Goal: Task Accomplishment & Management: Manage account settings

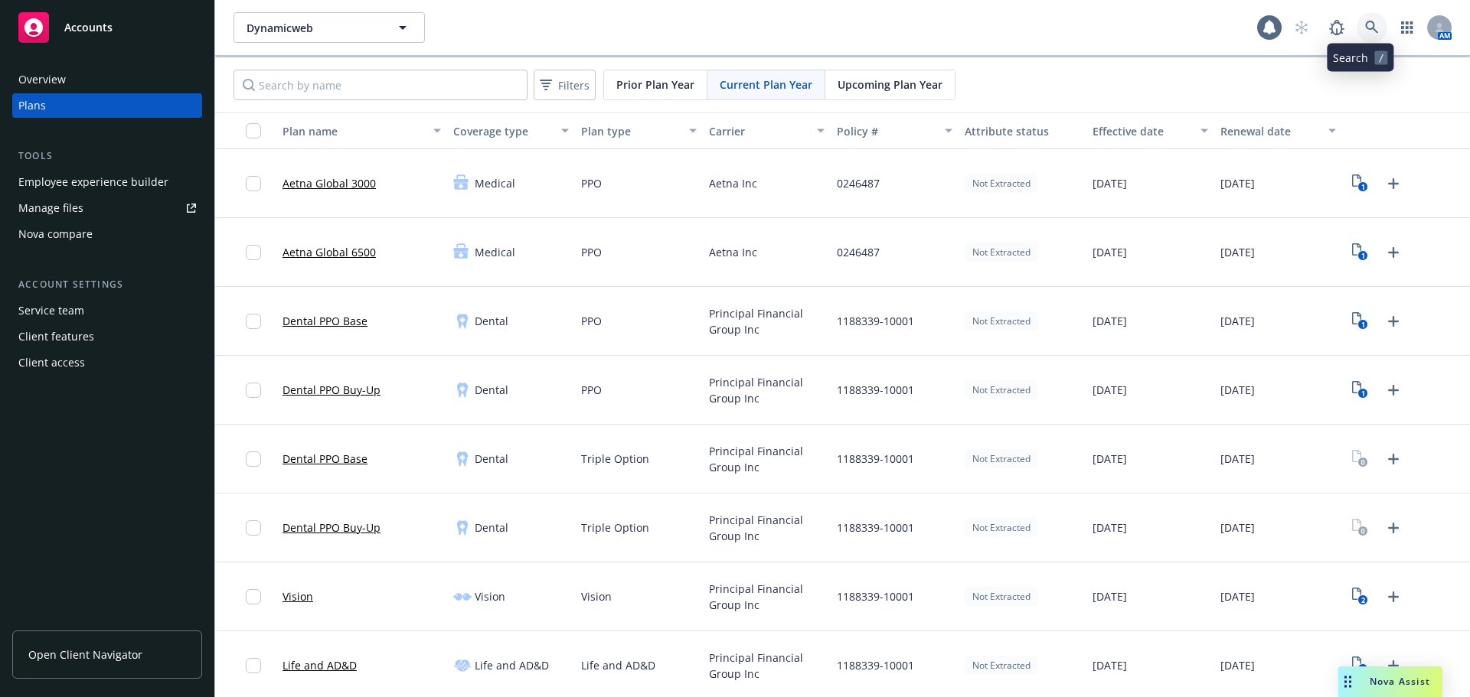
click at [1365, 28] on icon at bounding box center [1372, 28] width 14 height 14
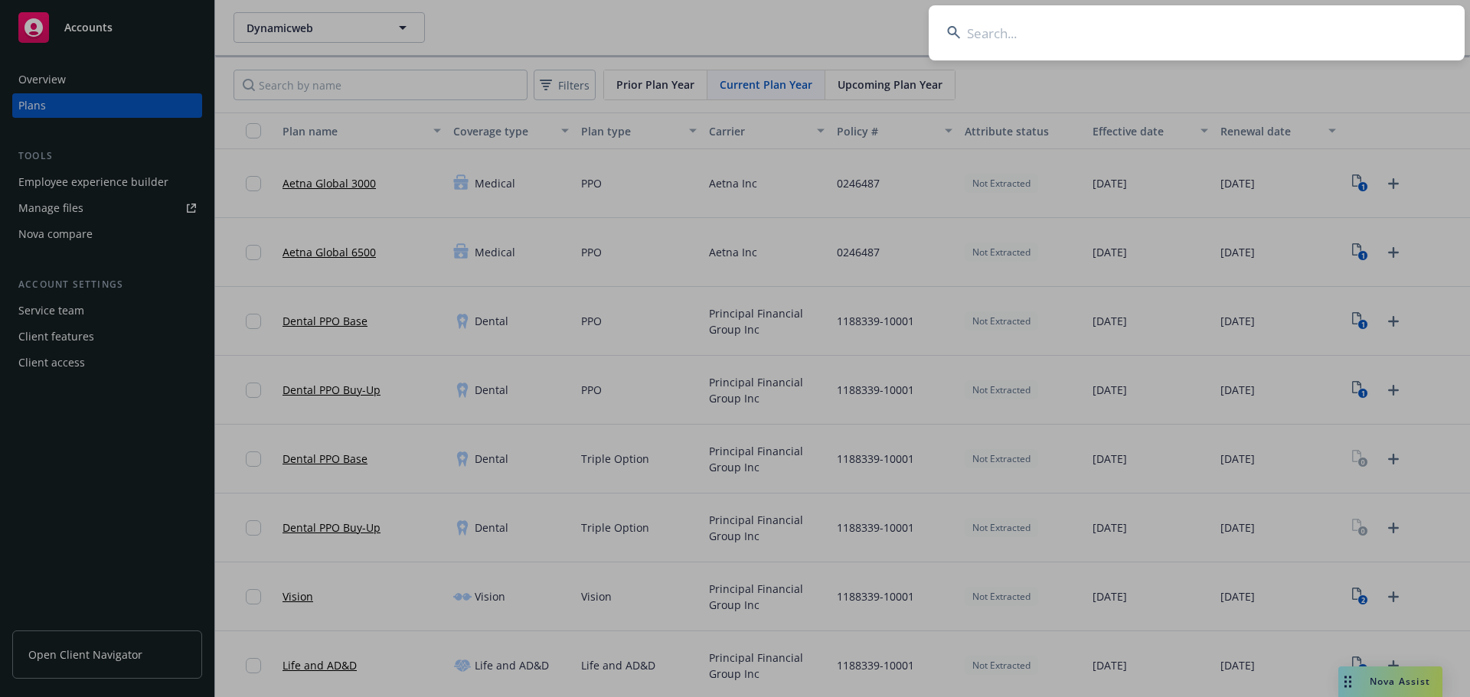
type input "705234"
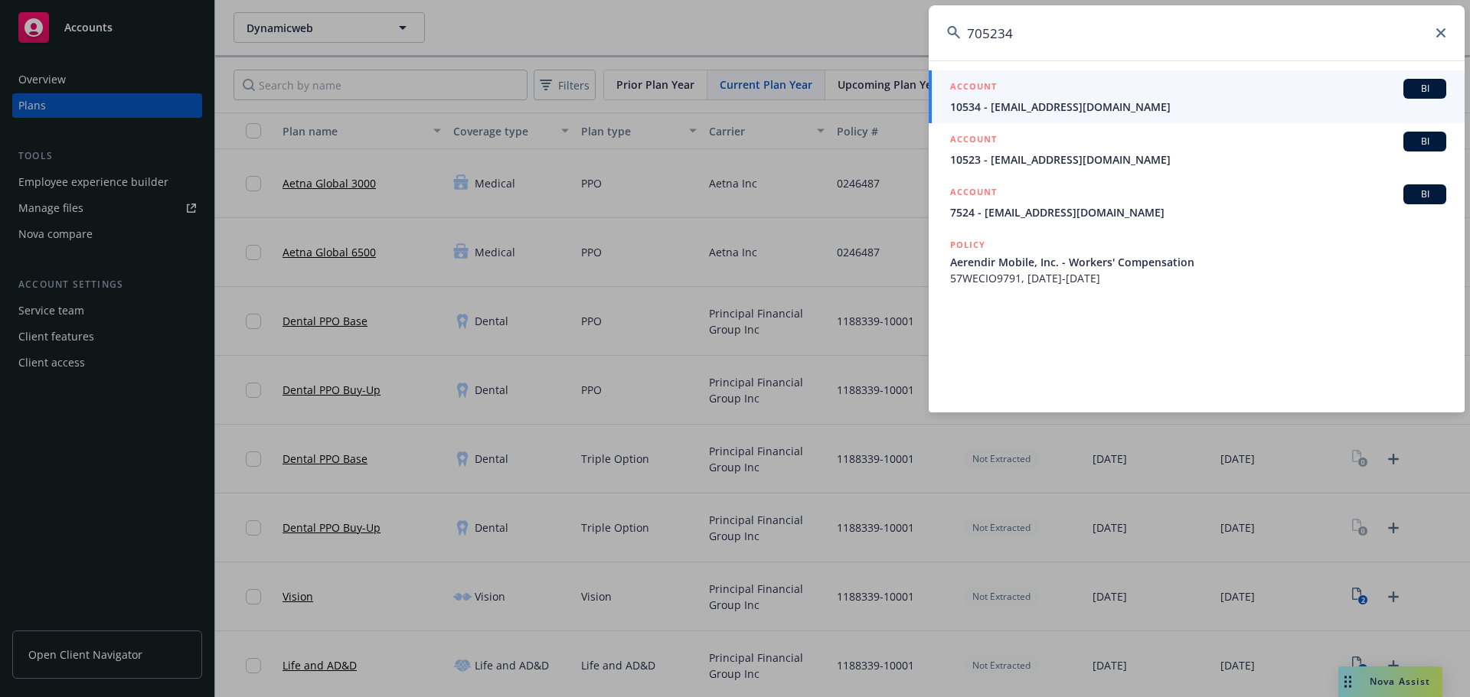
drag, startPoint x: 1171, startPoint y: 36, endPoint x: 692, endPoint y: 53, distance: 479.4
click at [692, 52] on div "705234 ACCOUNT BI 10534 - [EMAIL_ADDRESS][DOMAIN_NAME] ACCOUNT BI 10523 - [EMAI…" at bounding box center [735, 348] width 1470 height 697
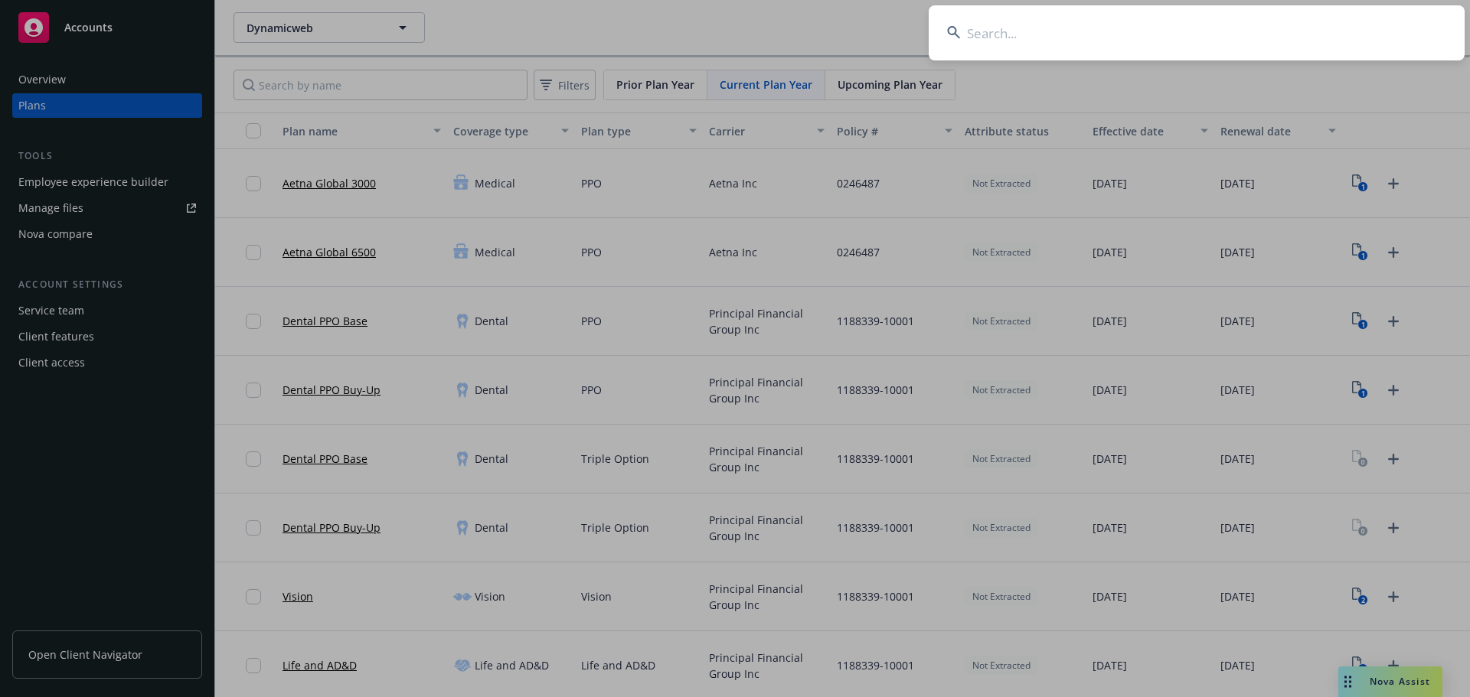
click at [1112, 24] on input at bounding box center [1196, 32] width 536 height 55
paste input "Yamaichi Electronics [GEOGRAPHIC_DATA]"
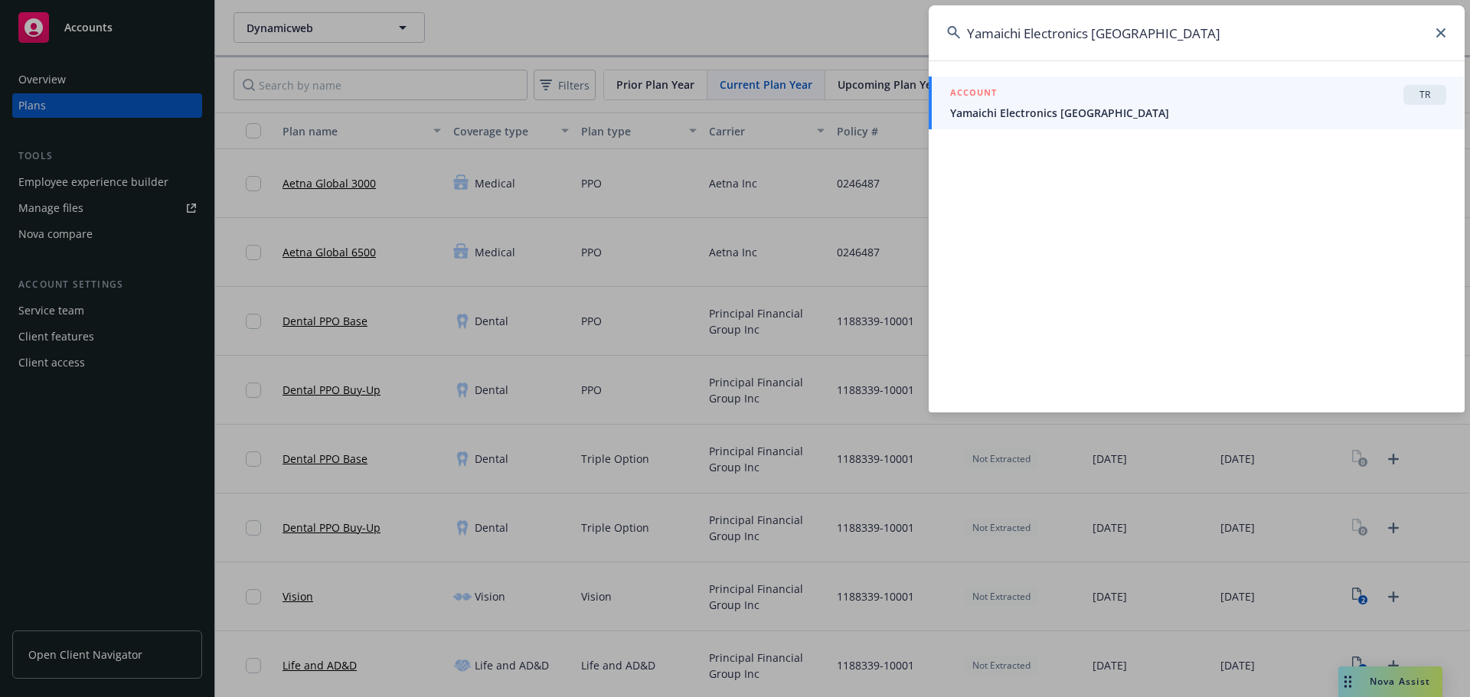
type input "Yamaichi Electronics [GEOGRAPHIC_DATA]"
click at [1117, 114] on span "Yamaichi Electronics [GEOGRAPHIC_DATA]" at bounding box center [1198, 113] width 496 height 16
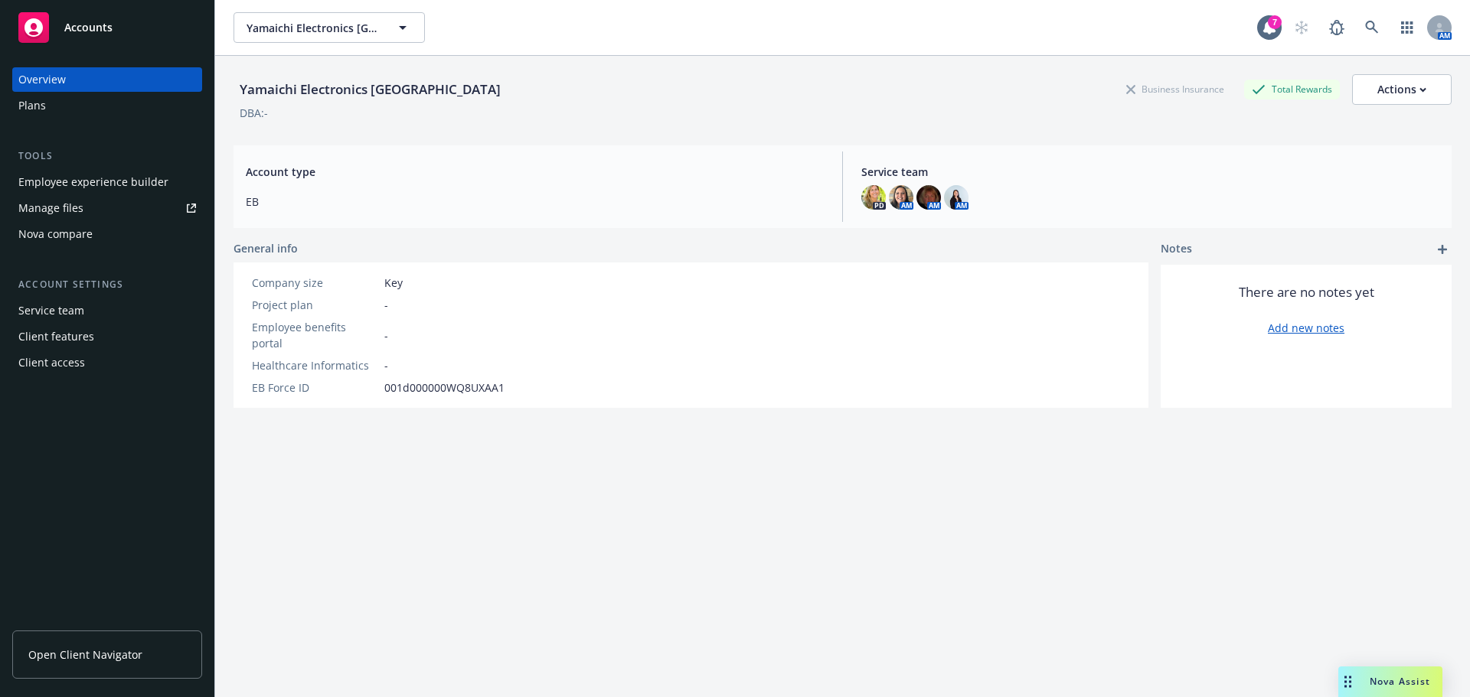
click at [111, 86] on div "Overview" at bounding box center [107, 79] width 178 height 24
click at [120, 111] on div "Plans" at bounding box center [107, 105] width 178 height 24
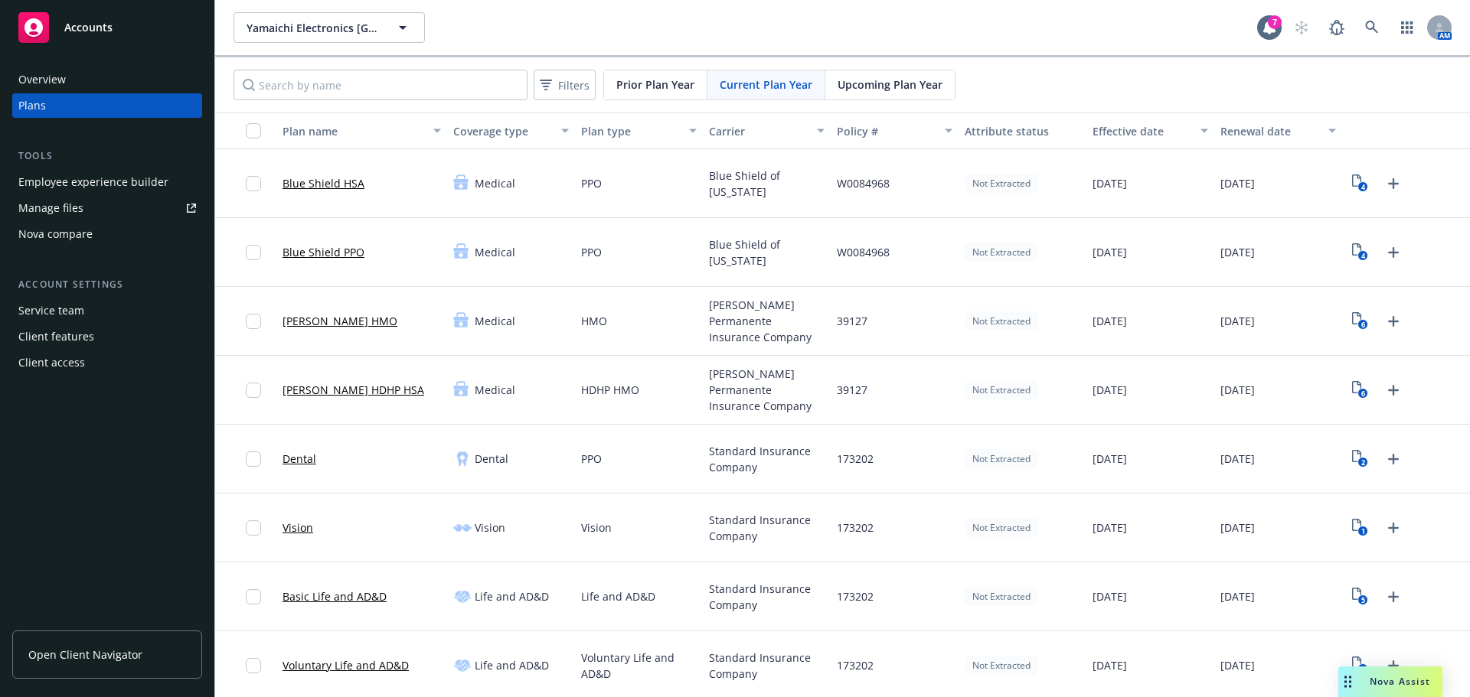
click at [888, 77] on span "Upcoming Plan Year" at bounding box center [889, 85] width 105 height 16
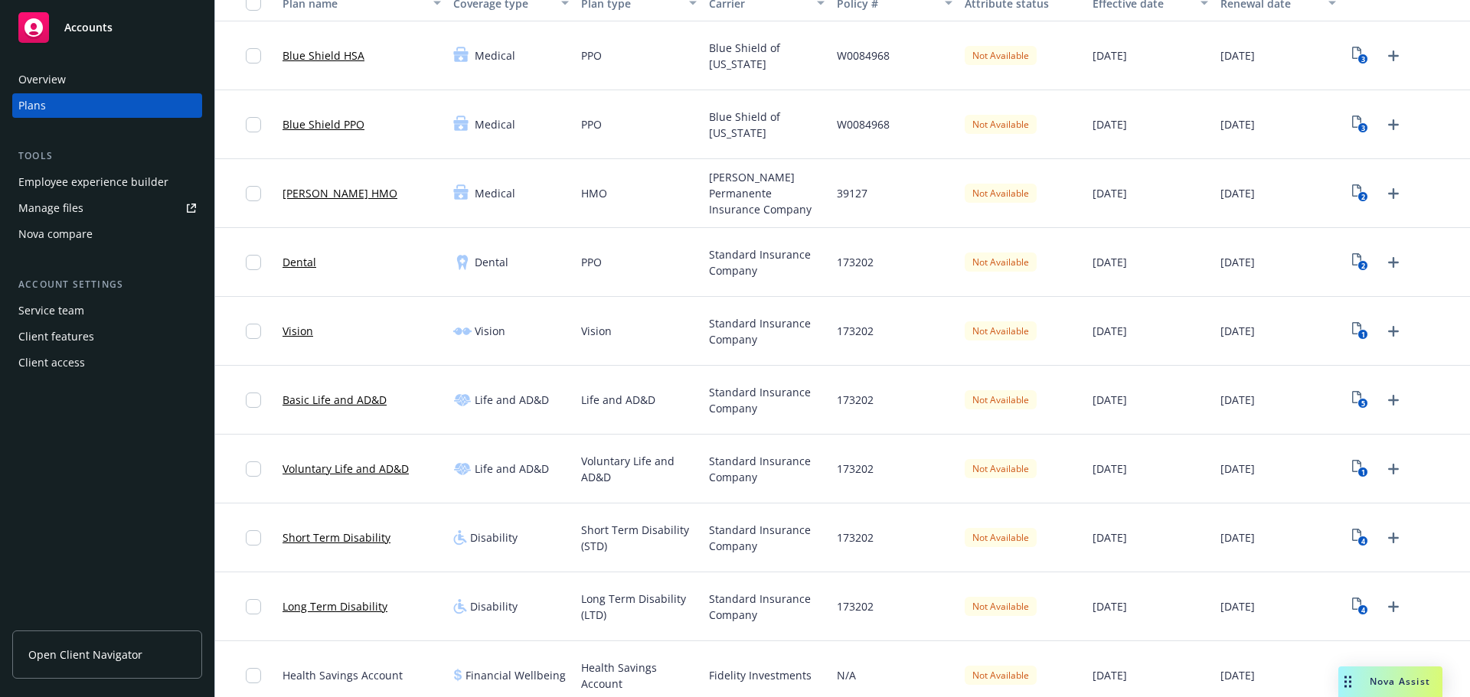
scroll to position [210, 0]
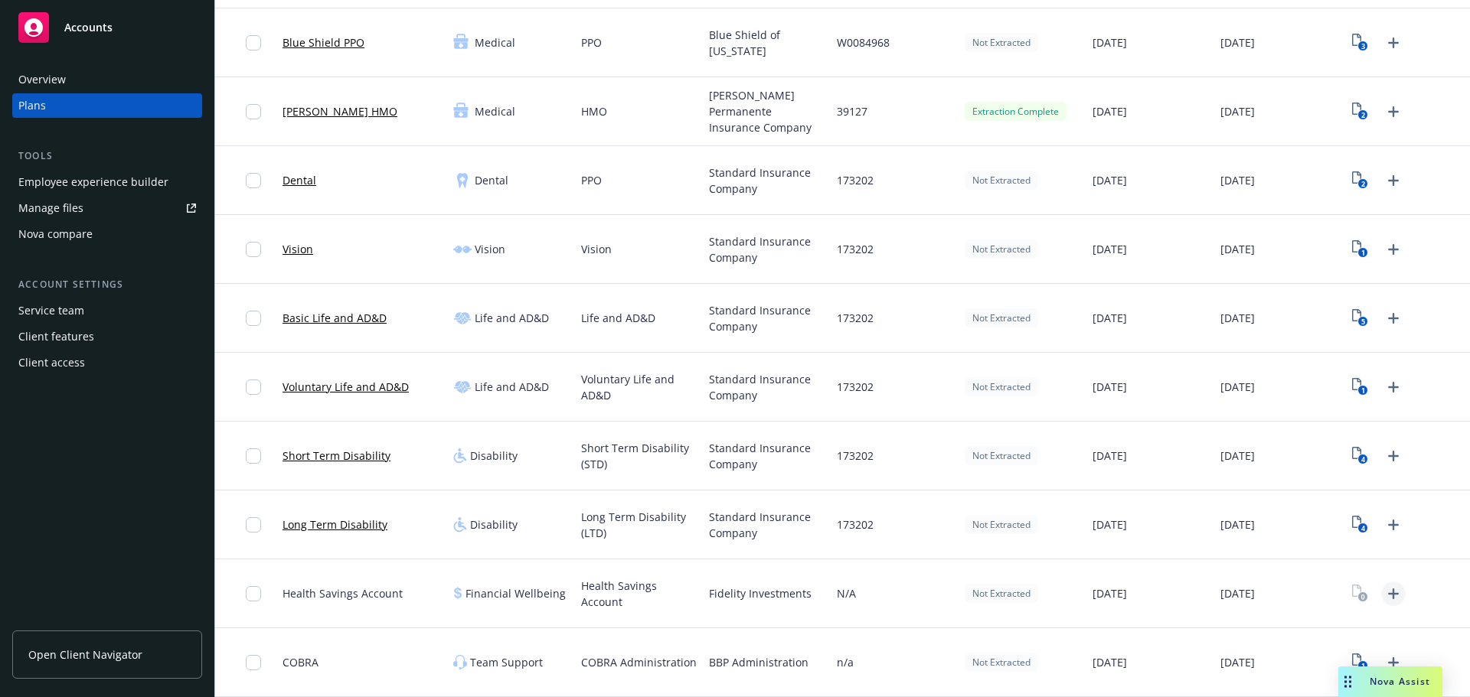
click at [1384, 592] on icon "Upload Plan Documents" at bounding box center [1393, 594] width 18 height 18
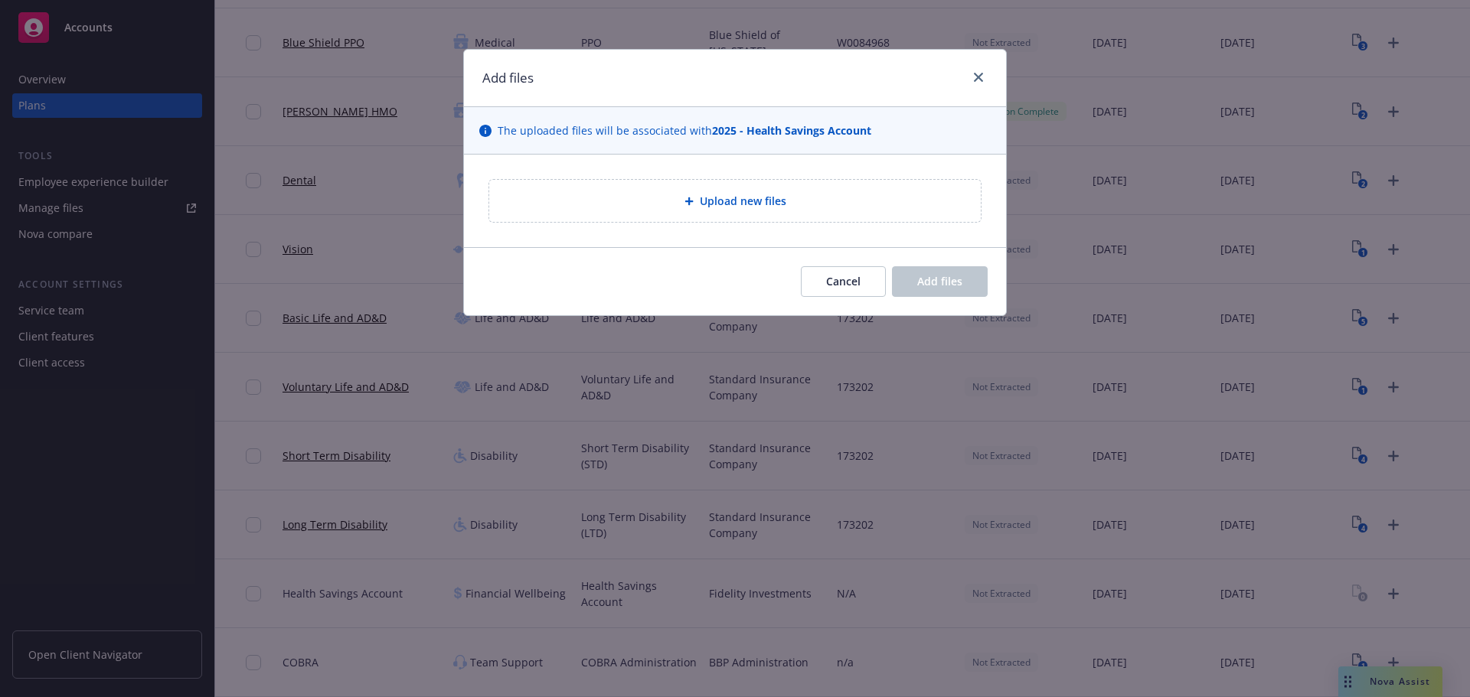
click at [742, 204] on span "Upload new files" at bounding box center [743, 201] width 86 height 16
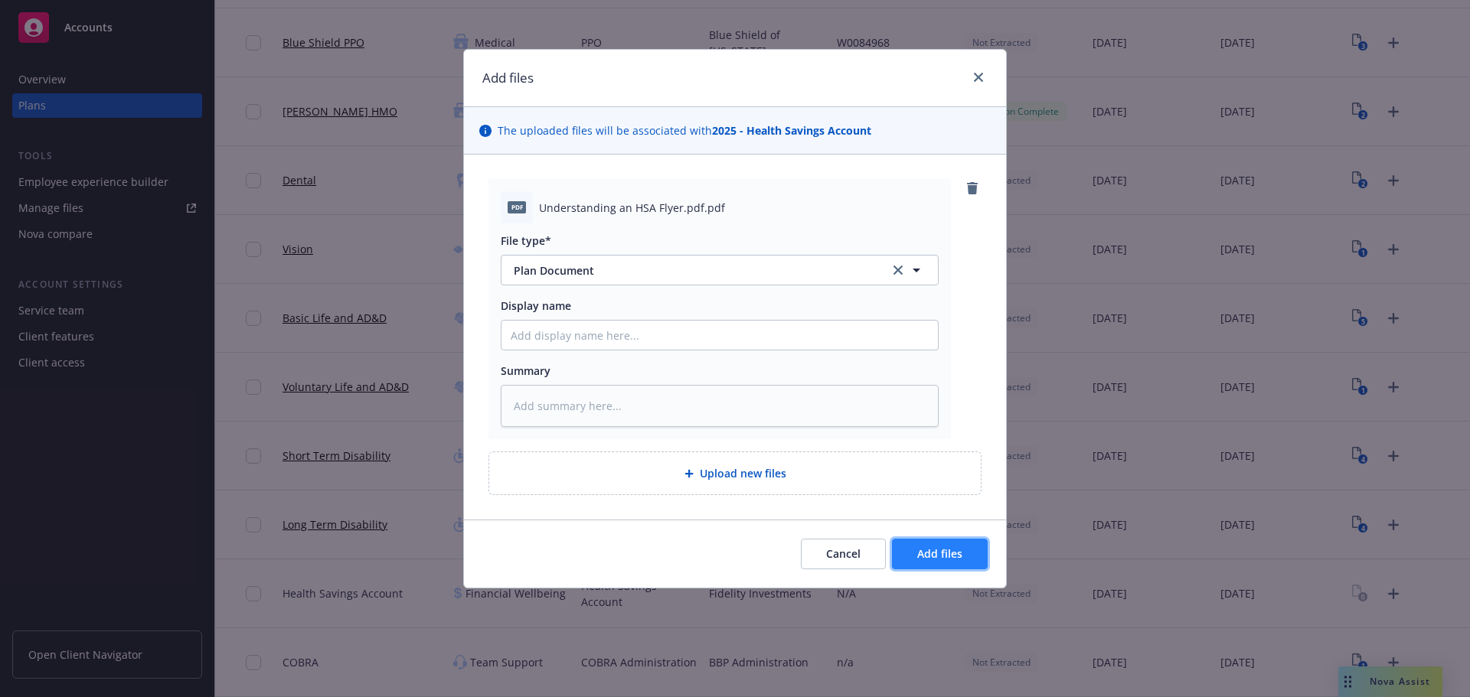
click at [946, 549] on span "Add files" at bounding box center [939, 553] width 45 height 15
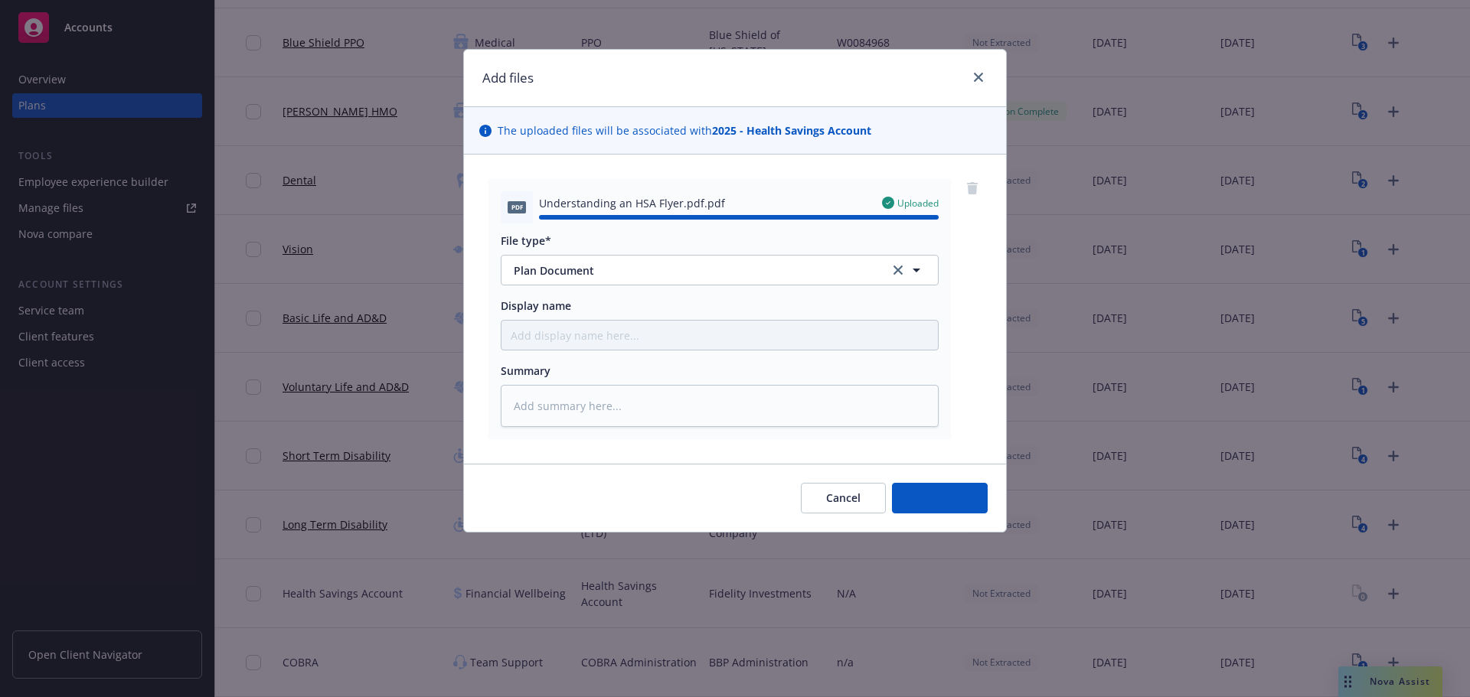
type textarea "x"
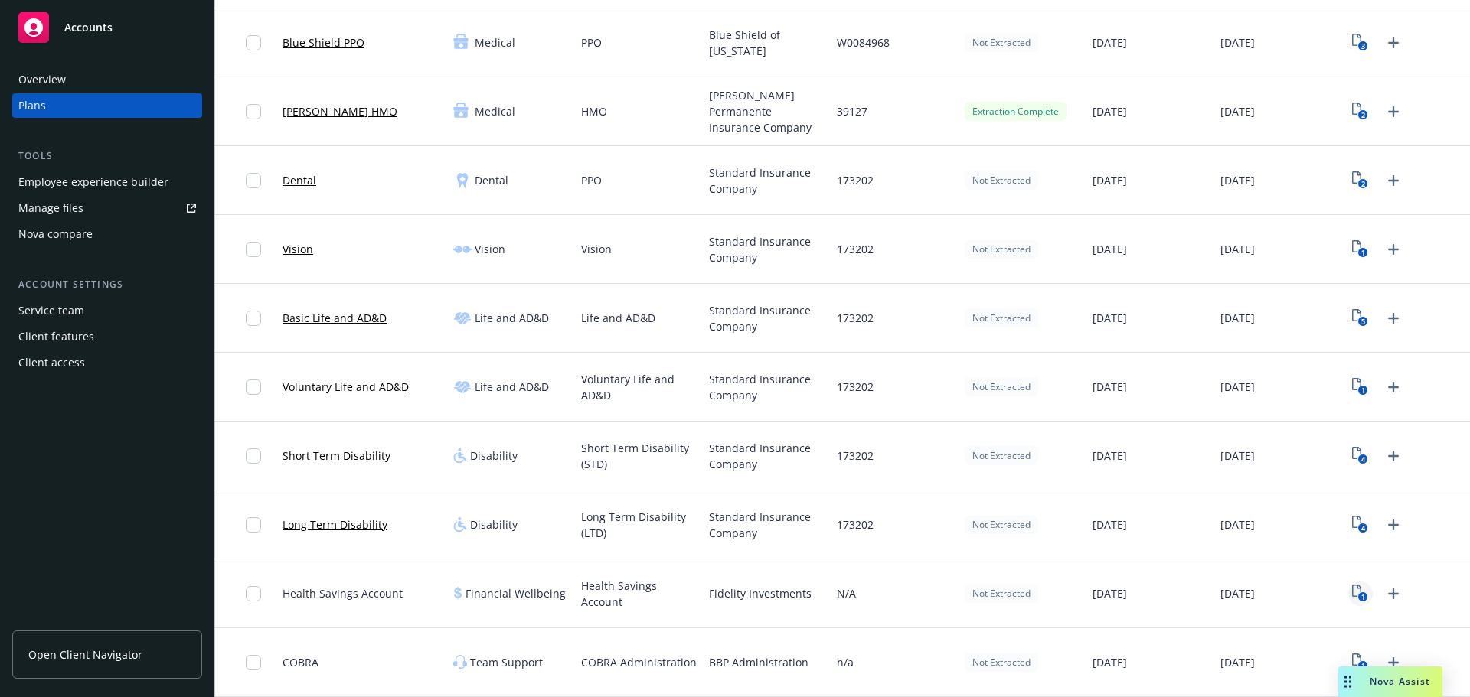
click at [1358, 595] on rect "View Plan Documents" at bounding box center [1363, 597] width 10 height 10
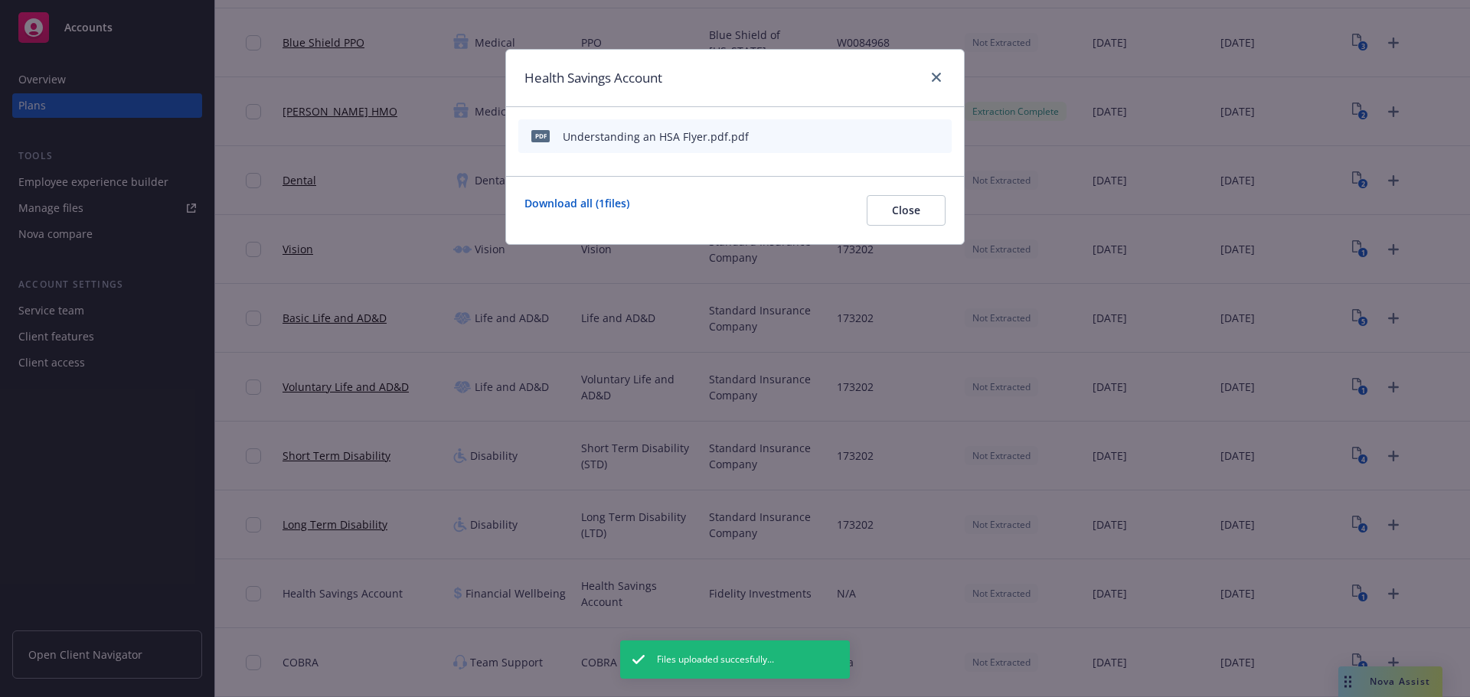
click at [864, 137] on icon "button" at bounding box center [864, 137] width 8 height 8
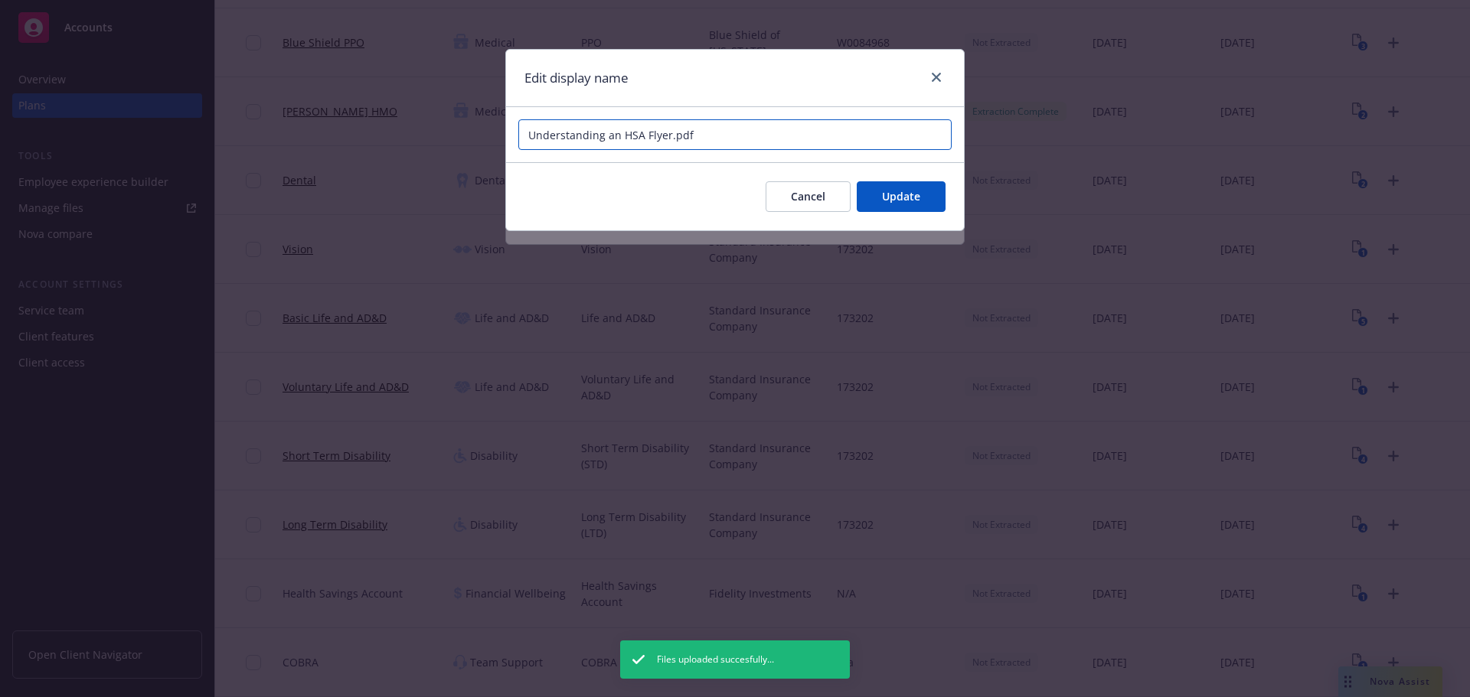
drag, startPoint x: 667, startPoint y: 134, endPoint x: 802, endPoint y: 126, distance: 135.7
click at [802, 126] on input "Understanding an HSA Flyer.pdf" at bounding box center [734, 134] width 433 height 31
paste input "Yamaichi Electronics [GEOGRAPHIC_DATA]"
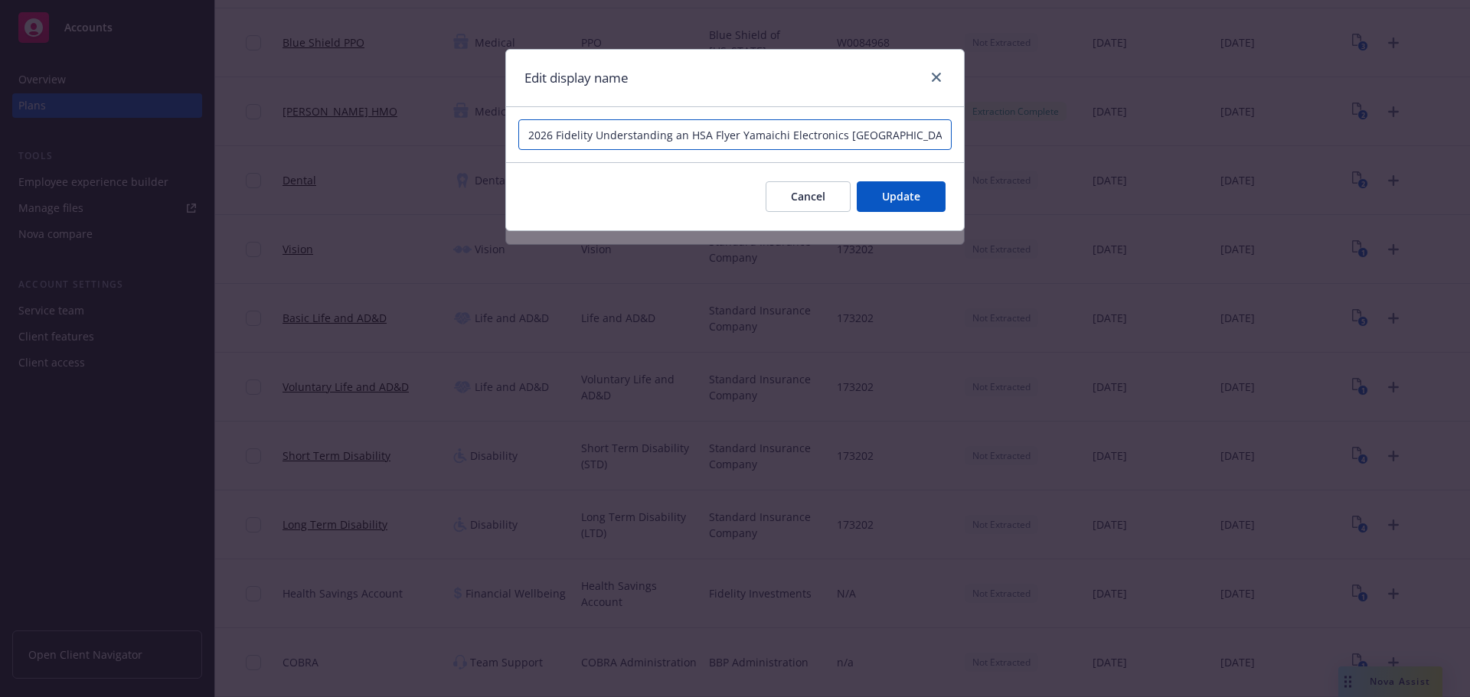
type input "2026 Fidelity Understanding an HSA Flyer Yamaichi Electronics [GEOGRAPHIC_DATA]"
click at [896, 206] on button "Update" at bounding box center [900, 196] width 89 height 31
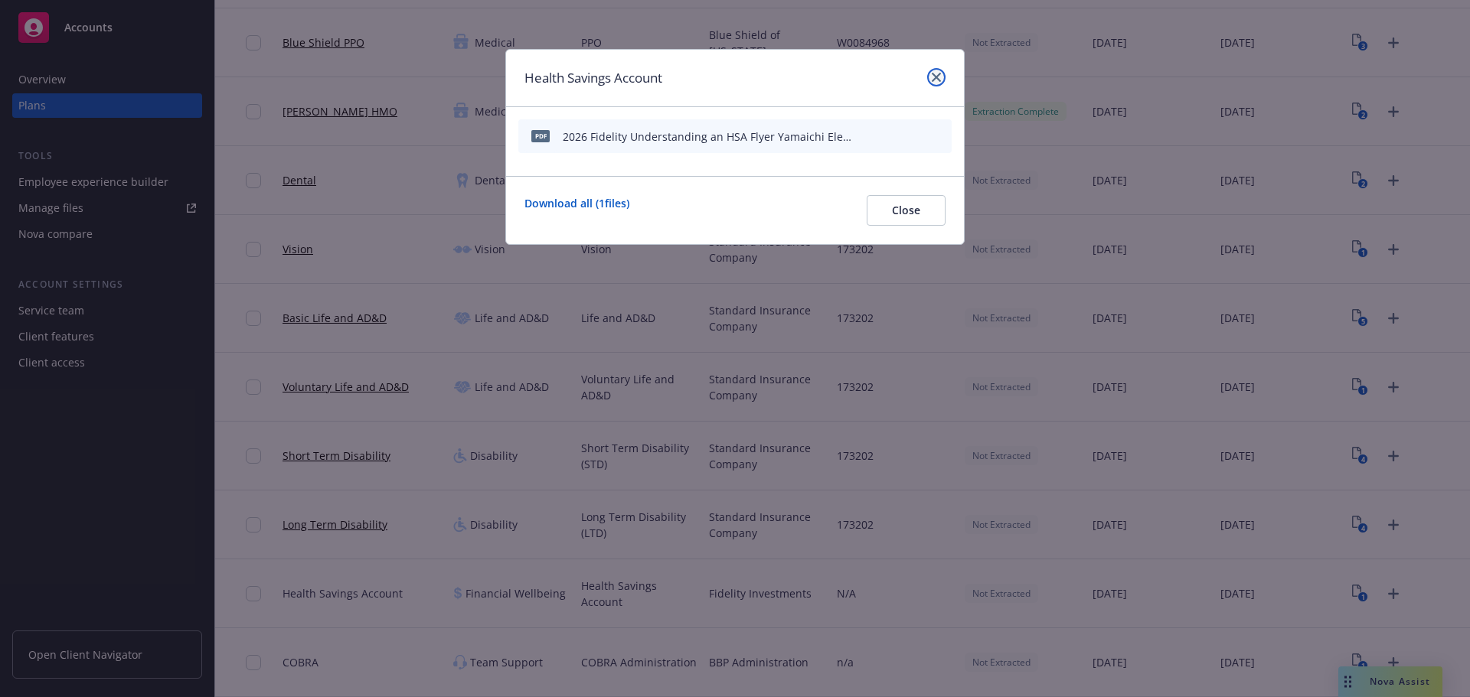
click at [932, 77] on icon "close" at bounding box center [935, 77] width 9 height 9
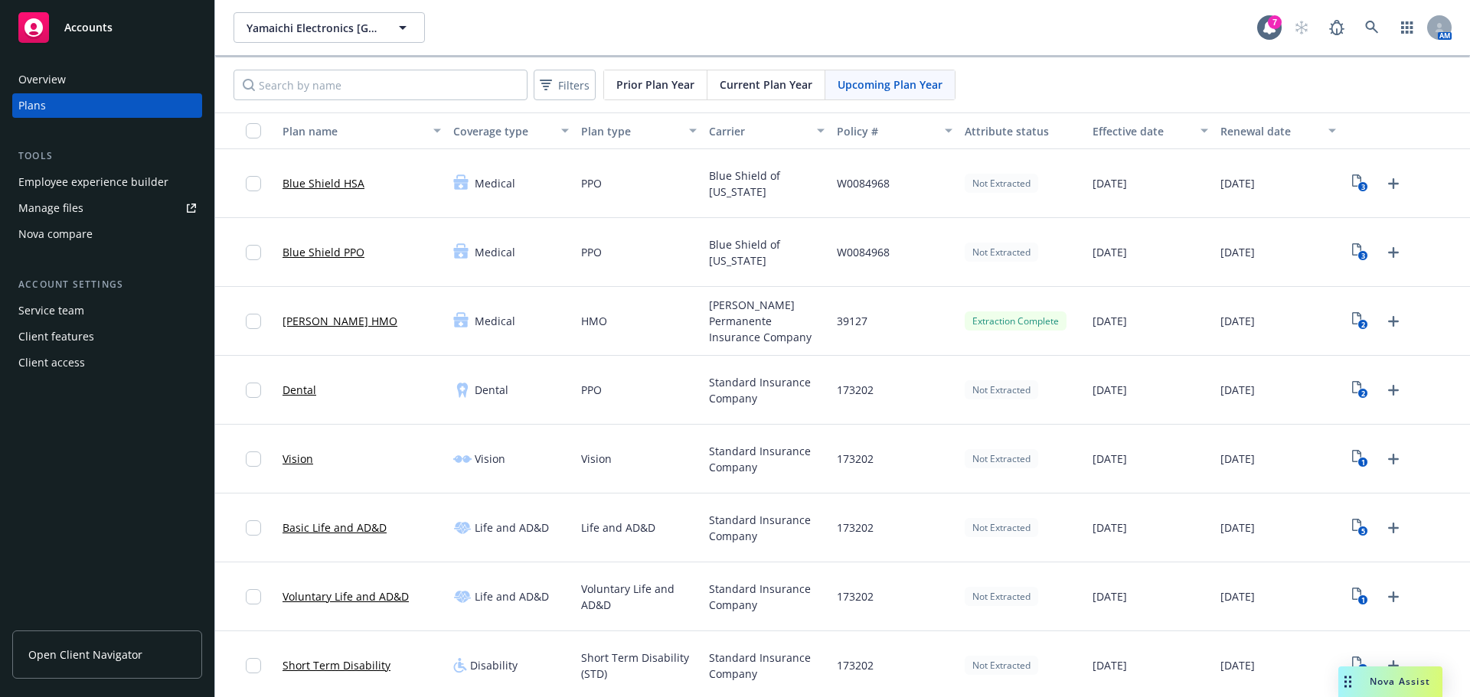
click at [632, 360] on div "PPO" at bounding box center [639, 390] width 128 height 69
click at [1356, 5] on div "Yamaichi Electronics USA Yamaichi Electronics [GEOGRAPHIC_DATA] 7 AM" at bounding box center [842, 27] width 1254 height 55
click at [1365, 31] on icon at bounding box center [1372, 28] width 14 height 14
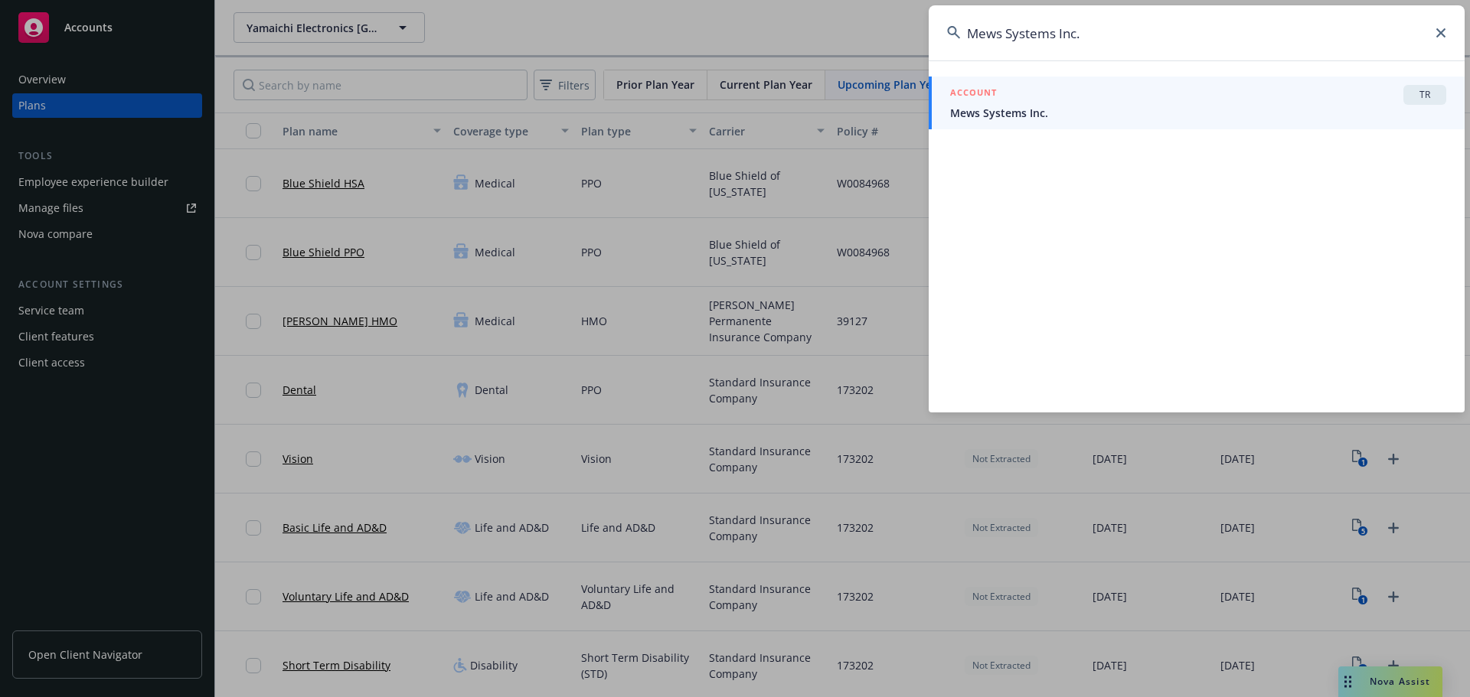
type input "Mews Systems Inc."
click at [1253, 110] on span "Mews Systems Inc." at bounding box center [1198, 113] width 496 height 16
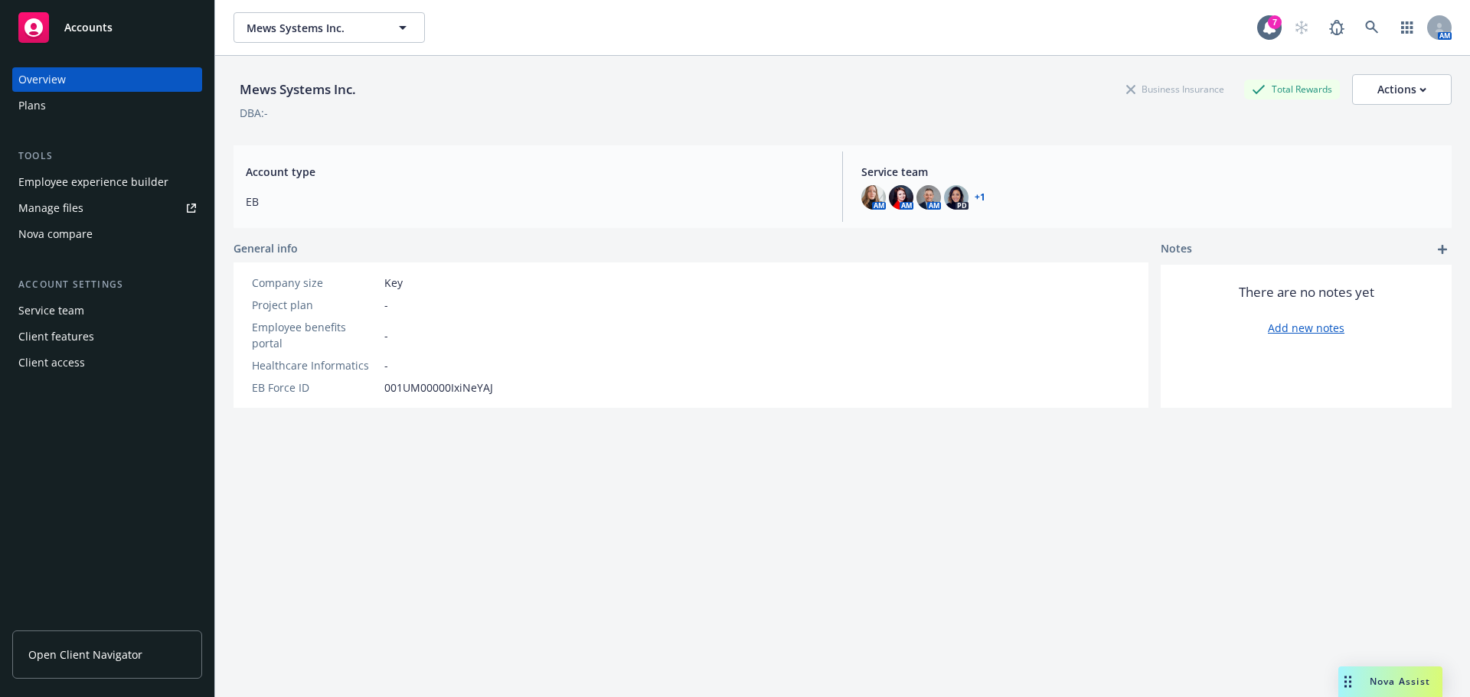
click at [104, 98] on div "Plans" at bounding box center [107, 105] width 178 height 24
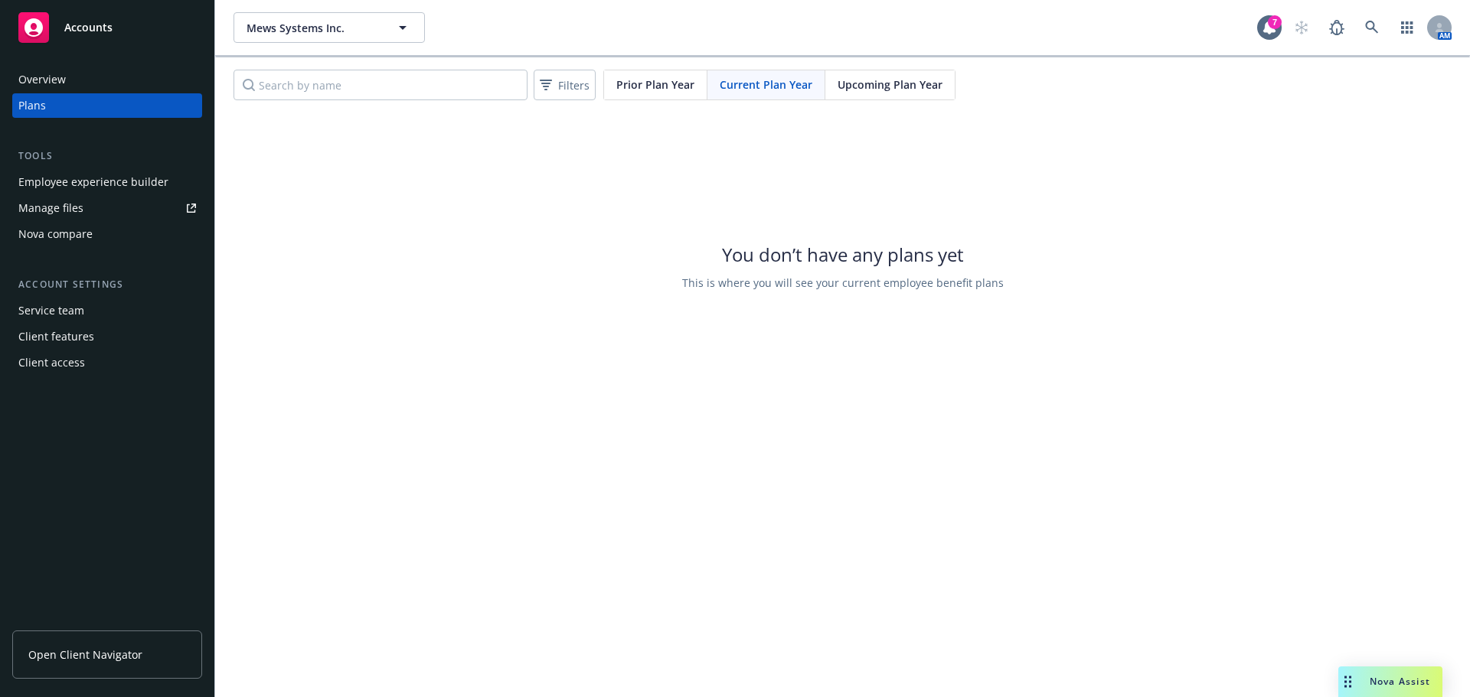
click at [919, 88] on span "Upcoming Plan Year" at bounding box center [889, 85] width 105 height 16
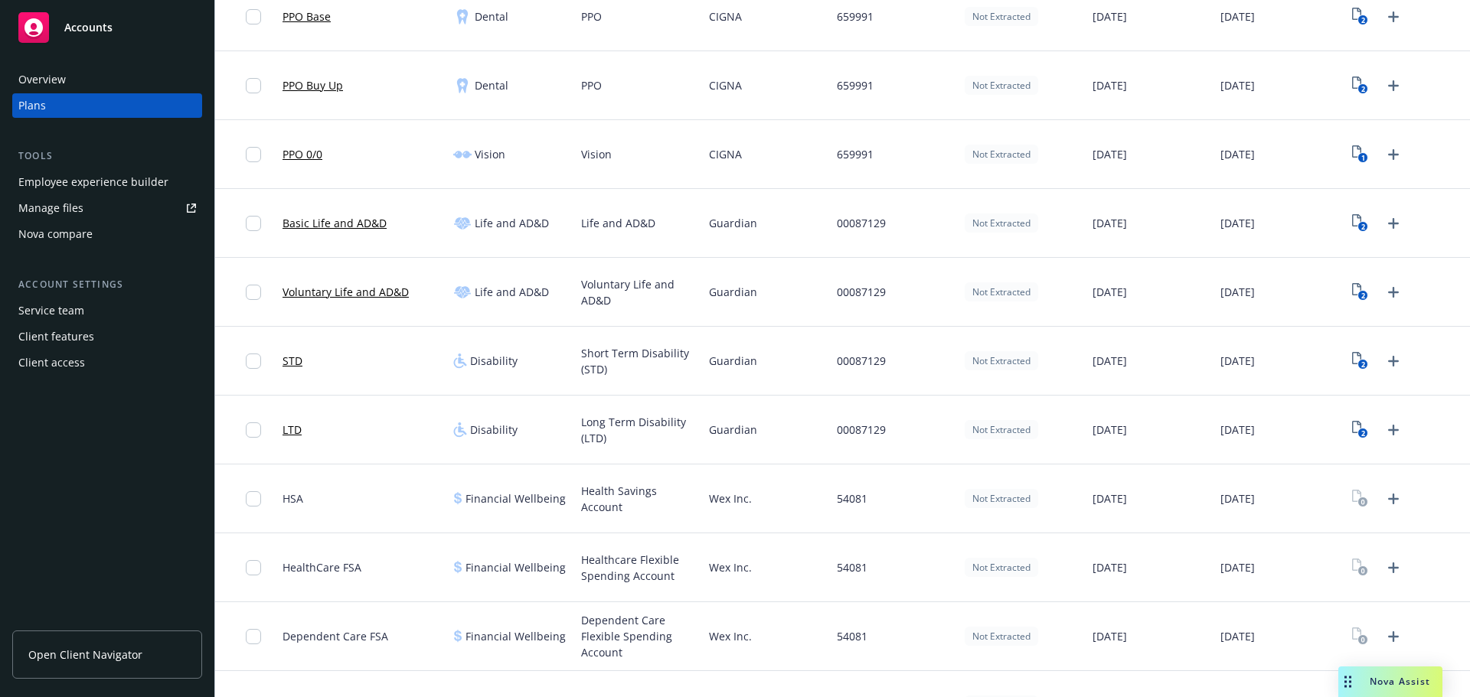
scroll to position [554, 0]
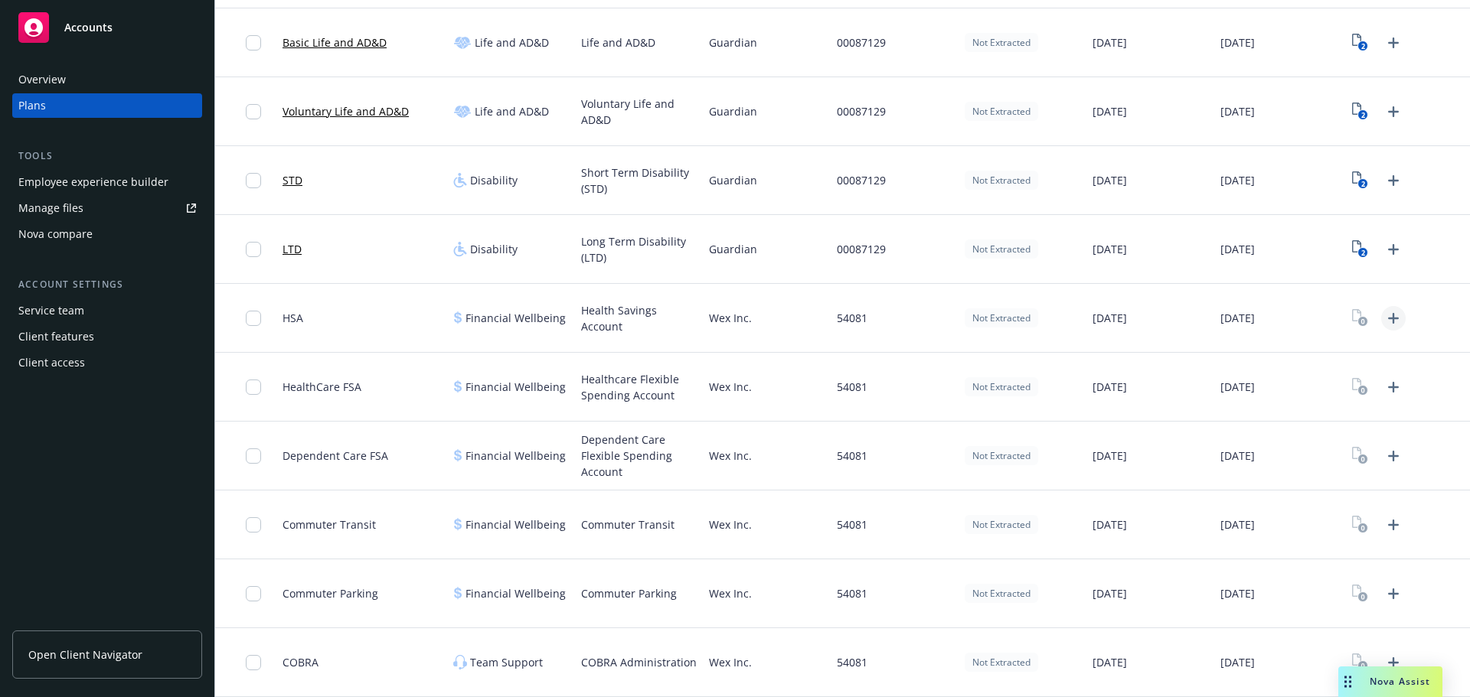
click at [1384, 318] on icon "Upload Plan Documents" at bounding box center [1393, 318] width 18 height 18
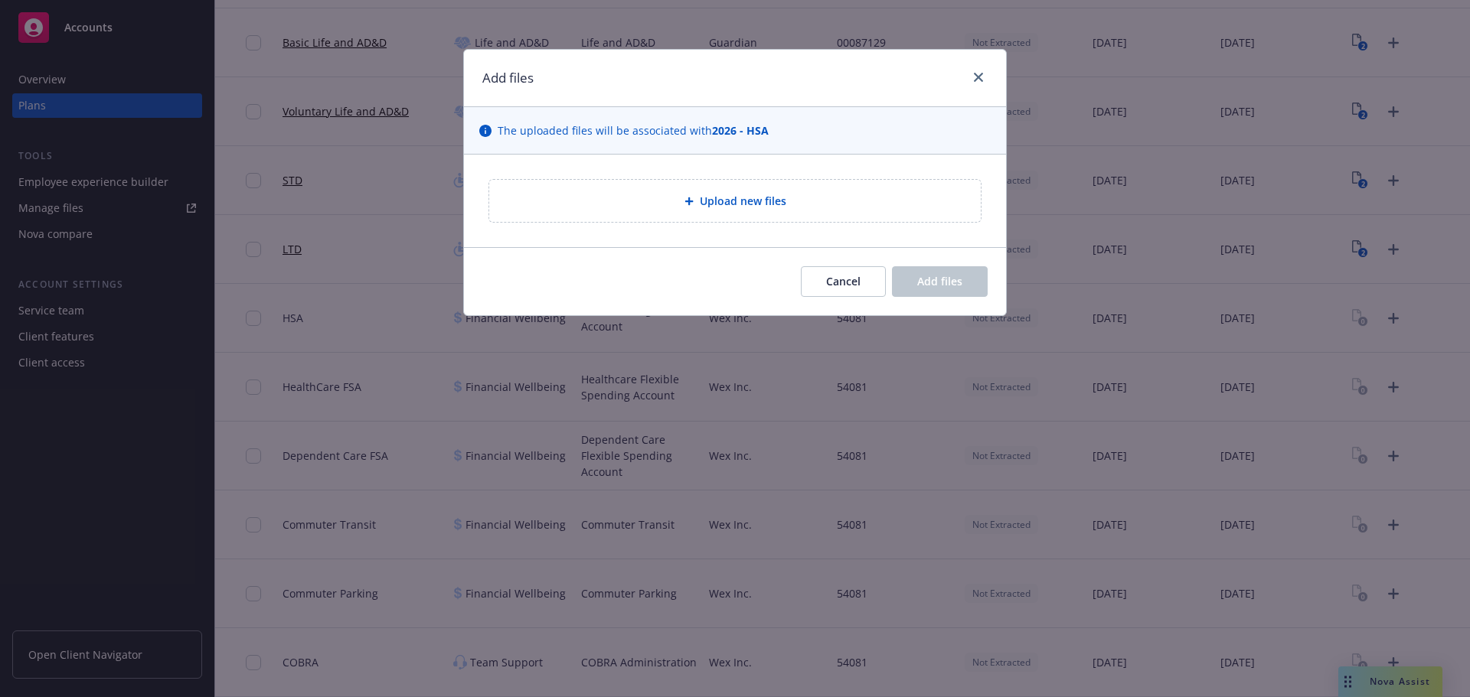
click at [676, 196] on div "Upload new files" at bounding box center [734, 201] width 467 height 18
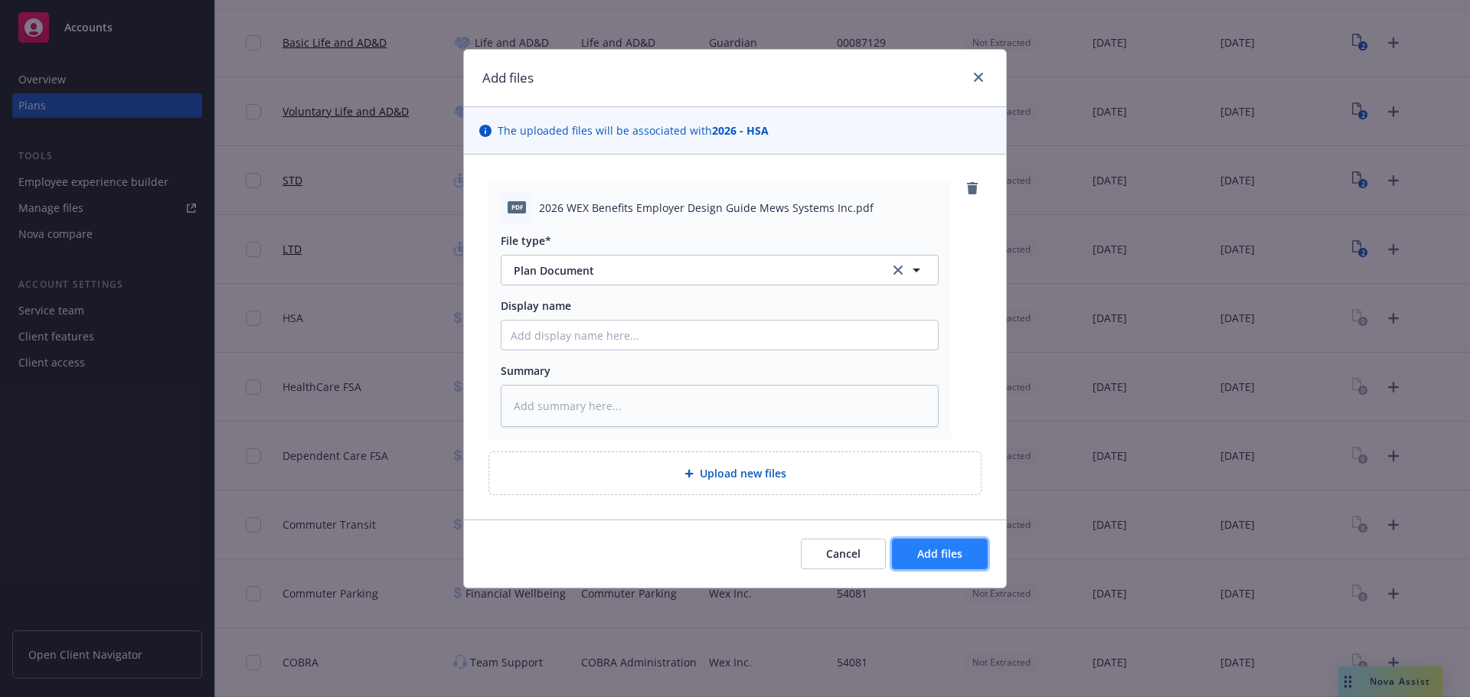
click at [951, 554] on span "Add files" at bounding box center [939, 553] width 45 height 15
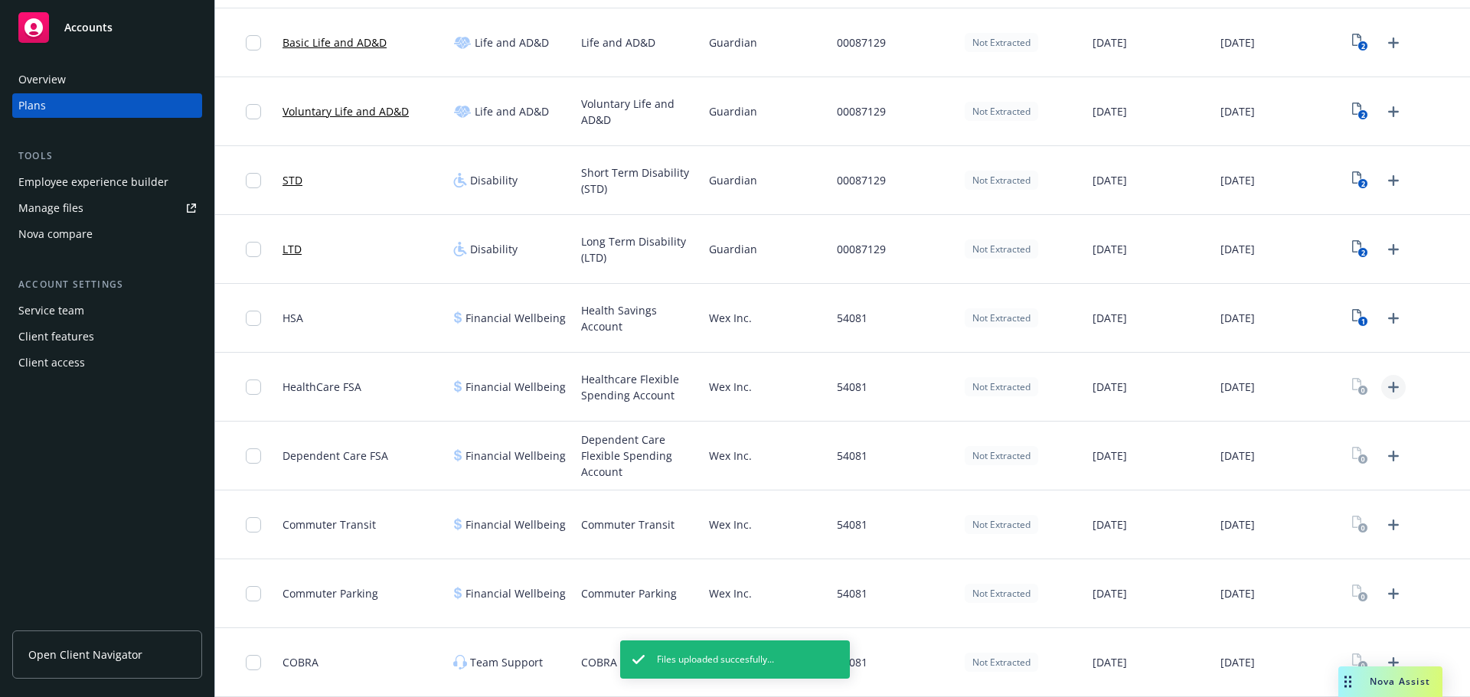
click at [1393, 381] on link "Upload Plan Documents" at bounding box center [1393, 387] width 24 height 24
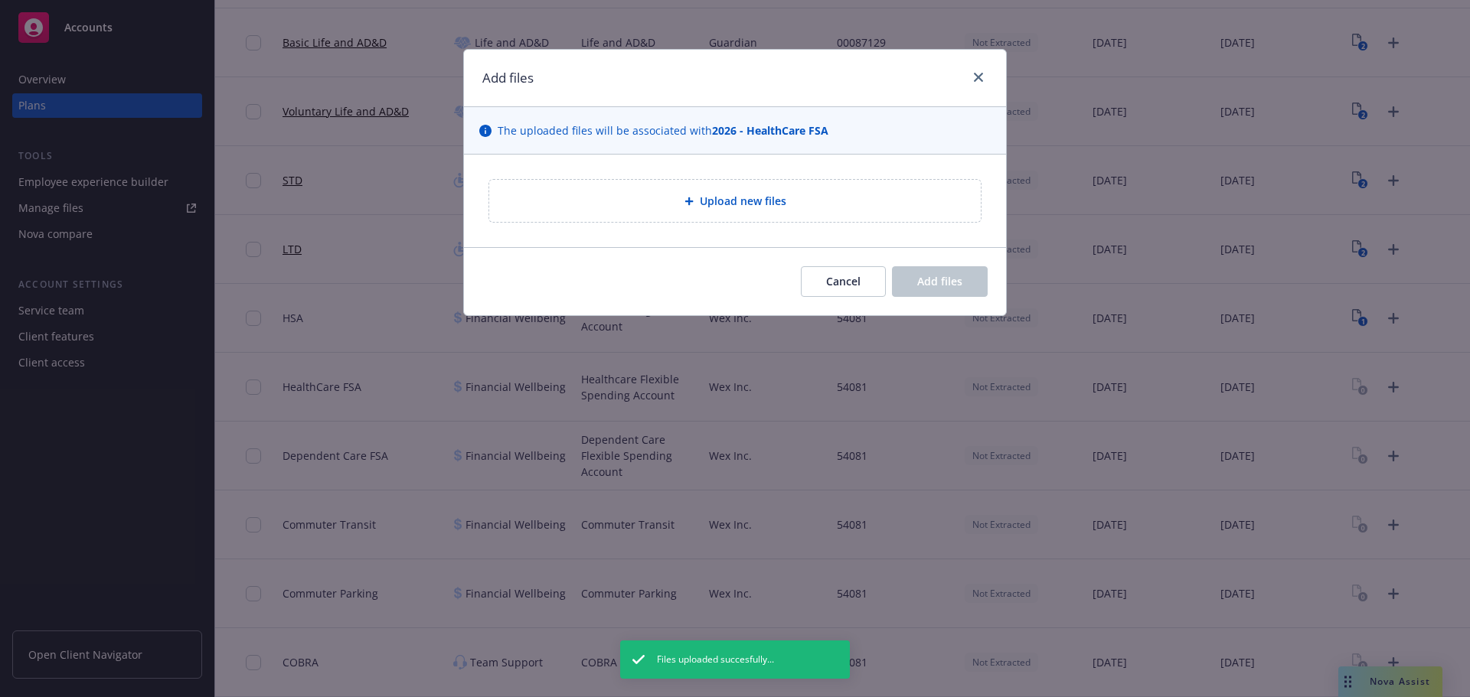
click at [628, 220] on div "Upload new files" at bounding box center [734, 201] width 491 height 42
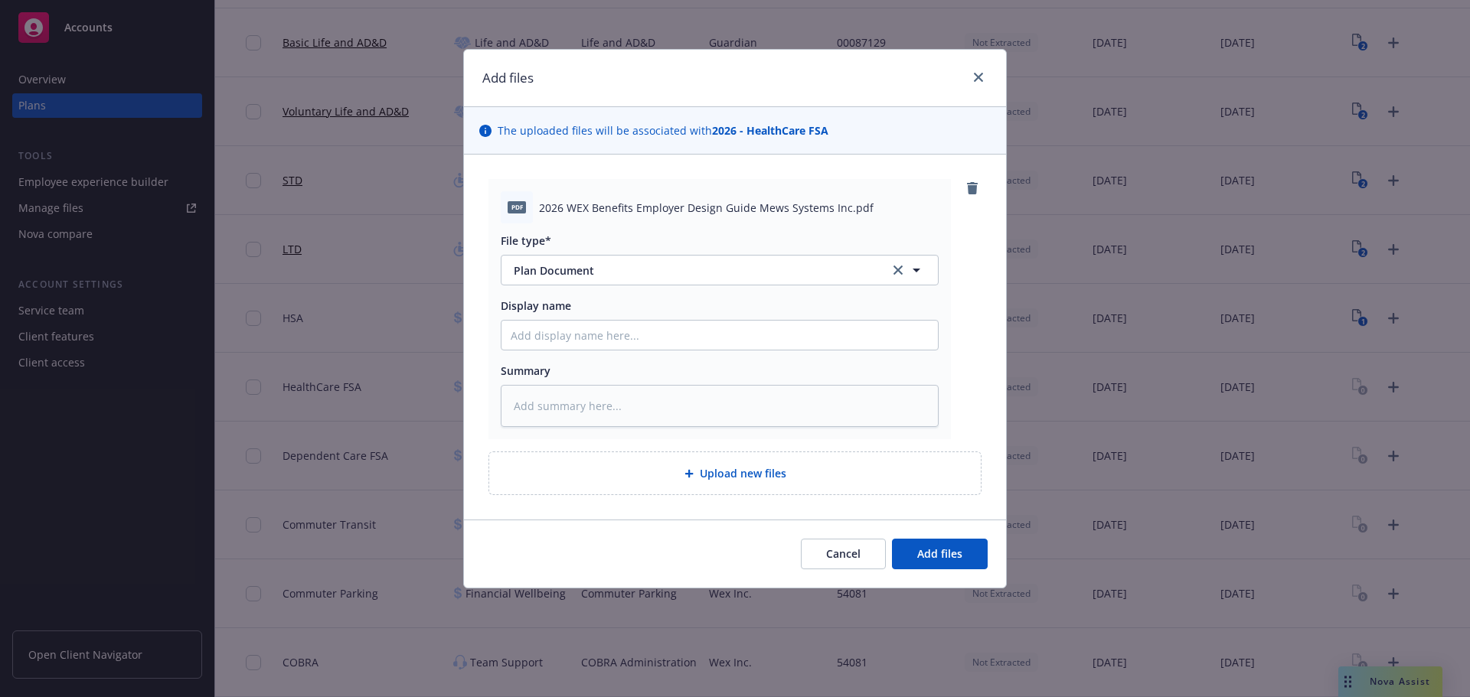
click at [946, 530] on div "Cancel Add files" at bounding box center [735, 554] width 542 height 68
click at [957, 550] on span "Add files" at bounding box center [939, 553] width 45 height 15
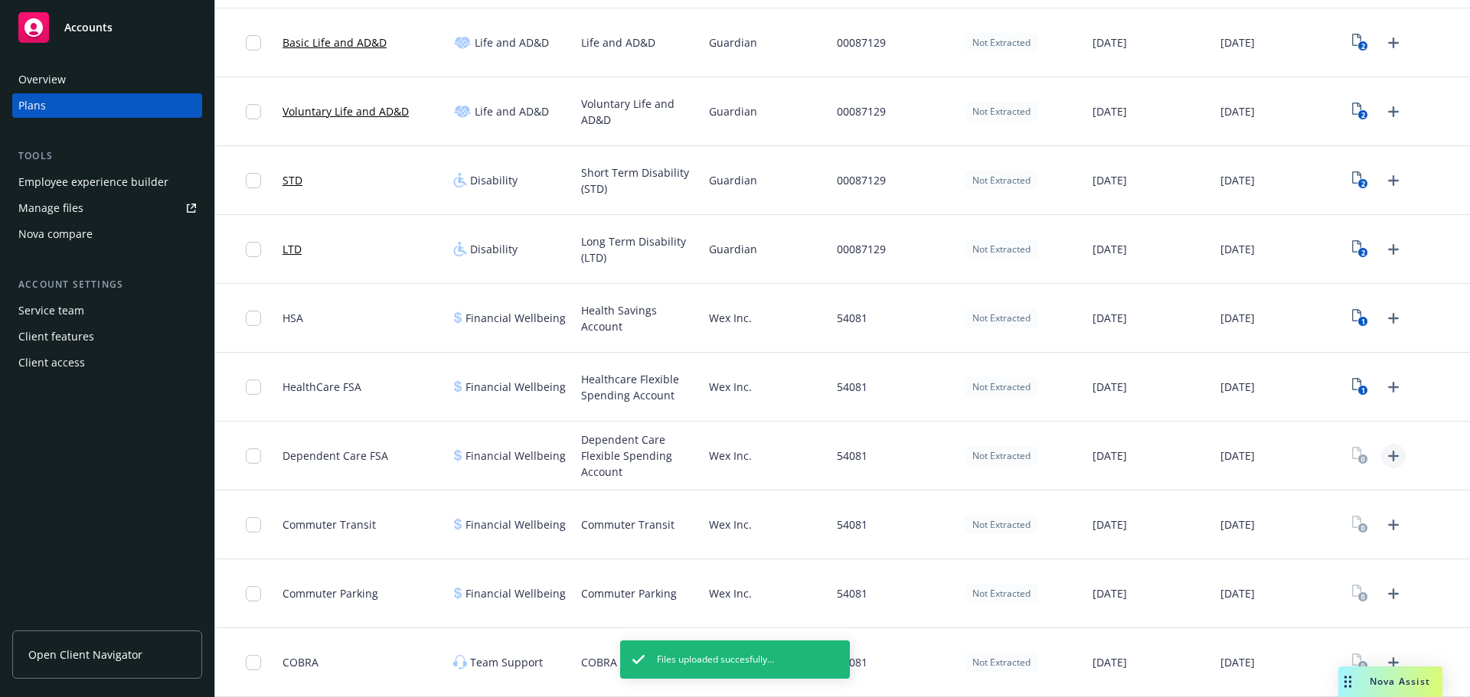
click at [1384, 458] on icon "Upload Plan Documents" at bounding box center [1393, 456] width 18 height 18
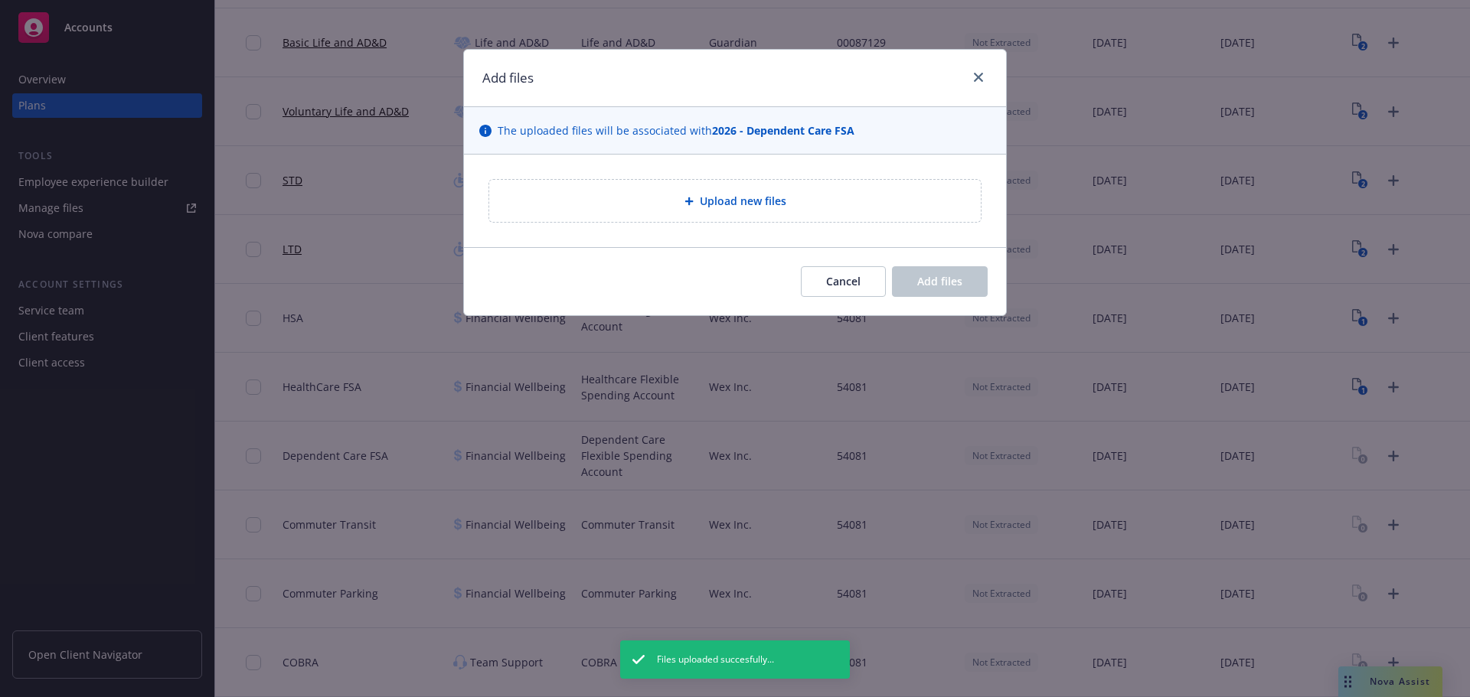
click at [716, 188] on div "Upload new files" at bounding box center [734, 201] width 491 height 42
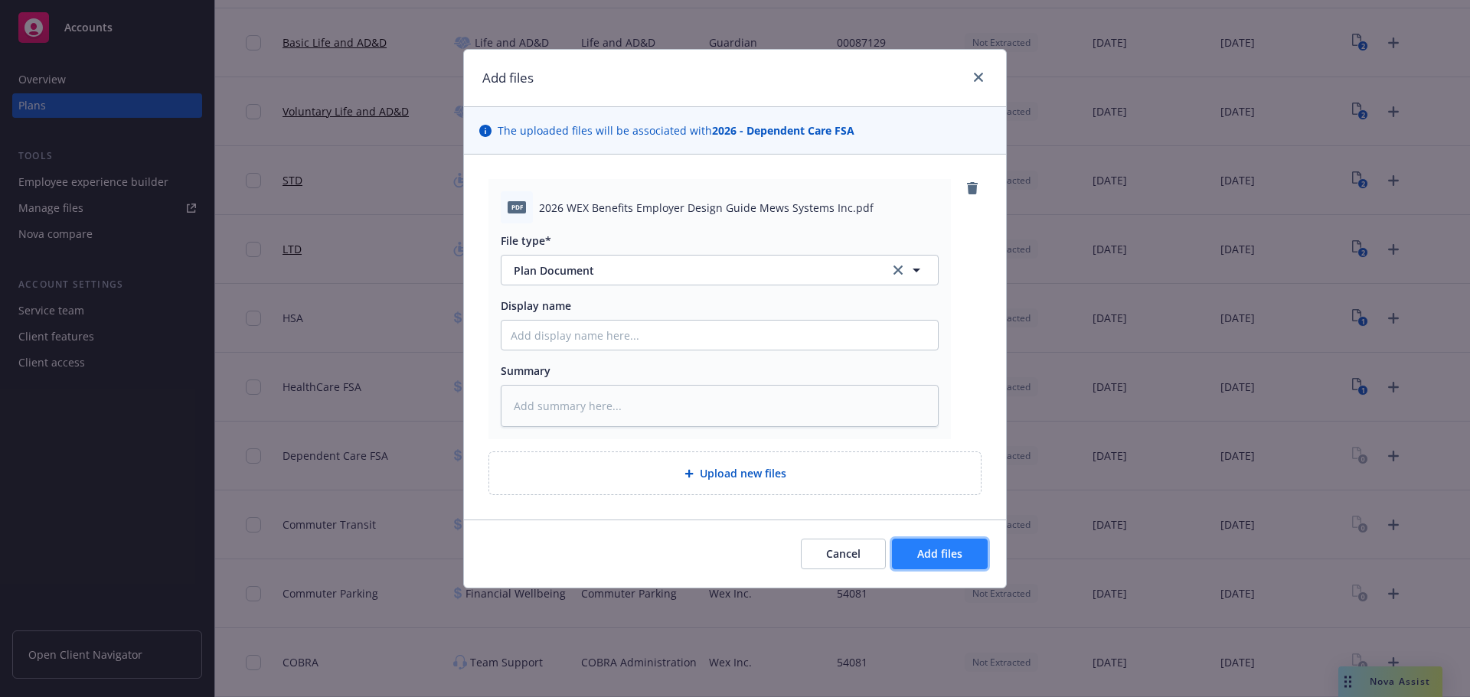
click at [943, 565] on button "Add files" at bounding box center [940, 554] width 96 height 31
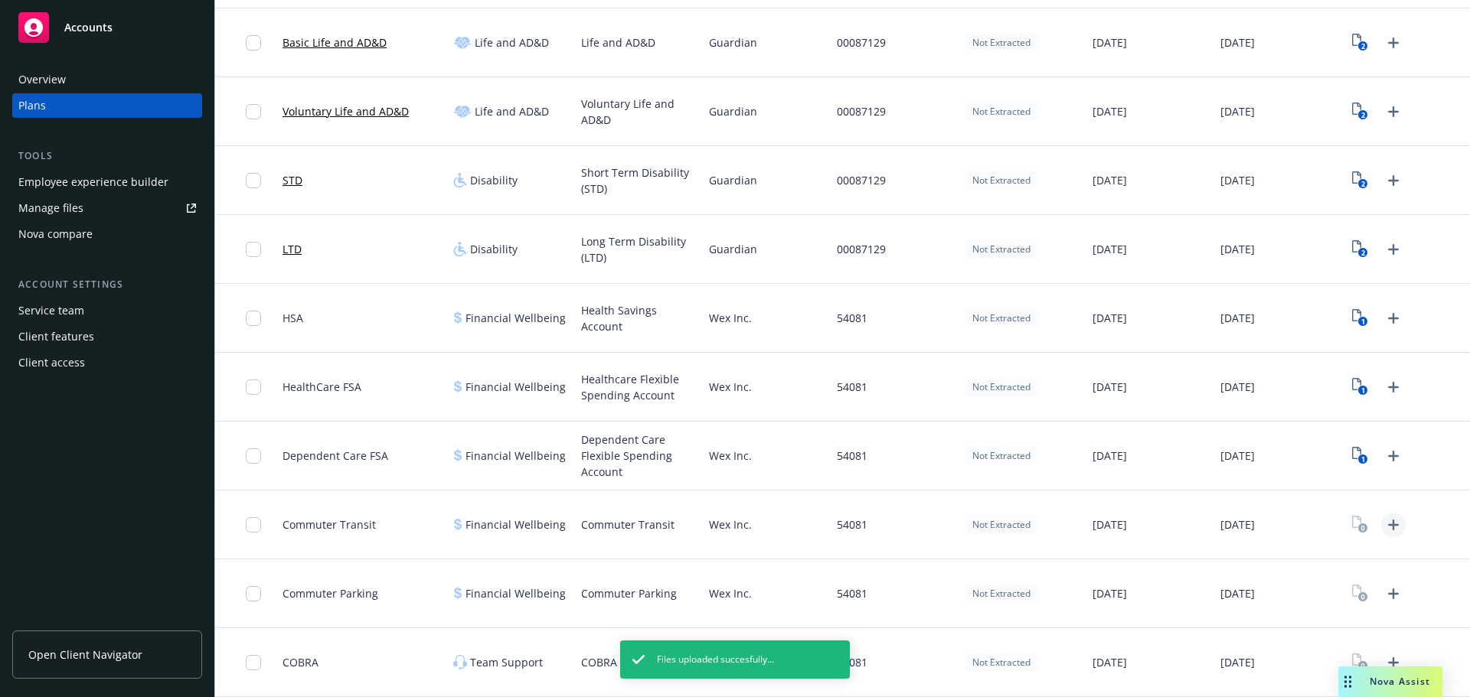
click at [1384, 528] on icon "Upload Plan Documents" at bounding box center [1393, 525] width 18 height 18
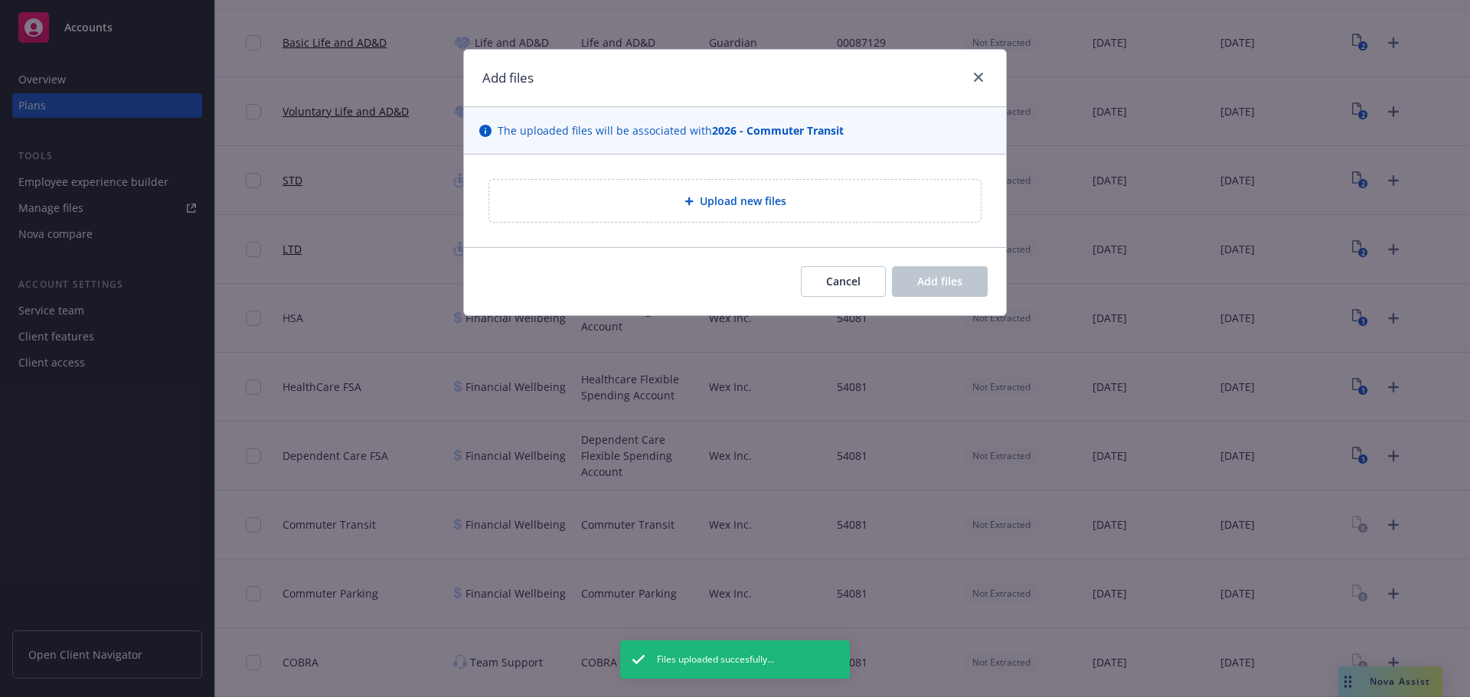
click at [729, 213] on div "Upload new files" at bounding box center [734, 201] width 491 height 42
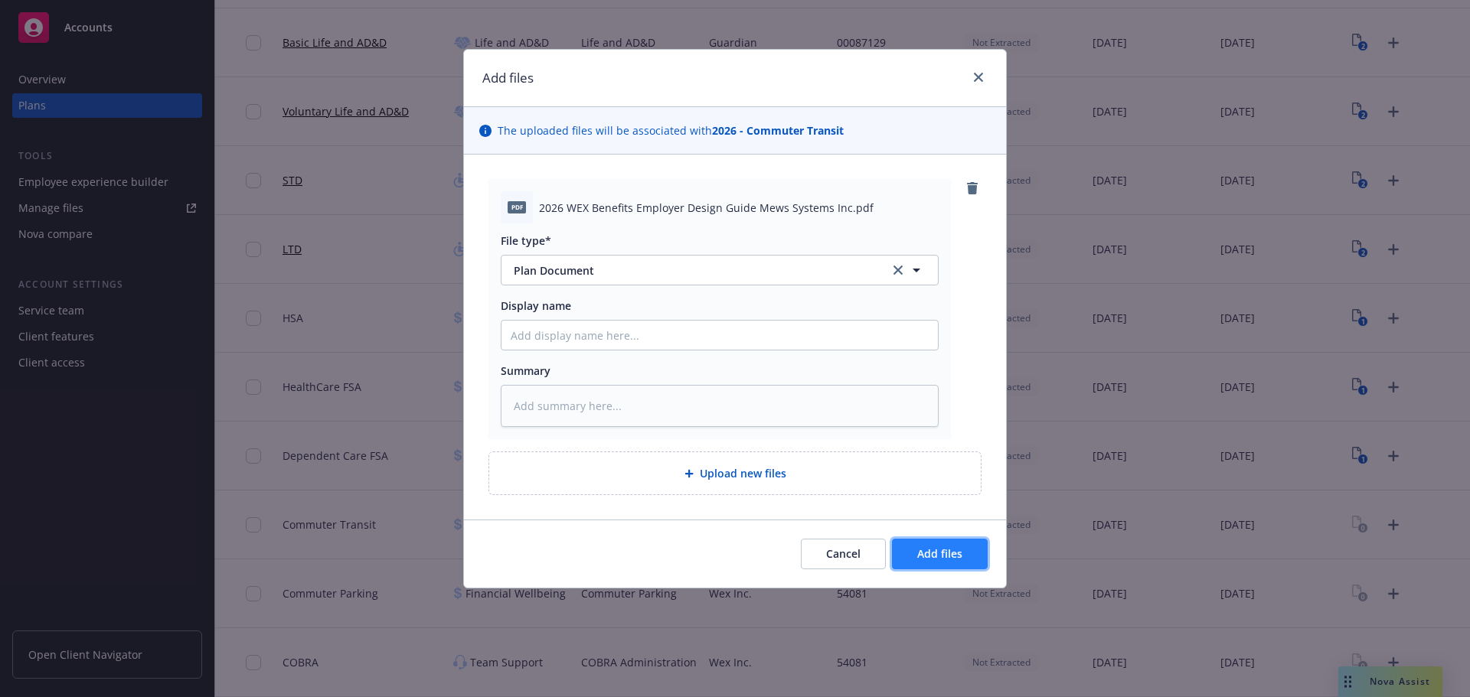
click at [954, 565] on button "Add files" at bounding box center [940, 554] width 96 height 31
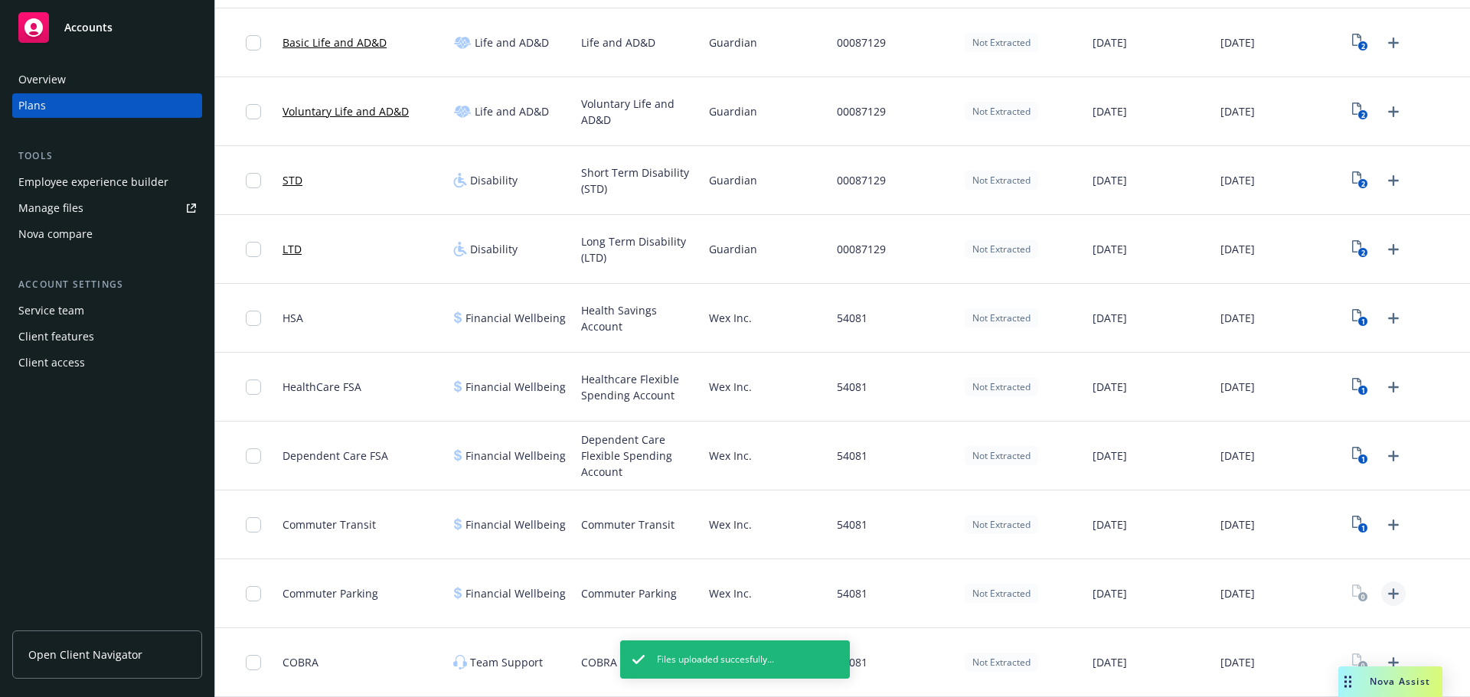
click at [1384, 599] on icon "Upload Plan Documents" at bounding box center [1393, 594] width 18 height 18
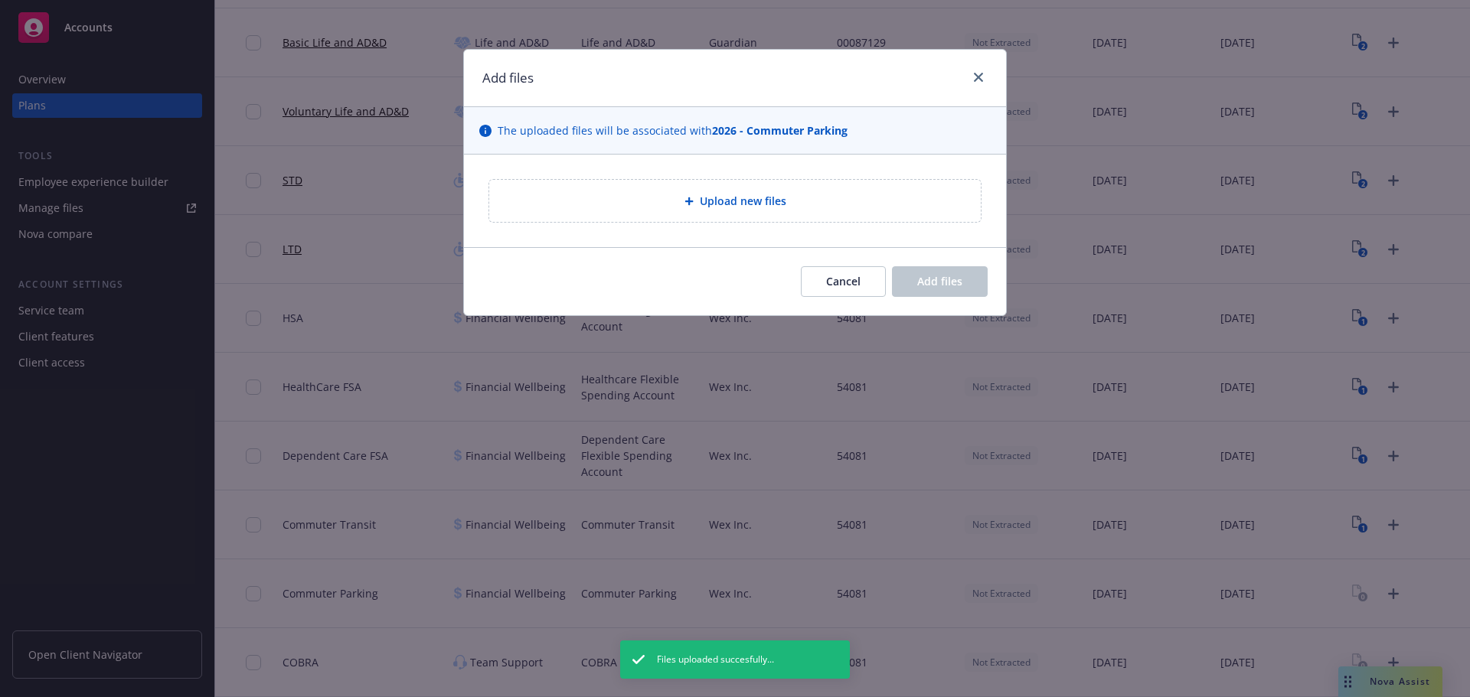
click at [762, 217] on div "Upload new files" at bounding box center [734, 201] width 491 height 42
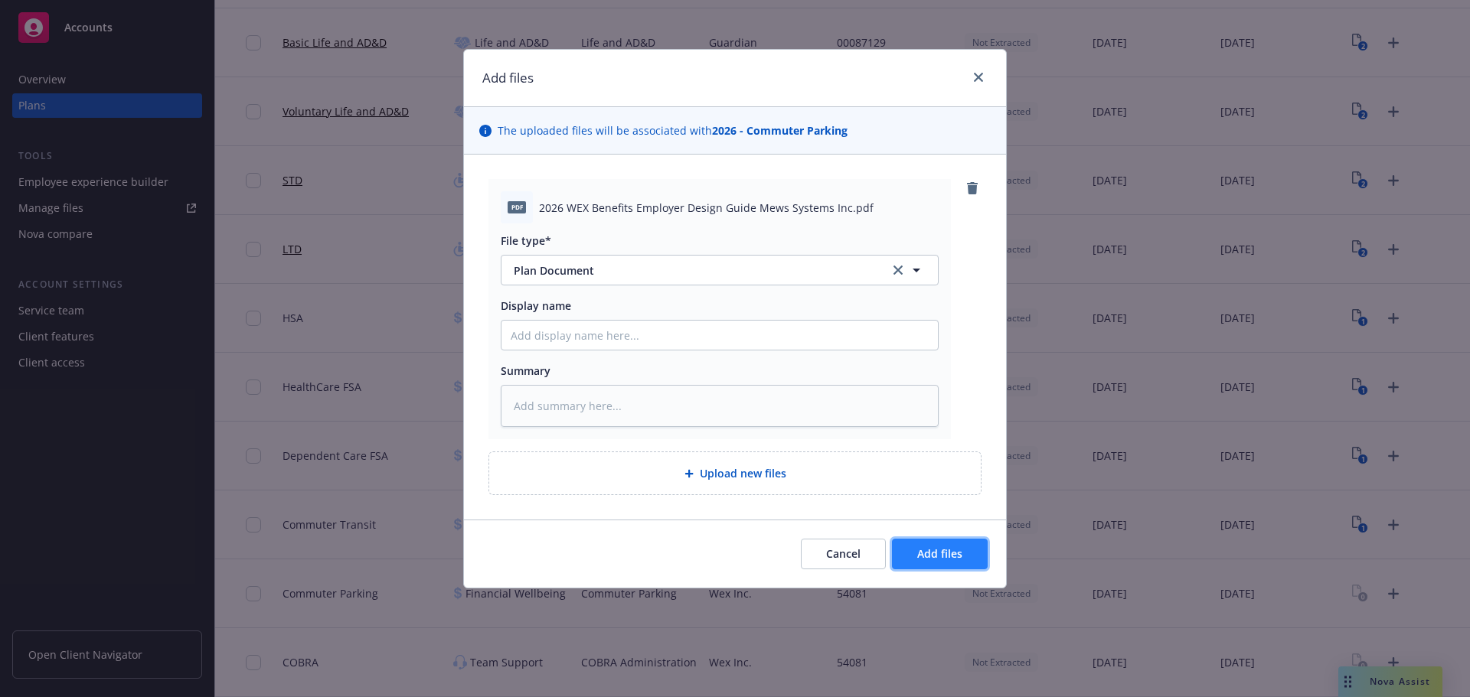
click at [961, 556] on span "Add files" at bounding box center [939, 553] width 45 height 15
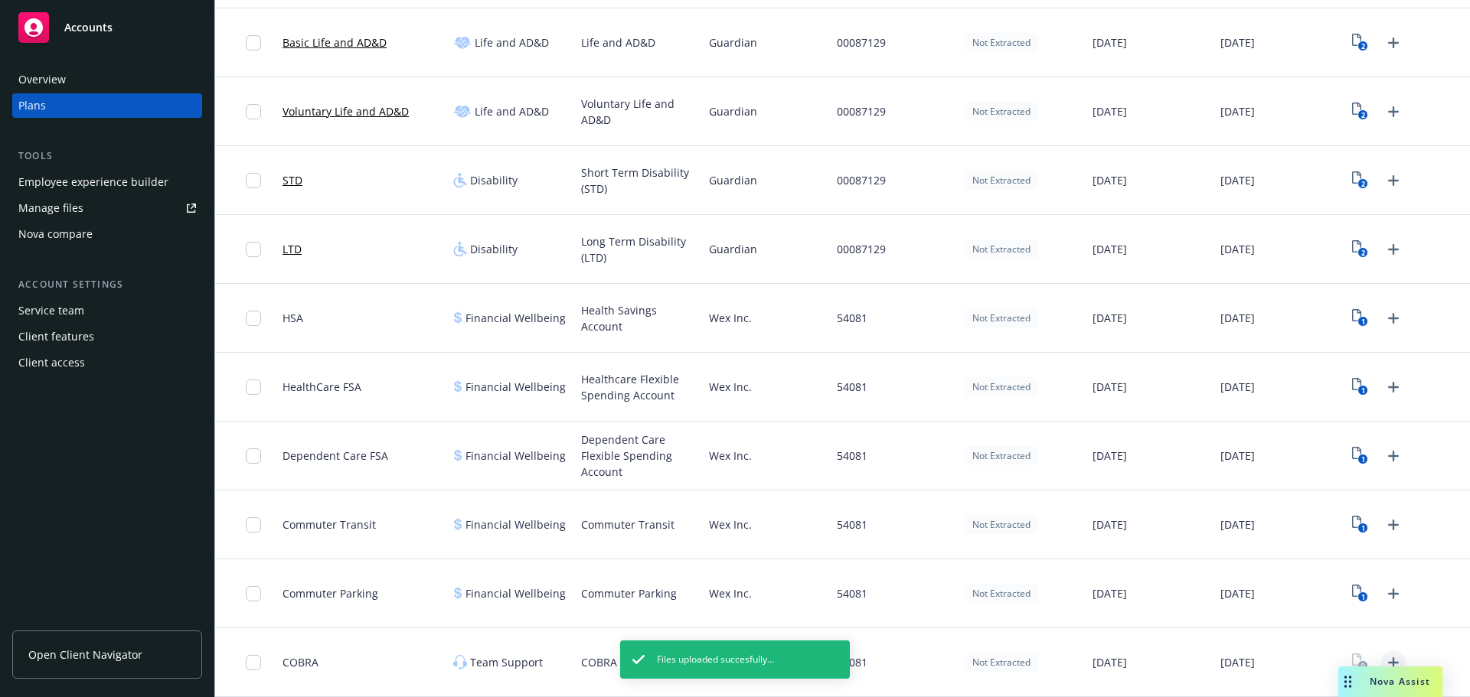
click at [1388, 657] on icon "Upload Plan Documents" at bounding box center [1393, 662] width 11 height 11
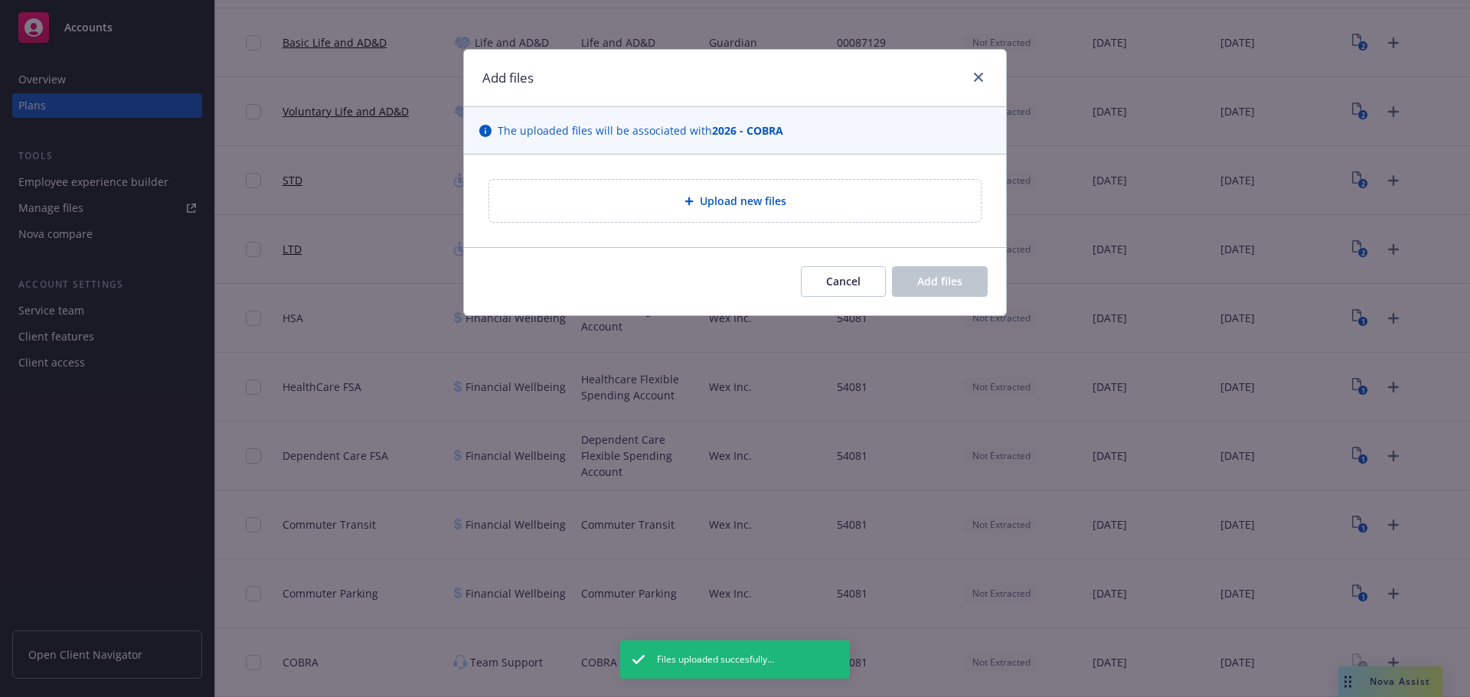
click at [674, 188] on div "Upload new files" at bounding box center [734, 201] width 491 height 42
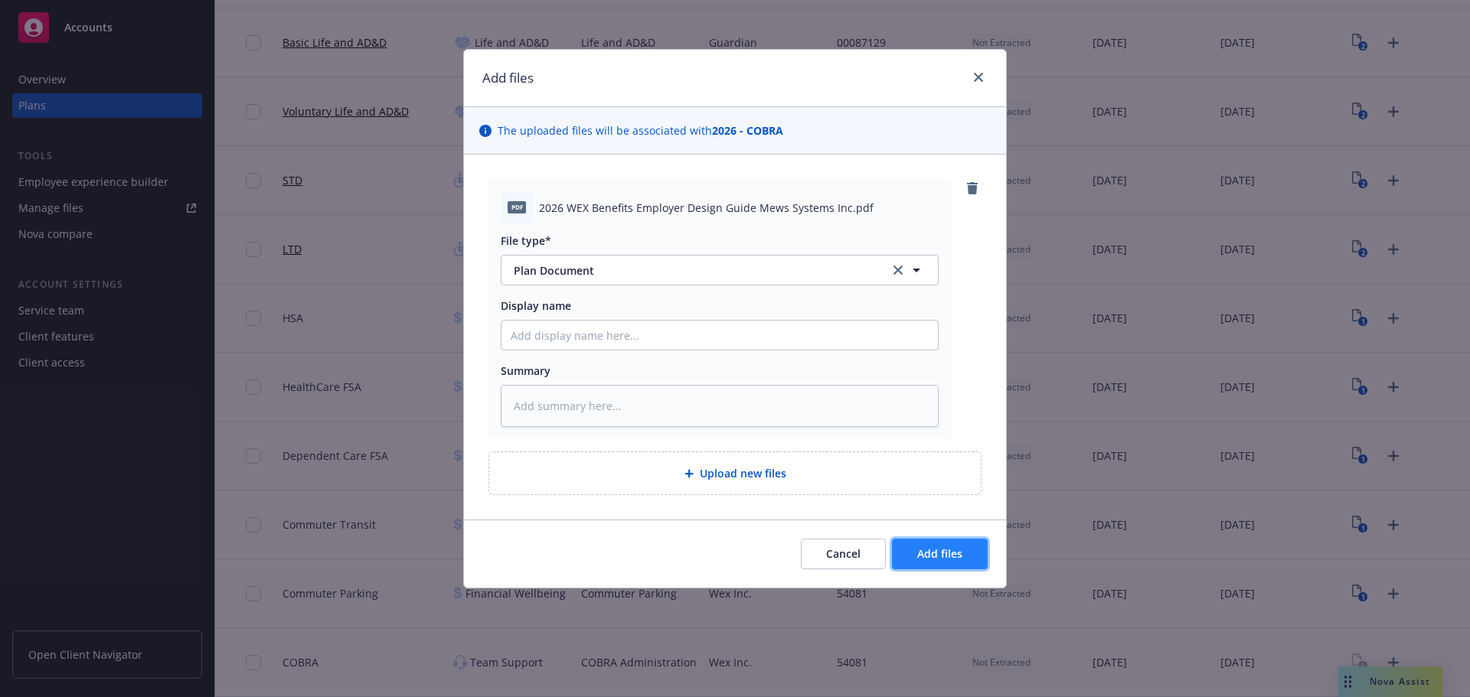
click at [897, 555] on button "Add files" at bounding box center [940, 554] width 96 height 31
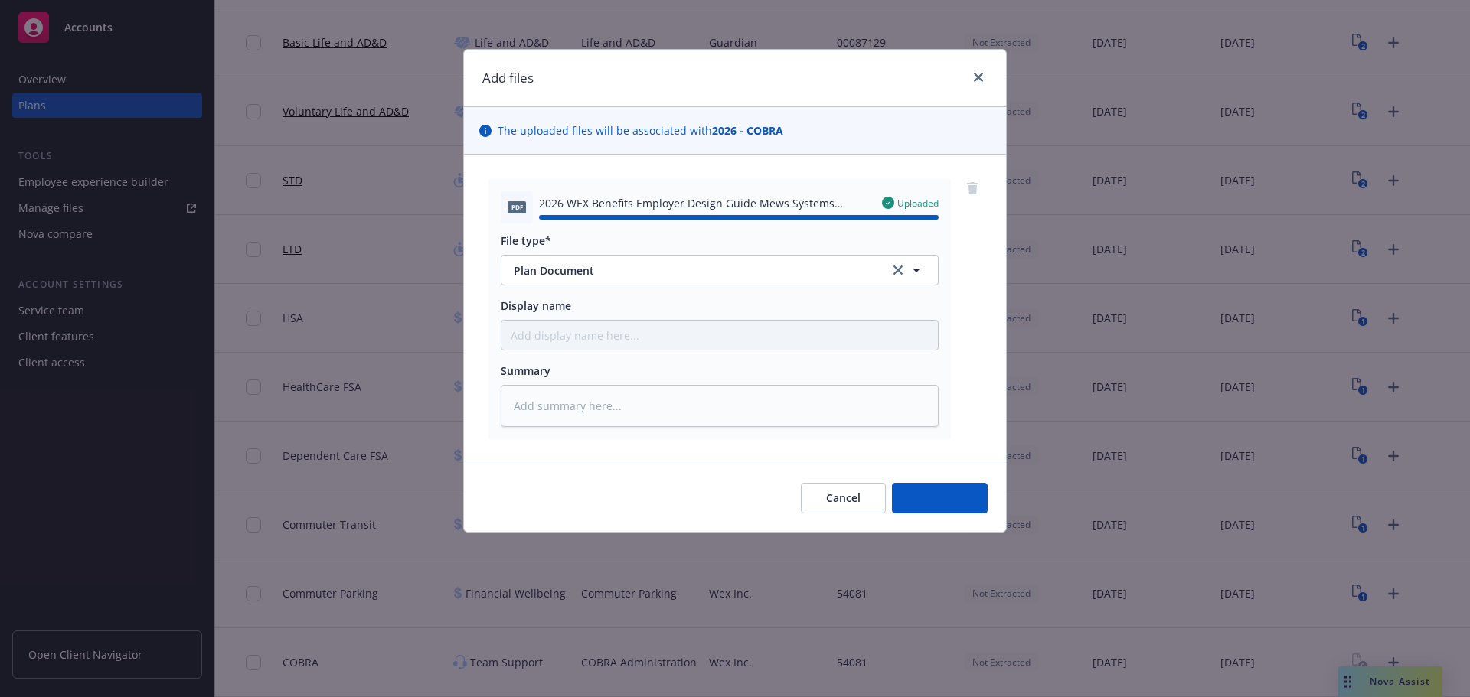
type textarea "x"
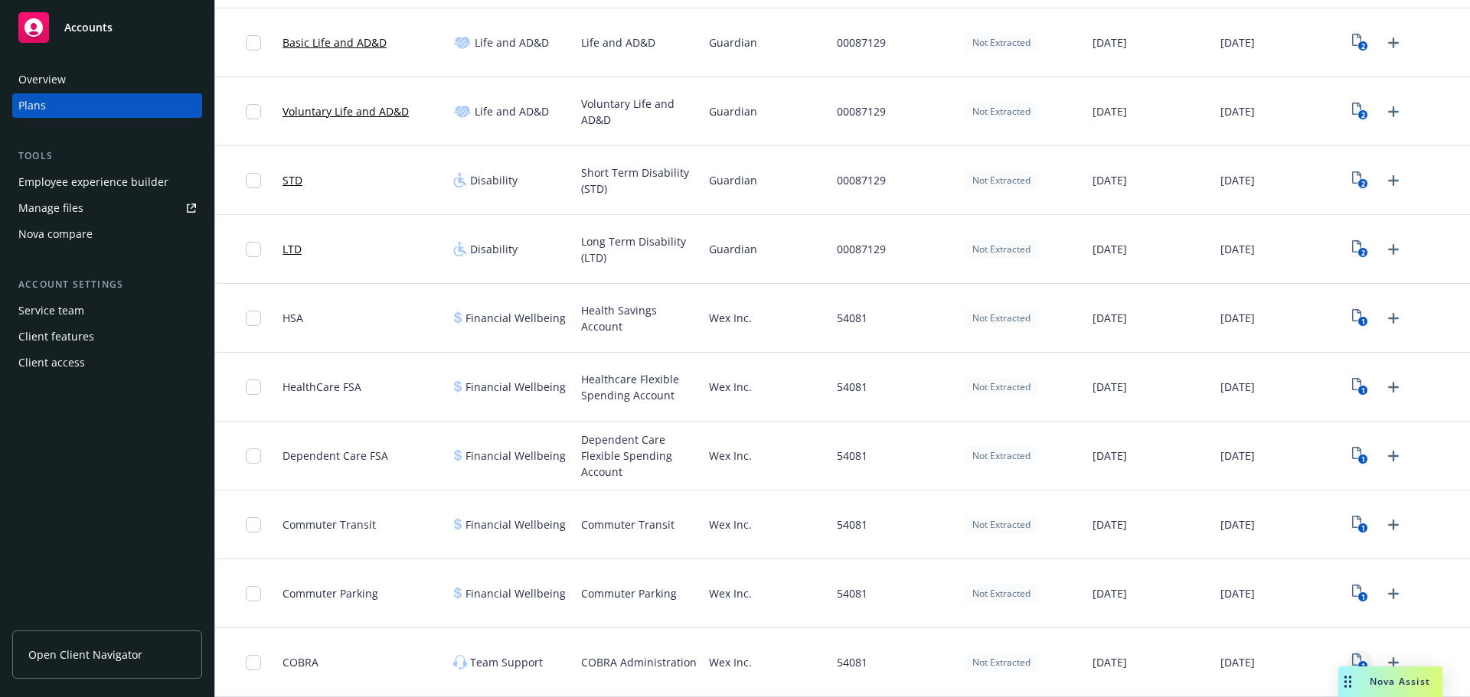
click at [1354, 656] on icon "1" at bounding box center [1360, 663] width 16 height 18
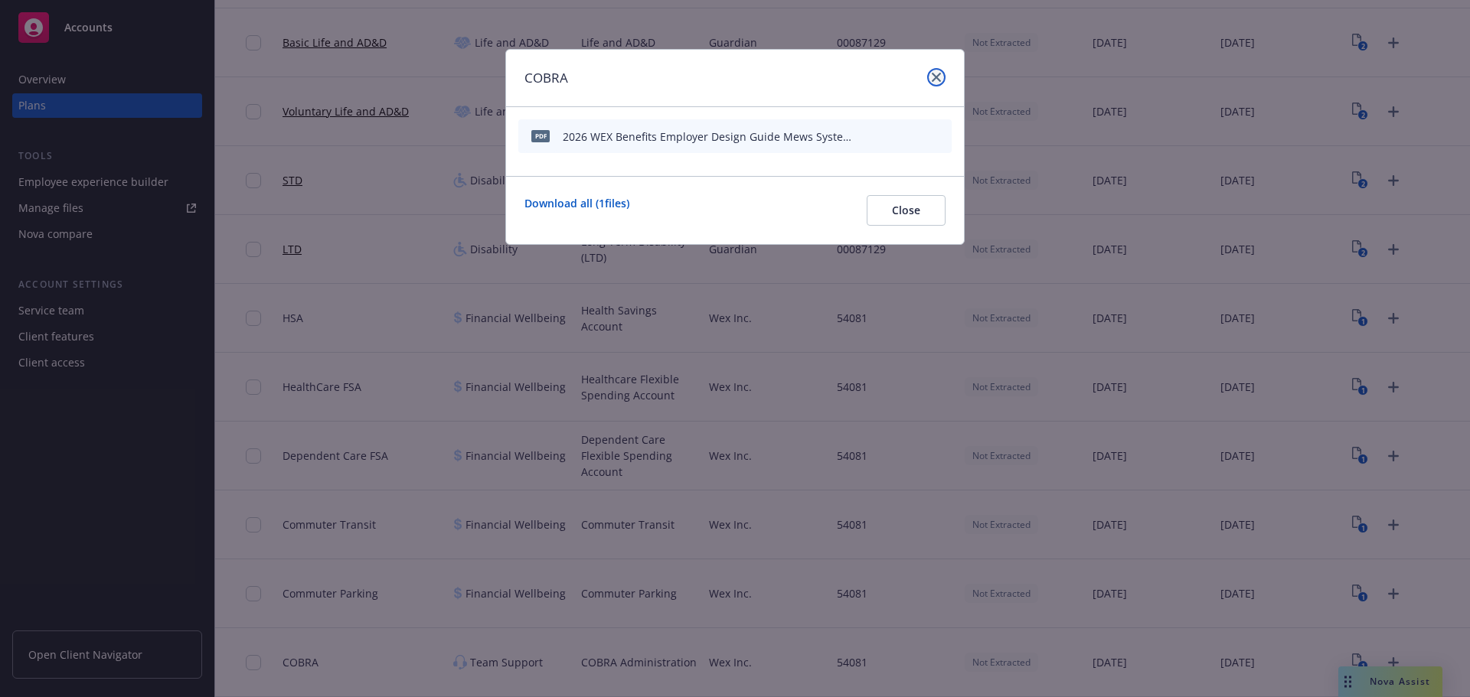
click at [935, 80] on icon "close" at bounding box center [935, 77] width 9 height 9
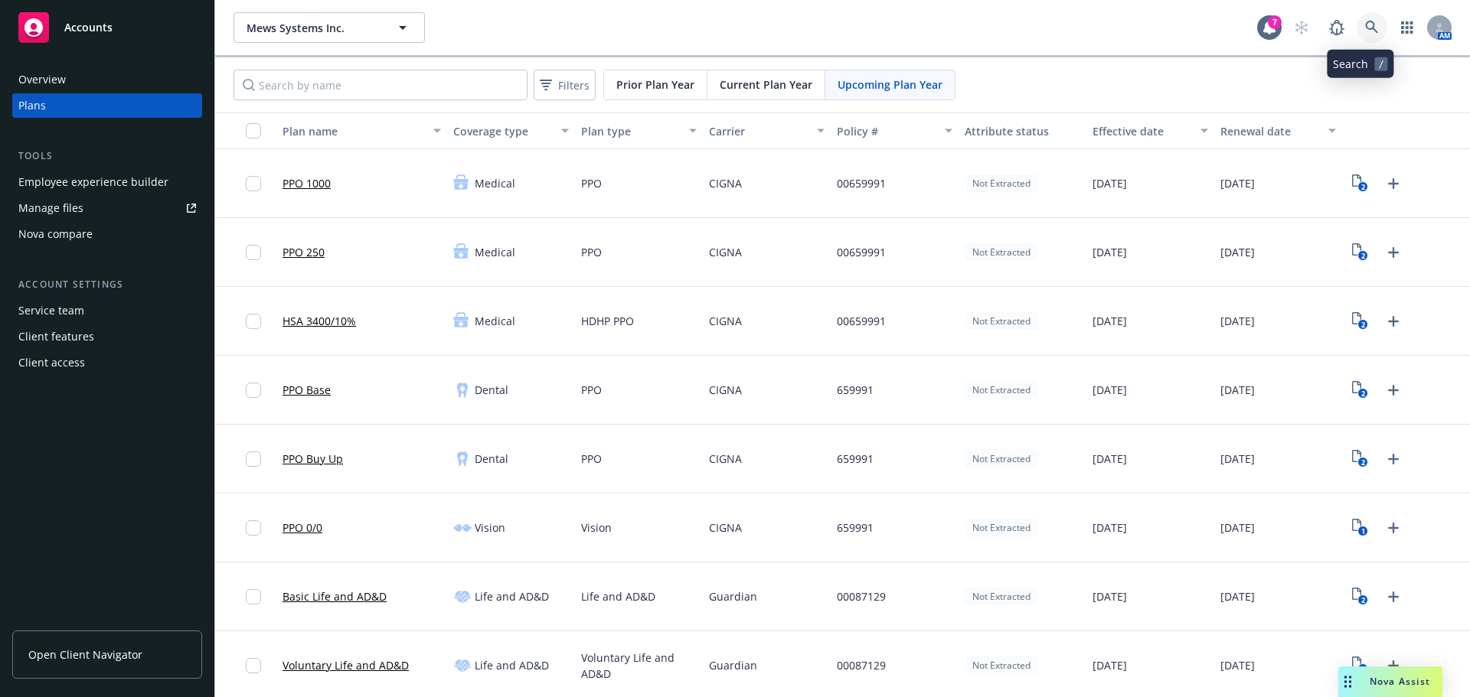
click at [1372, 30] on link at bounding box center [1371, 27] width 31 height 31
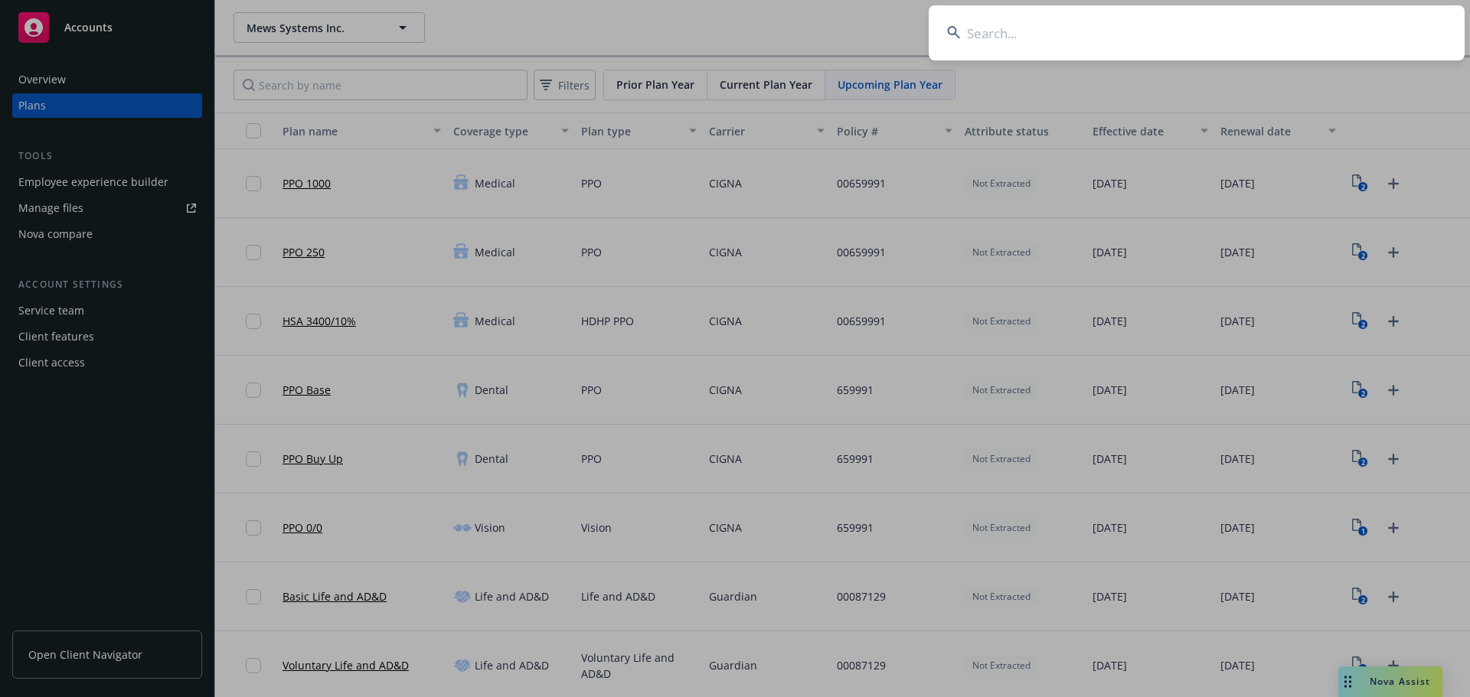
click at [1067, 53] on input at bounding box center [1196, 32] width 536 height 55
paste input "Twist Bioscience Corporation"
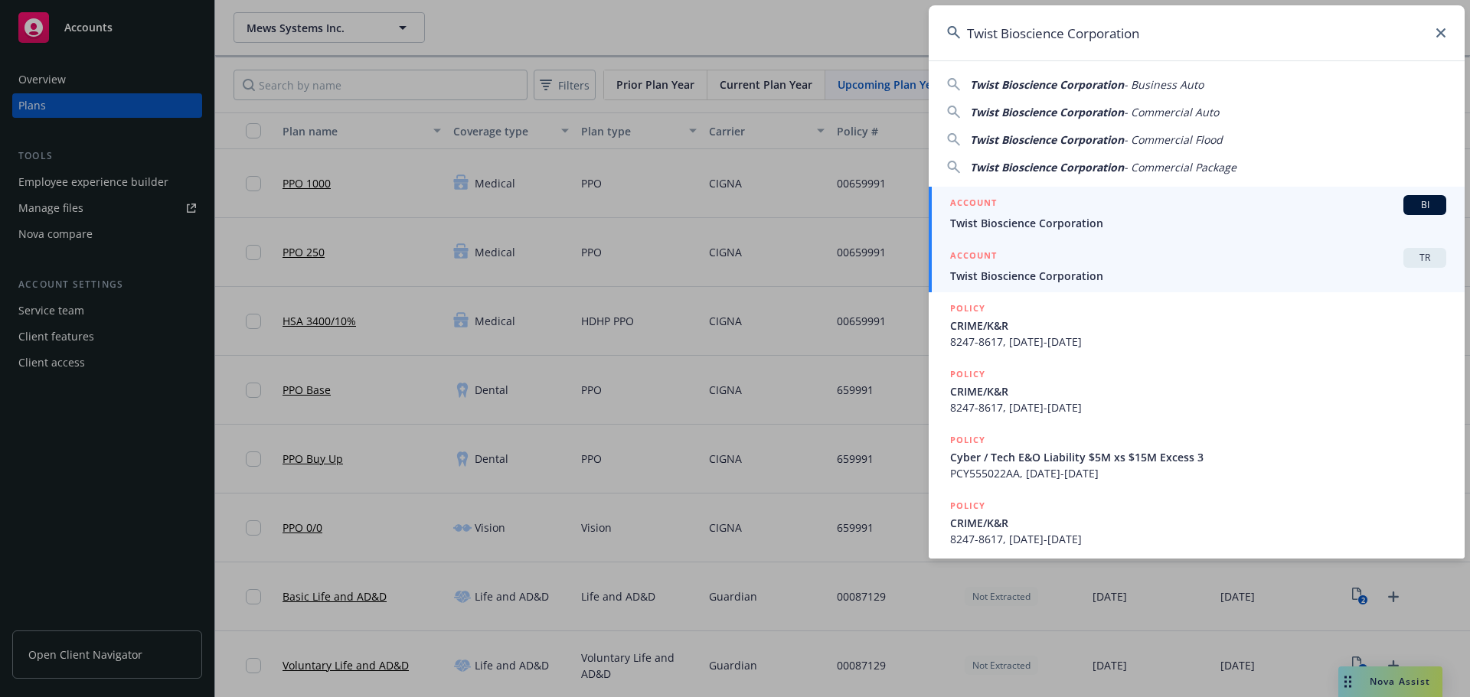
type input "Twist Bioscience Corporation"
click at [1093, 279] on span "Twist Bioscience Corporation" at bounding box center [1198, 276] width 496 height 16
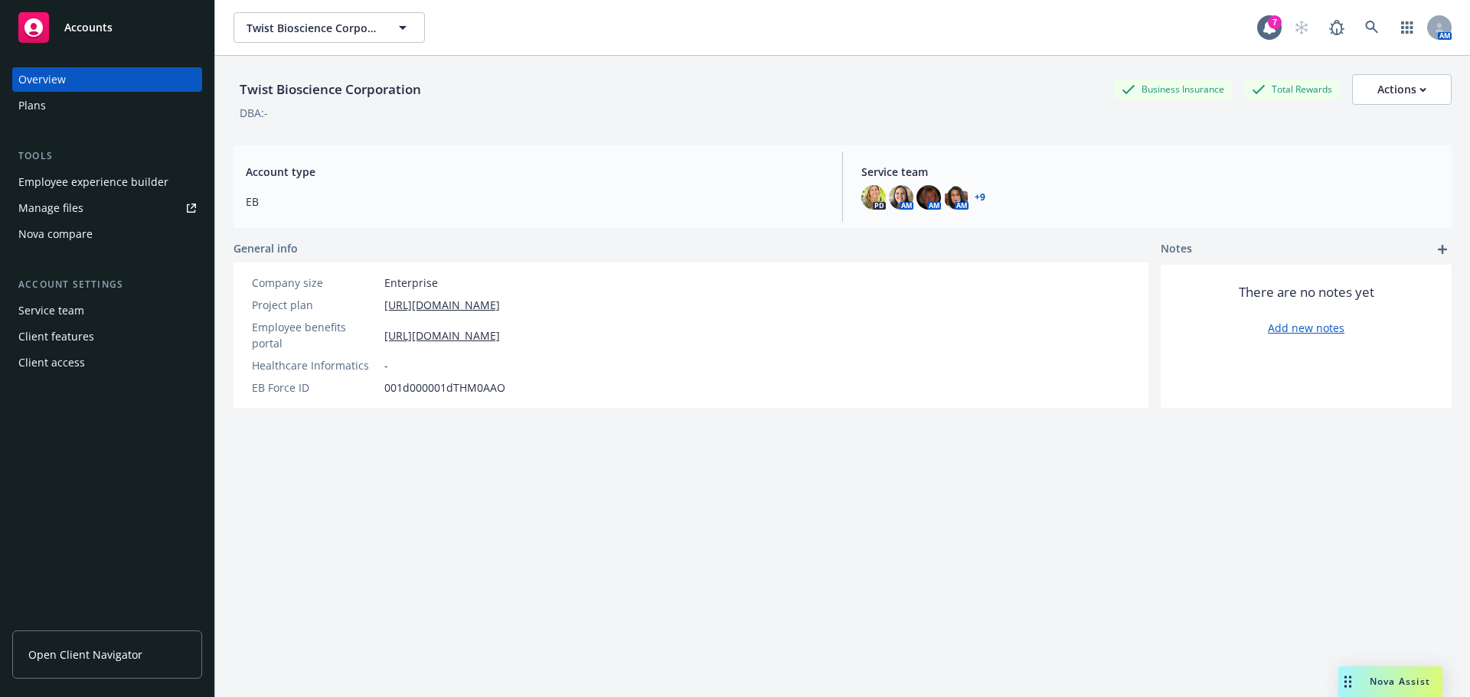
drag, startPoint x: 29, startPoint y: 132, endPoint x: 28, endPoint y: 112, distance: 19.9
click at [29, 126] on div "Overview Plans Tools Employee experience builder Manage files Nova compare Acco…" at bounding box center [107, 221] width 190 height 308
click at [28, 112] on div "Plans" at bounding box center [32, 105] width 28 height 24
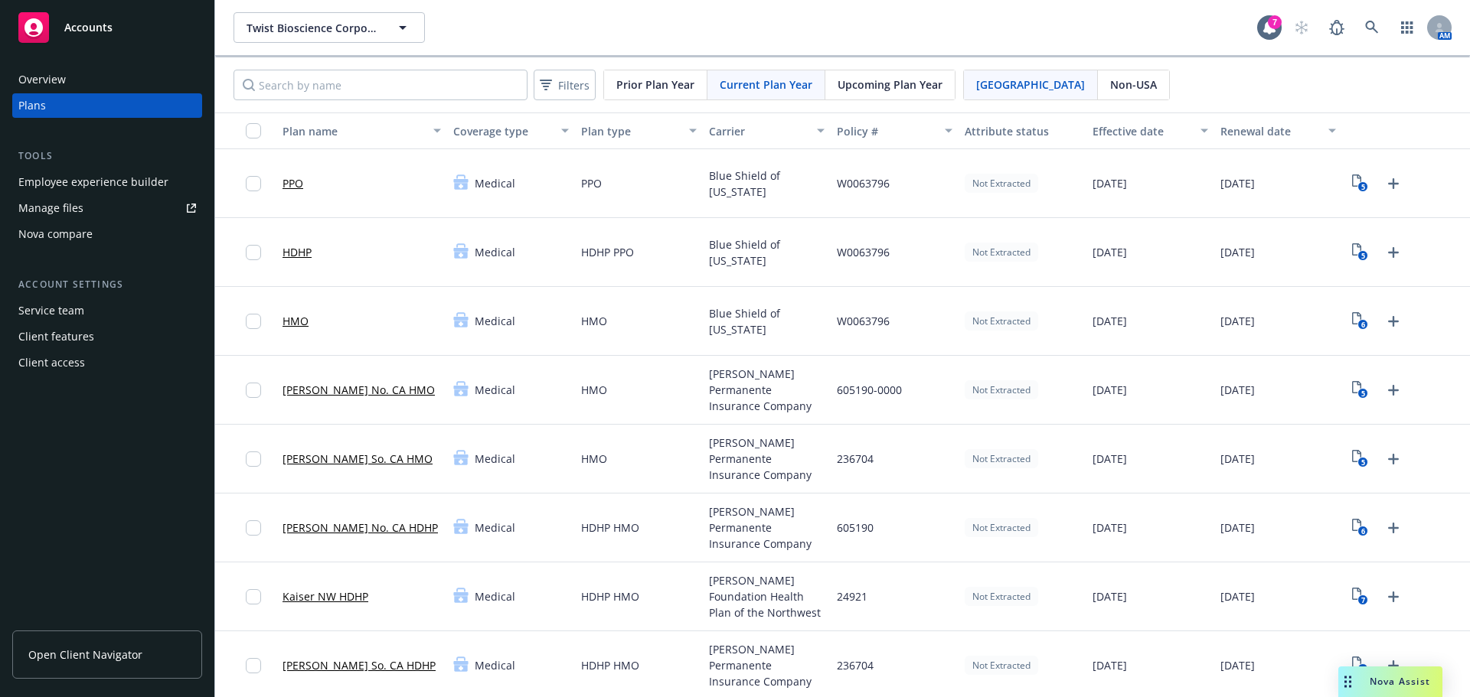
click at [882, 93] on div "Upcoming Plan Year" at bounding box center [889, 84] width 129 height 29
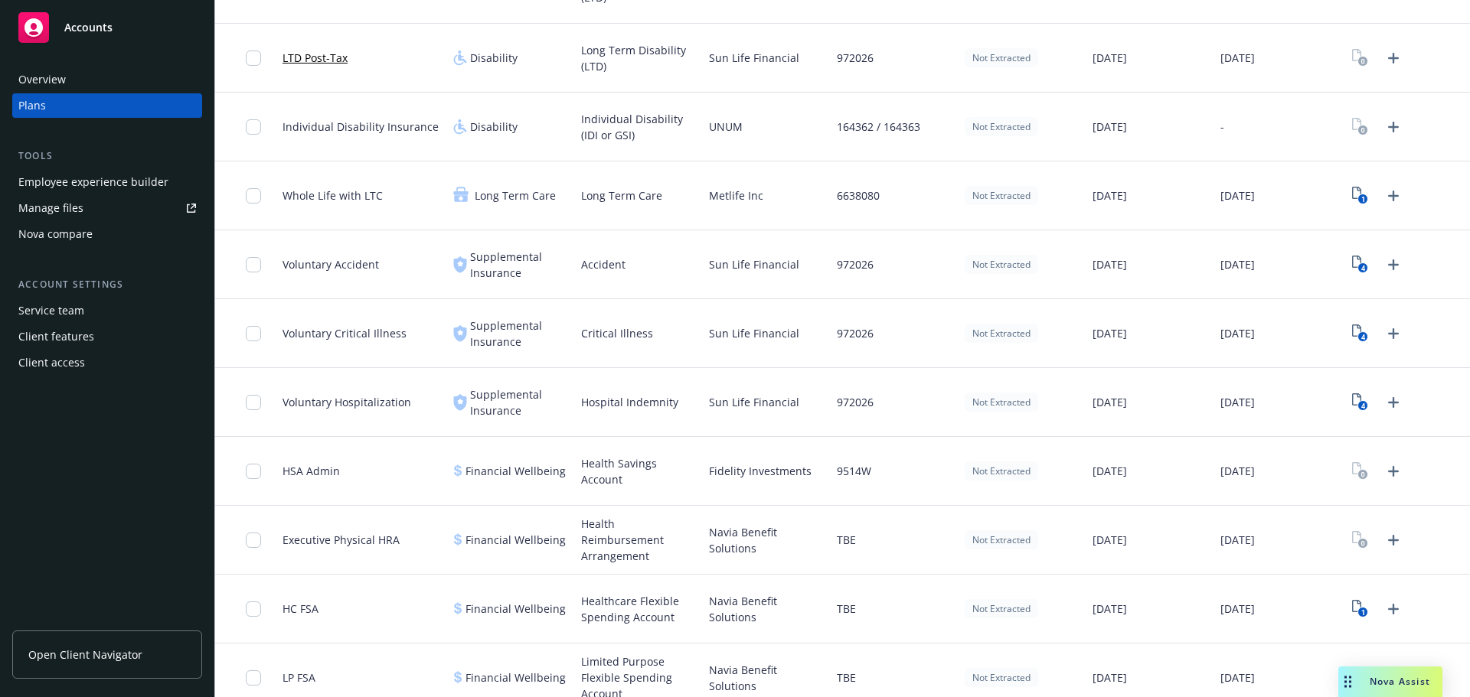
scroll to position [995, 0]
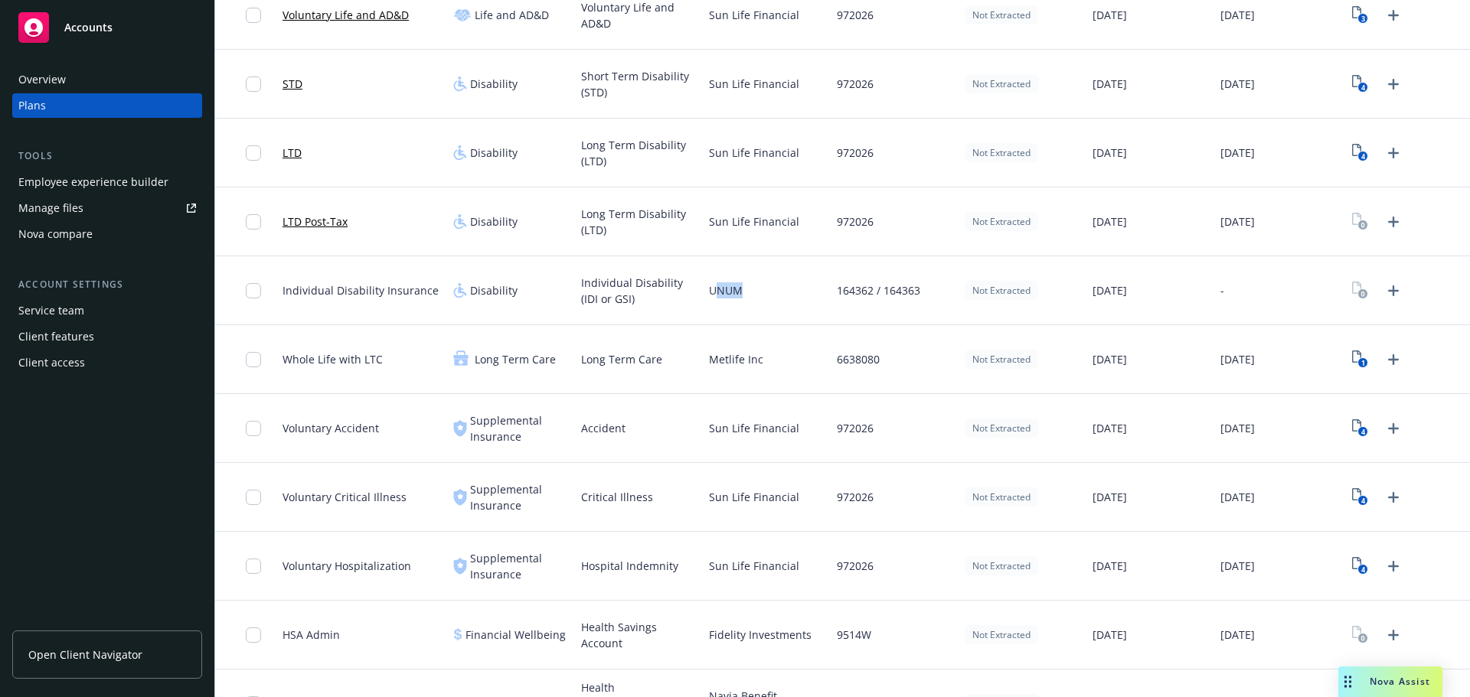
drag, startPoint x: 742, startPoint y: 289, endPoint x: 813, endPoint y: 292, distance: 70.5
click at [813, 292] on div "UNUM" at bounding box center [767, 290] width 128 height 69
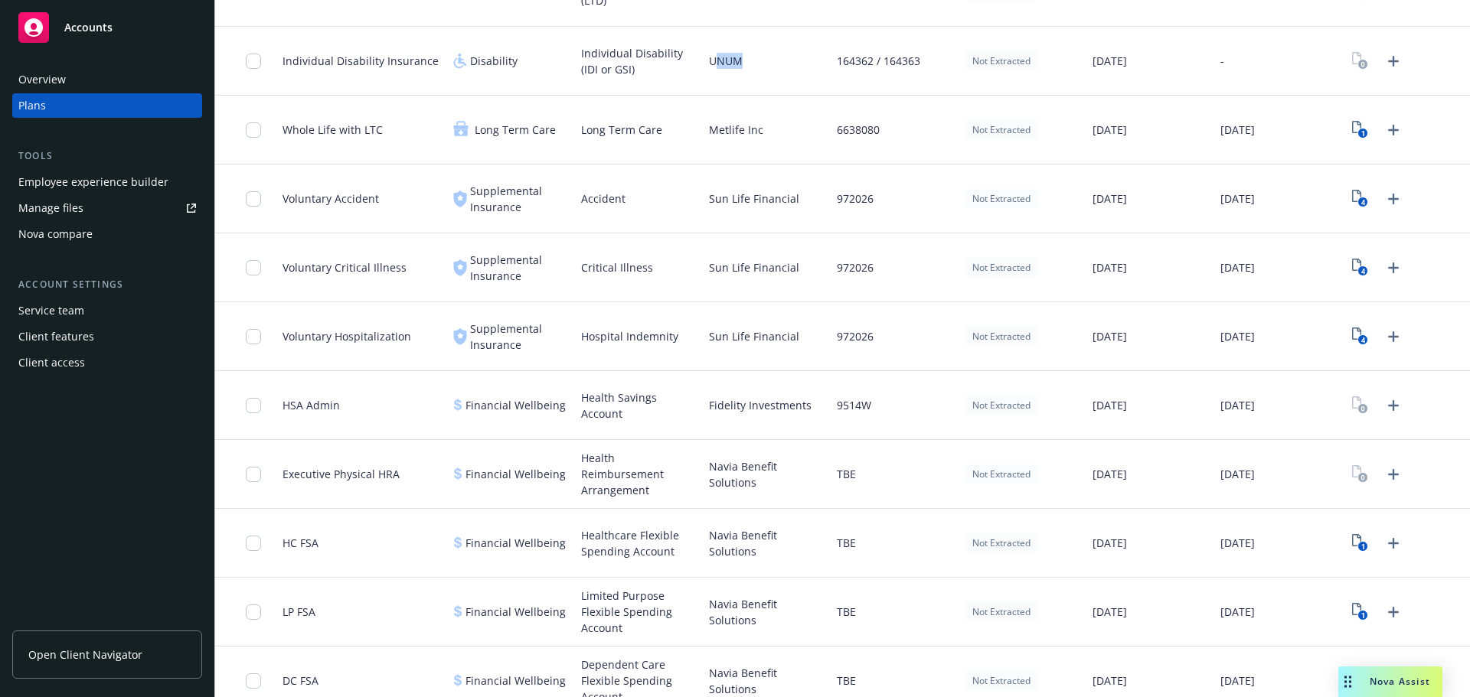
click at [729, 412] on span "Fidelity Investments" at bounding box center [760, 405] width 103 height 16
copy span "Fidelity"
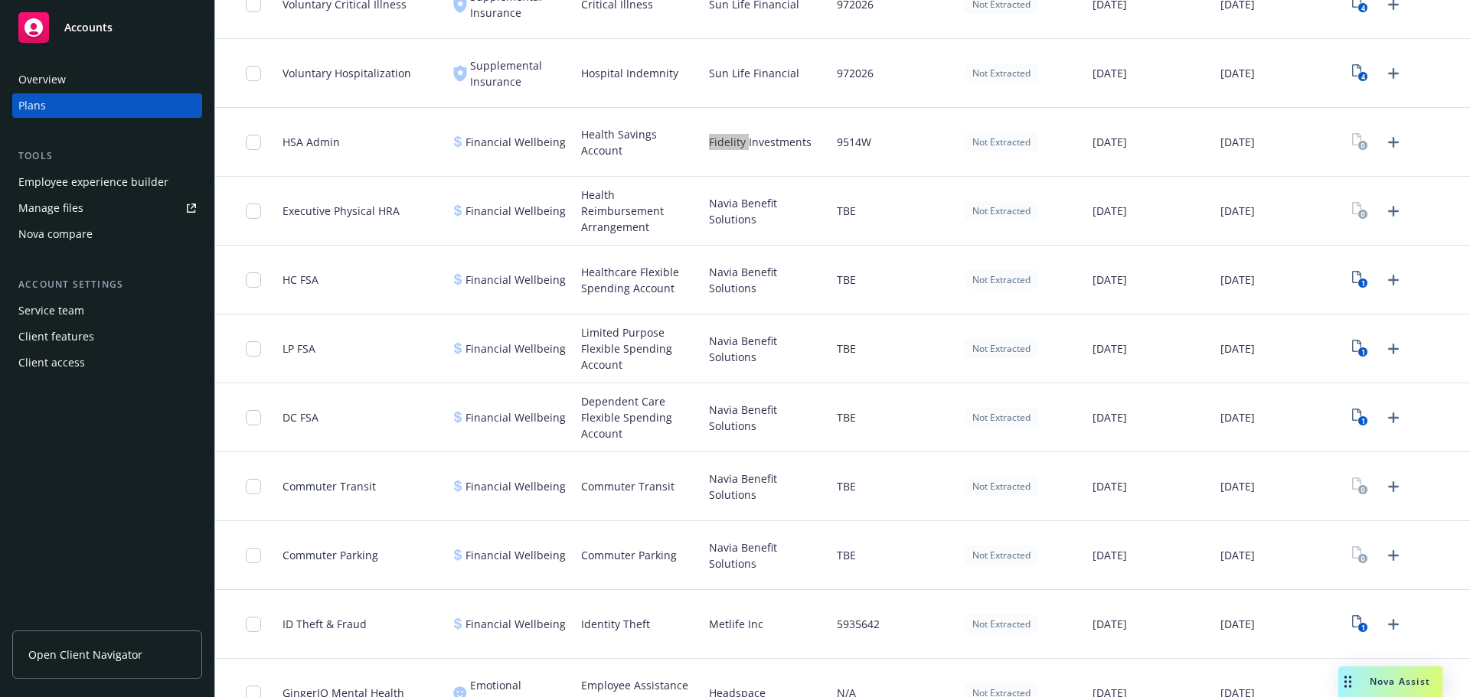
scroll to position [1760, 0]
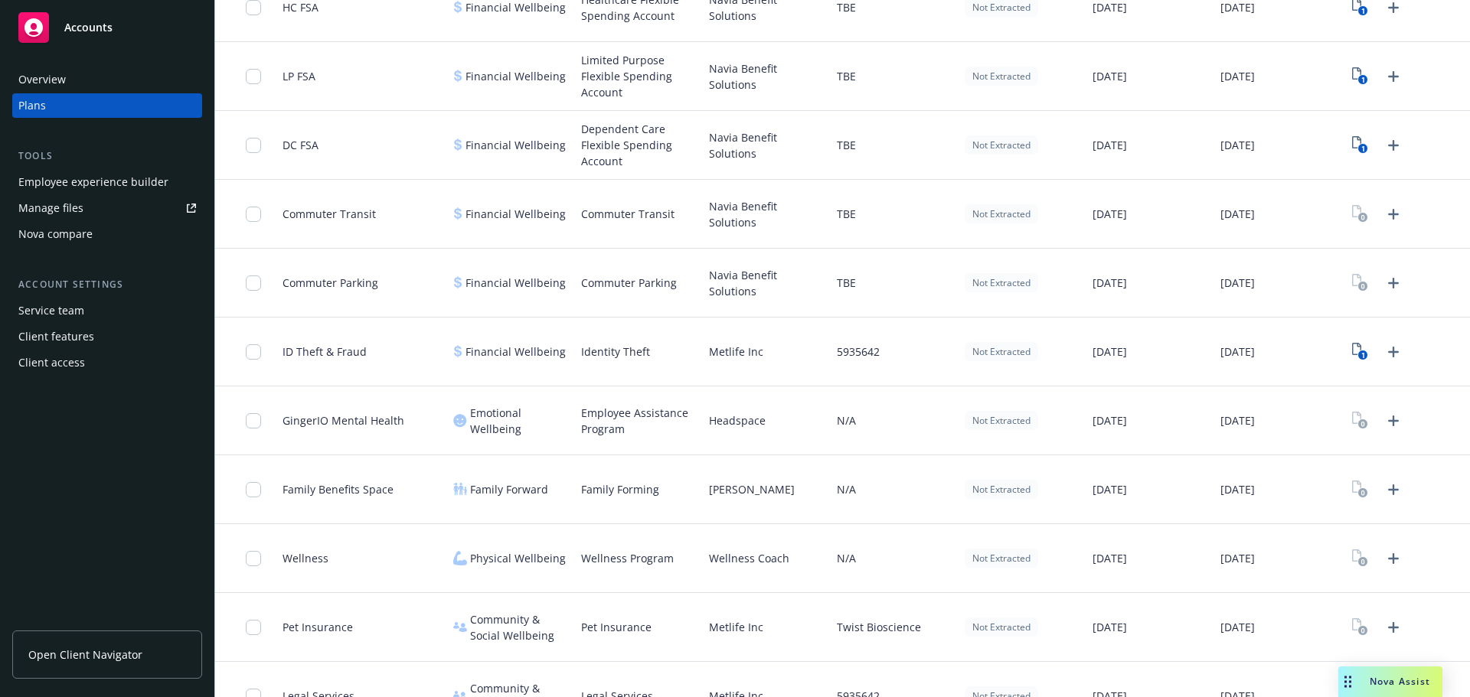
click at [727, 422] on span "Headspace" at bounding box center [737, 421] width 57 height 16
copy span "Headspace"
click at [709, 488] on span "[PERSON_NAME]" at bounding box center [752, 489] width 86 height 16
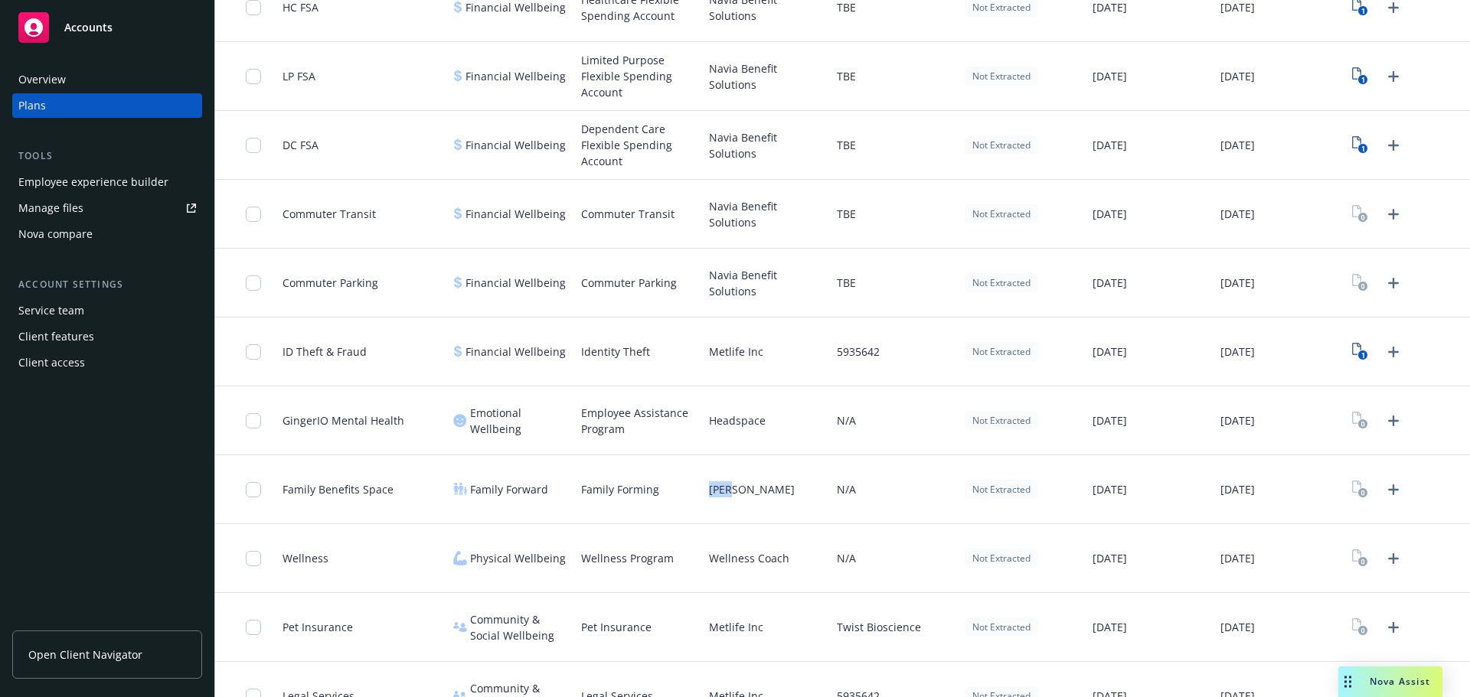
copy span "[PERSON_NAME]"
drag, startPoint x: 579, startPoint y: 492, endPoint x: 677, endPoint y: 493, distance: 98.7
click at [677, 493] on div "Family Forming" at bounding box center [639, 489] width 128 height 69
copy span "Family Forming"
drag, startPoint x: 704, startPoint y: 556, endPoint x: 822, endPoint y: 561, distance: 118.0
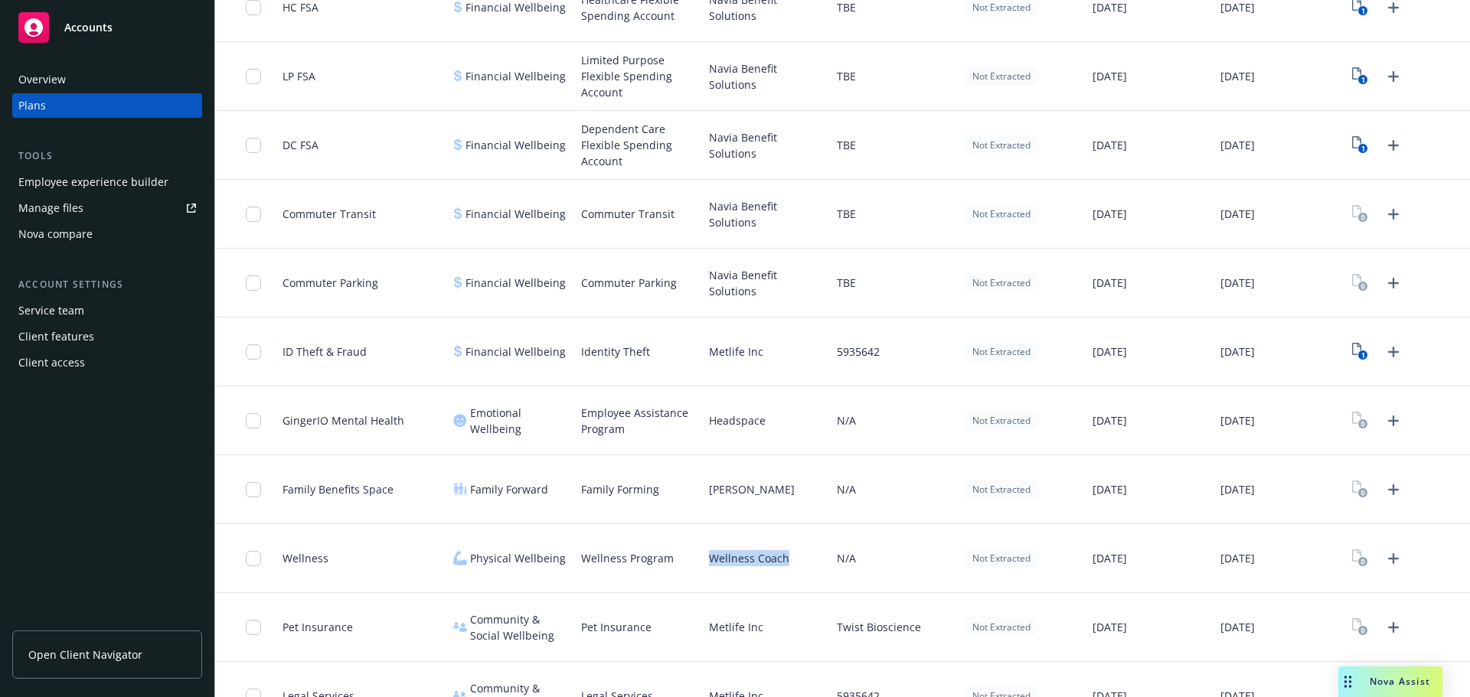
click at [822, 561] on div "Wellness Coach" at bounding box center [767, 558] width 128 height 69
copy span "Wellness Coach"
drag, startPoint x: 586, startPoint y: 559, endPoint x: 679, endPoint y: 563, distance: 92.7
click at [679, 563] on div "Wellness Program" at bounding box center [639, 558] width 128 height 69
copy span "Wellness Program"
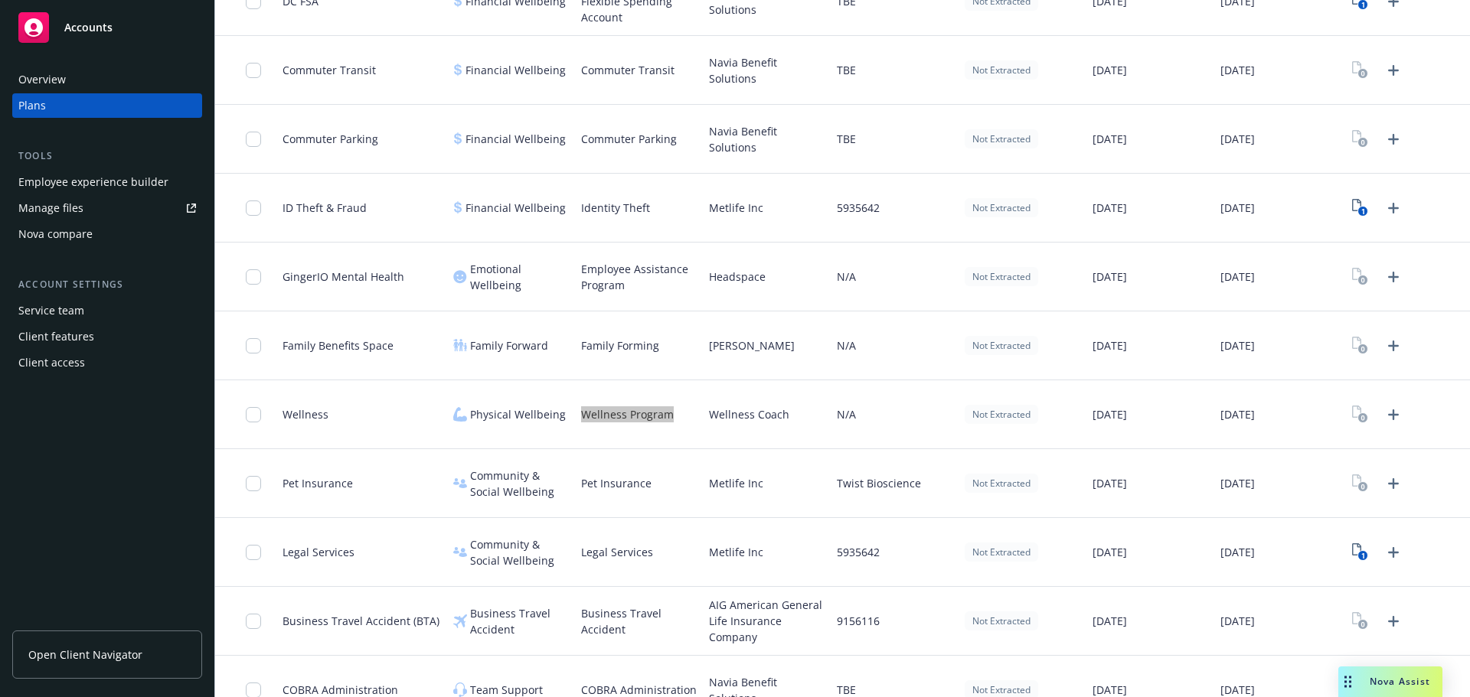
scroll to position [1932, 0]
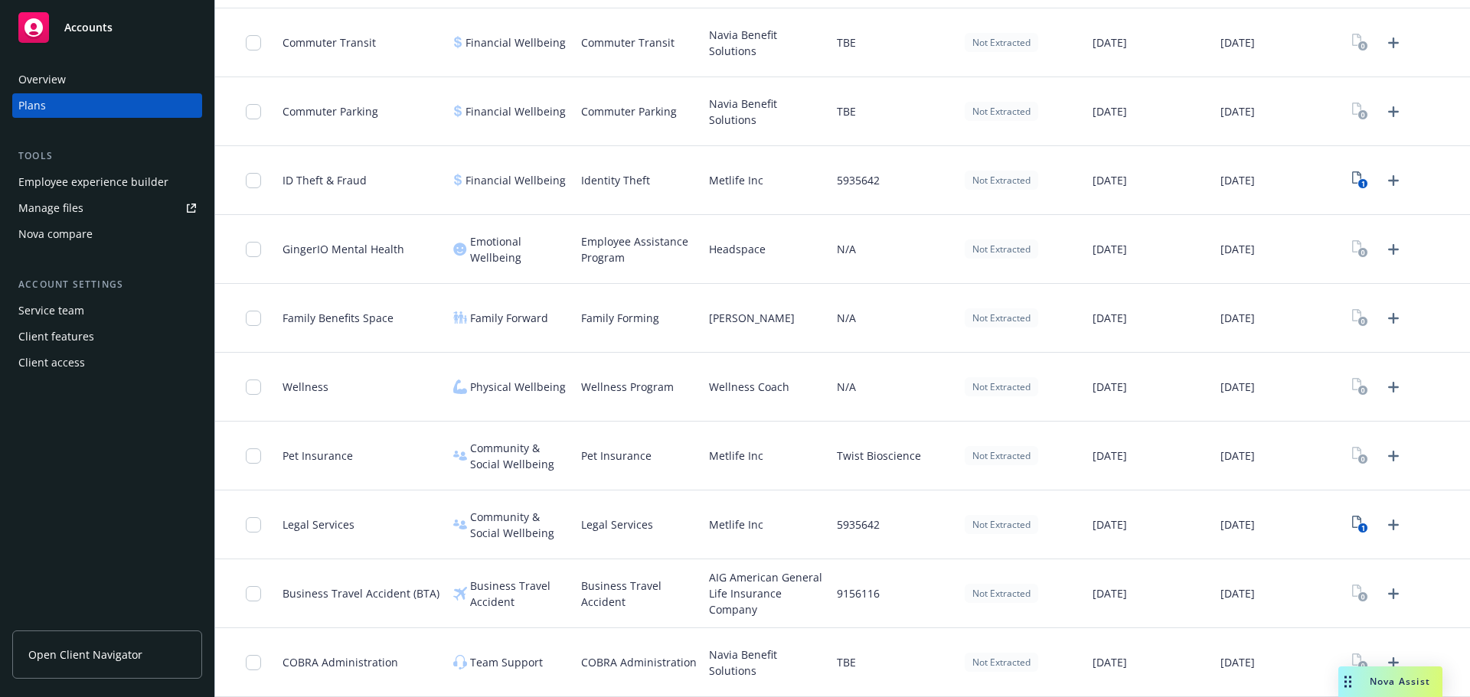
click at [722, 457] on span "Metlife Inc" at bounding box center [736, 456] width 54 height 16
copy span "Metlife"
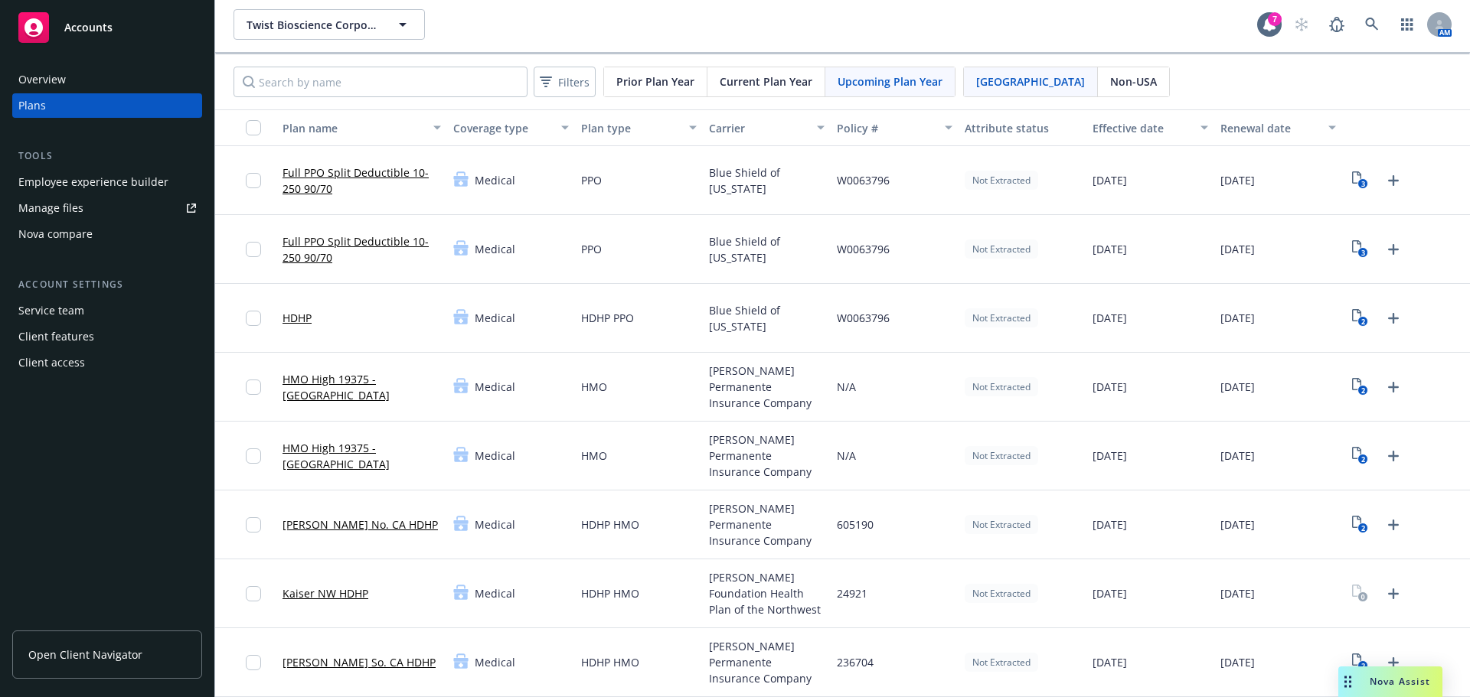
scroll to position [0, 0]
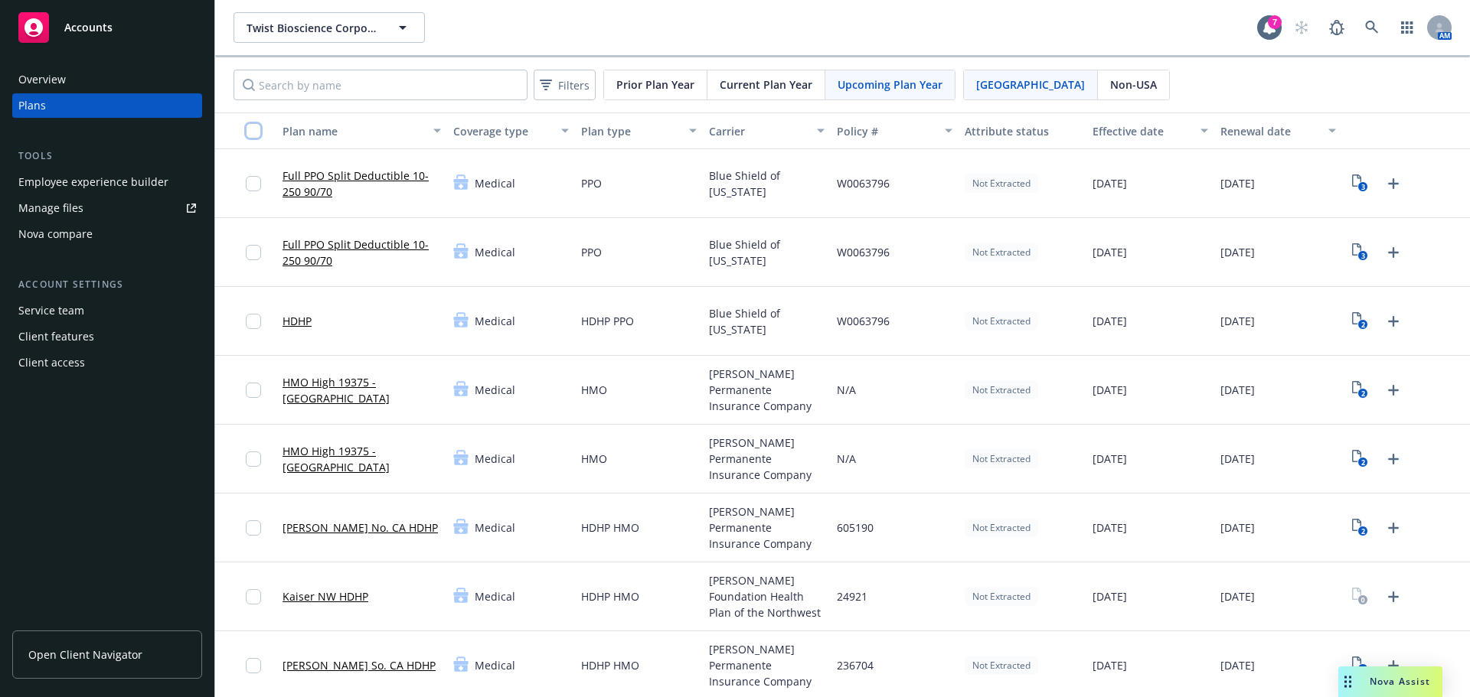
click at [253, 126] on input "checkbox" at bounding box center [253, 130] width 15 height 15
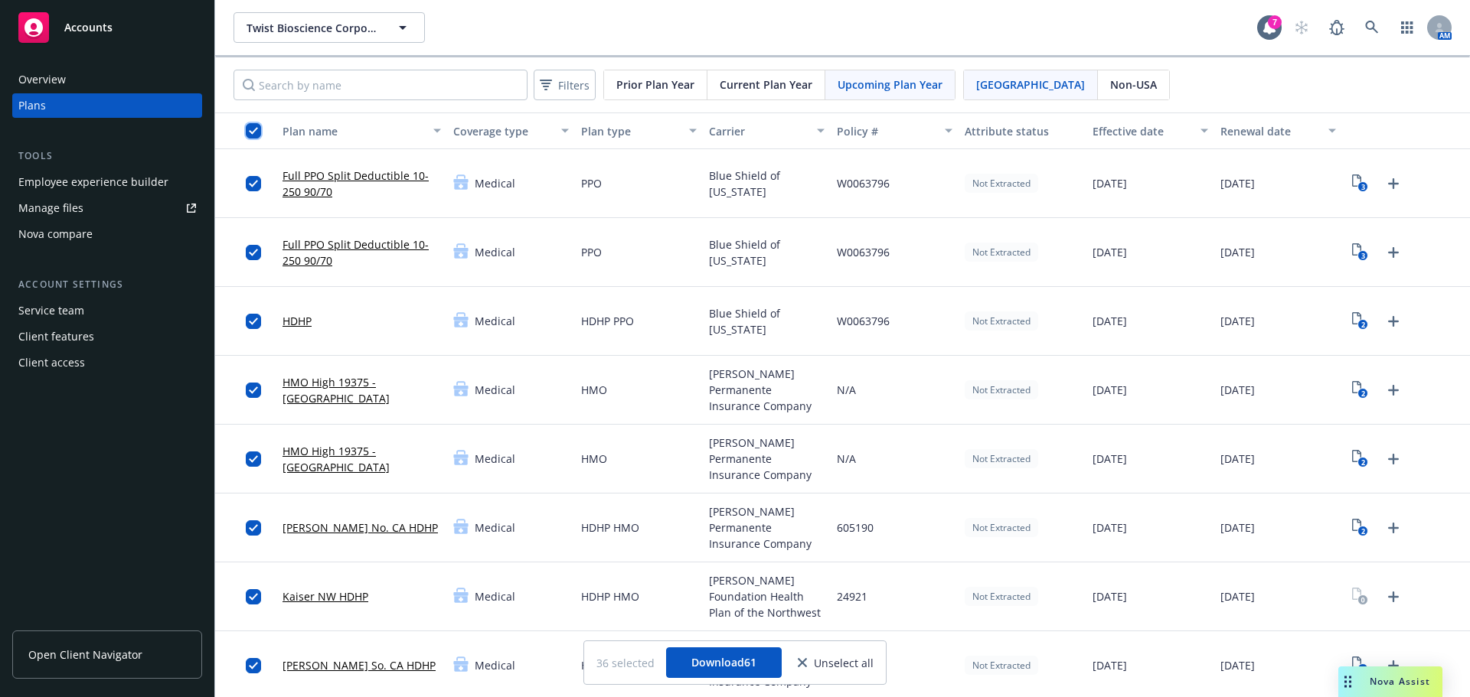
click at [256, 130] on input "checkbox" at bounding box center [253, 130] width 15 height 15
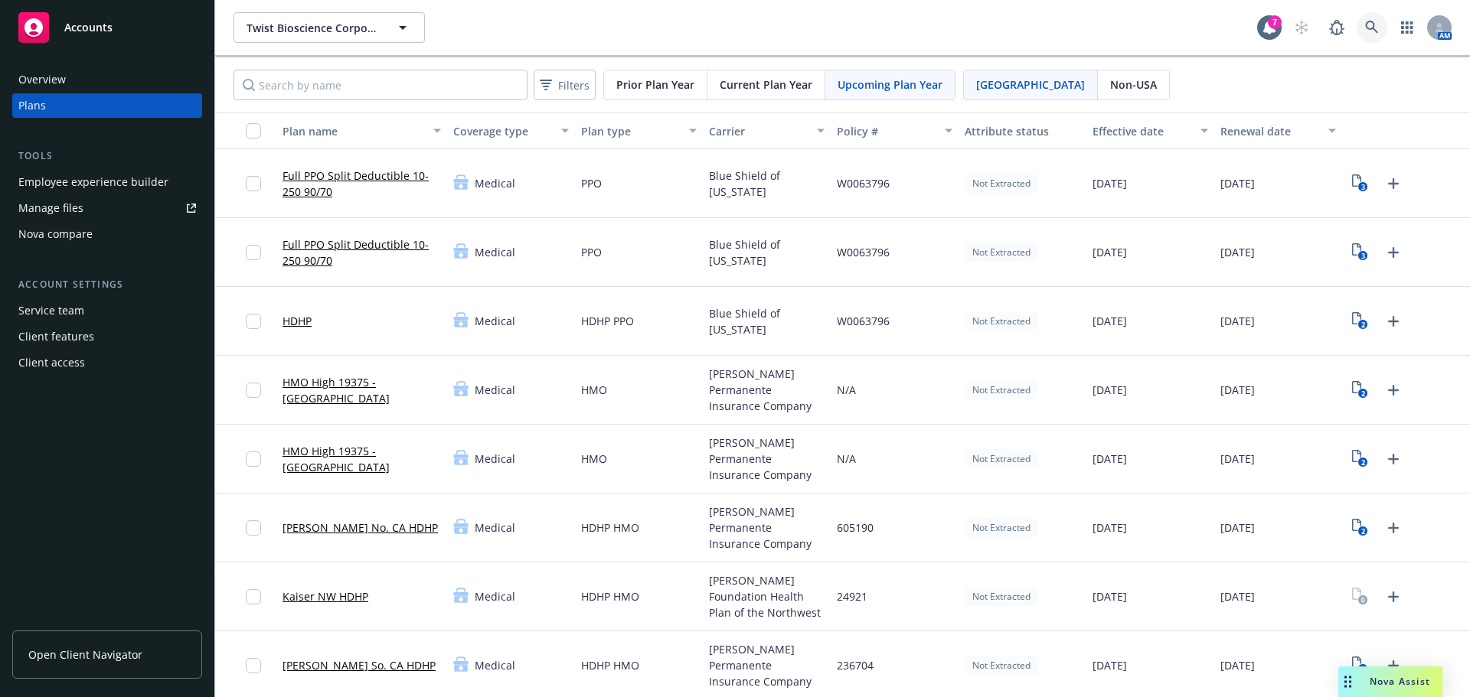
click at [1365, 30] on icon at bounding box center [1372, 28] width 14 height 14
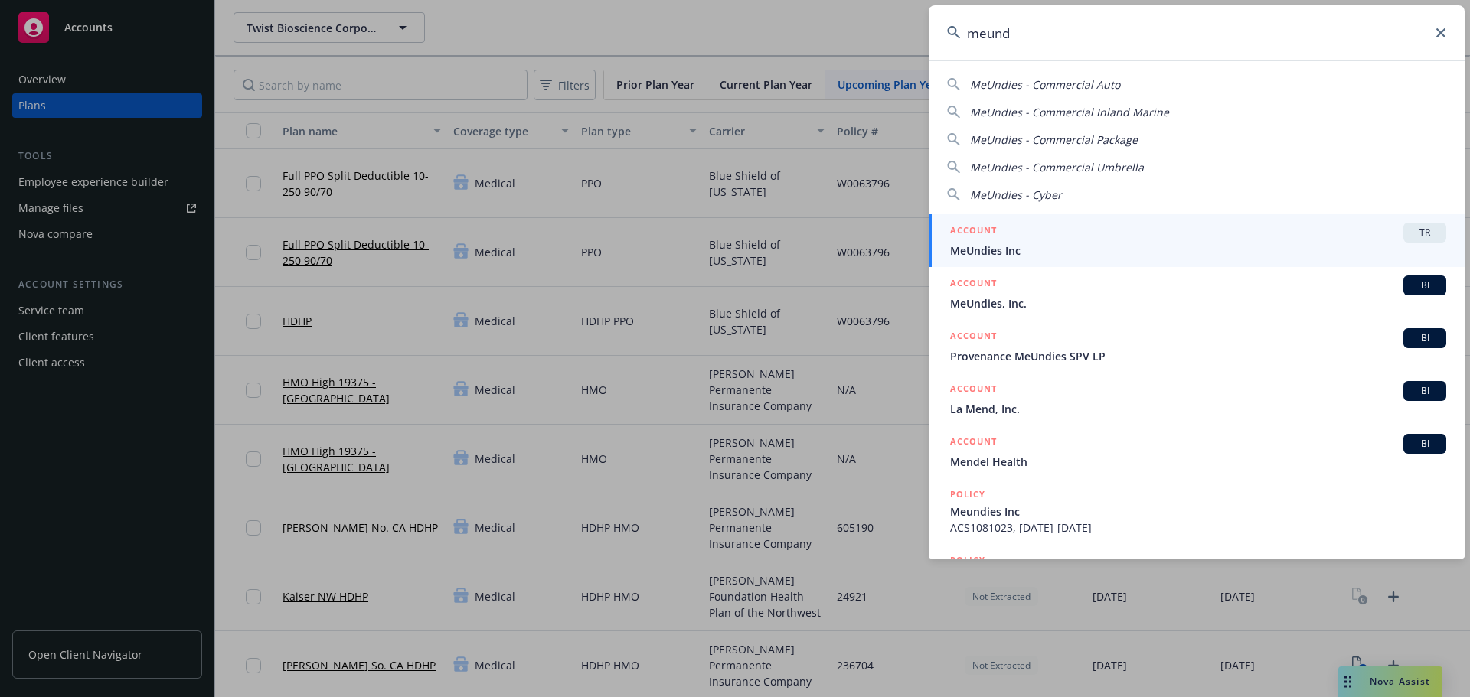
type input "meund"
click at [1168, 245] on span "MeUndies Inc" at bounding box center [1198, 251] width 496 height 16
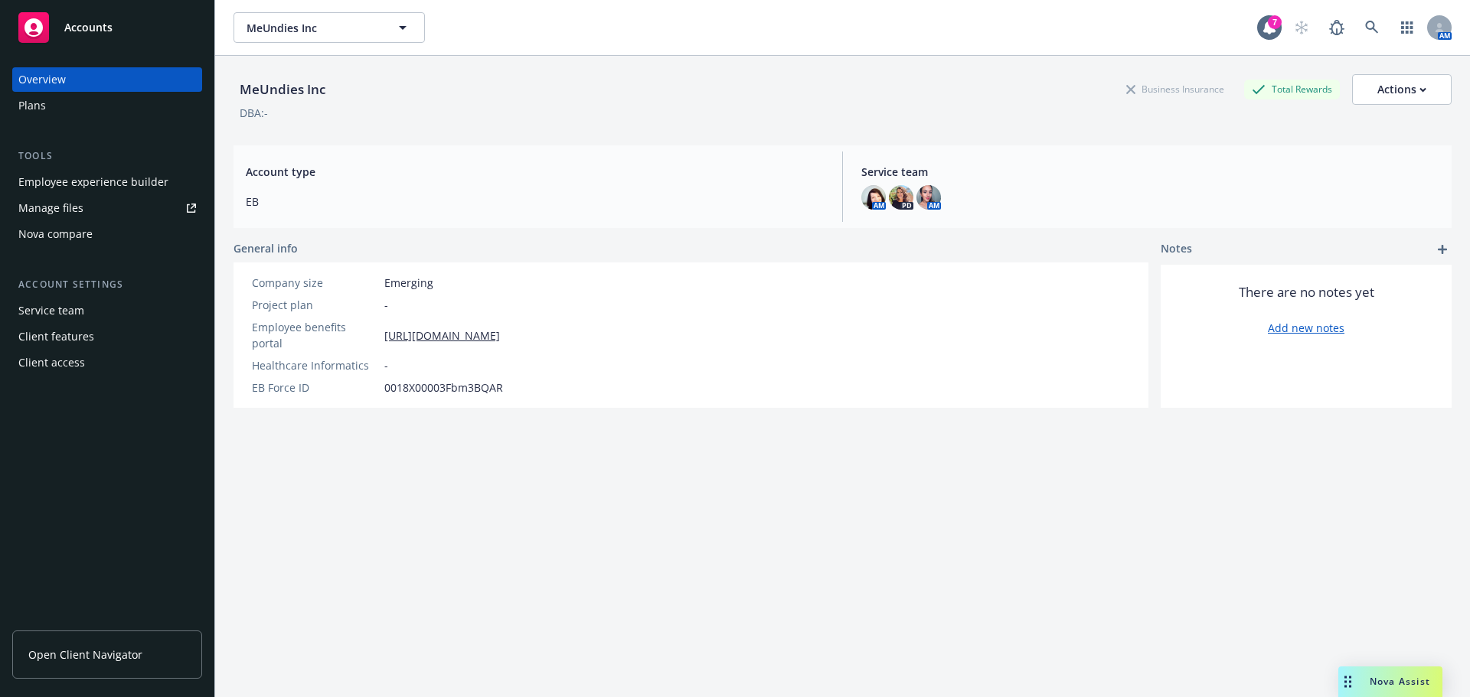
click at [34, 116] on div "Plans" at bounding box center [32, 105] width 28 height 24
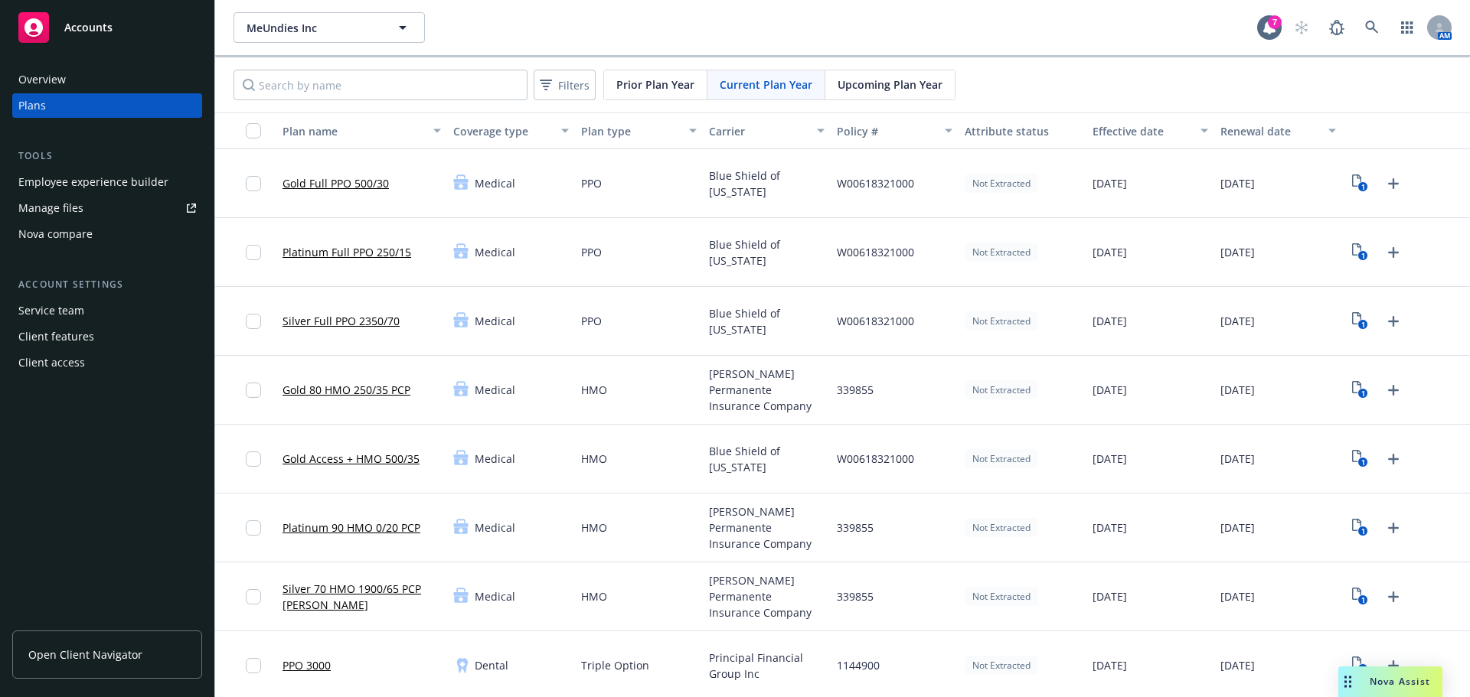
click at [924, 82] on span "Upcoming Plan Year" at bounding box center [889, 85] width 105 height 16
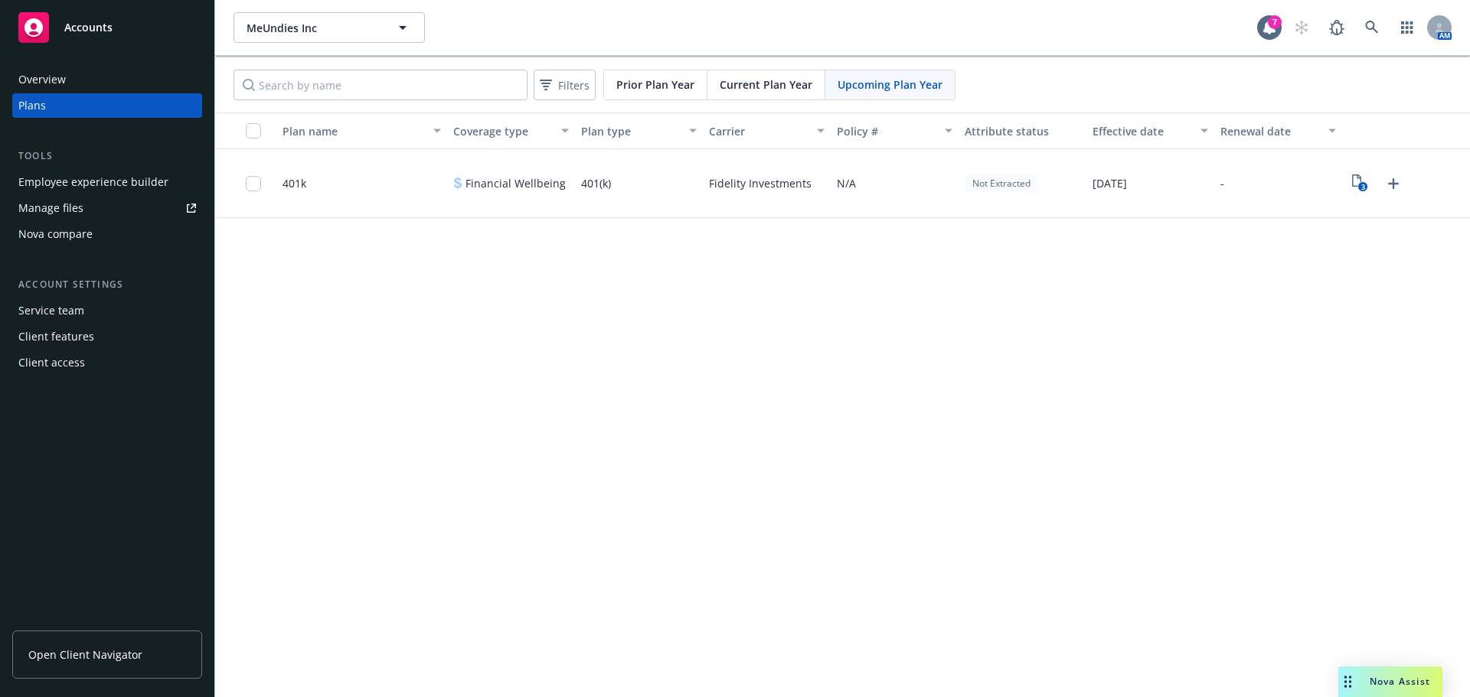
click at [786, 86] on span "Current Plan Year" at bounding box center [765, 85] width 93 height 16
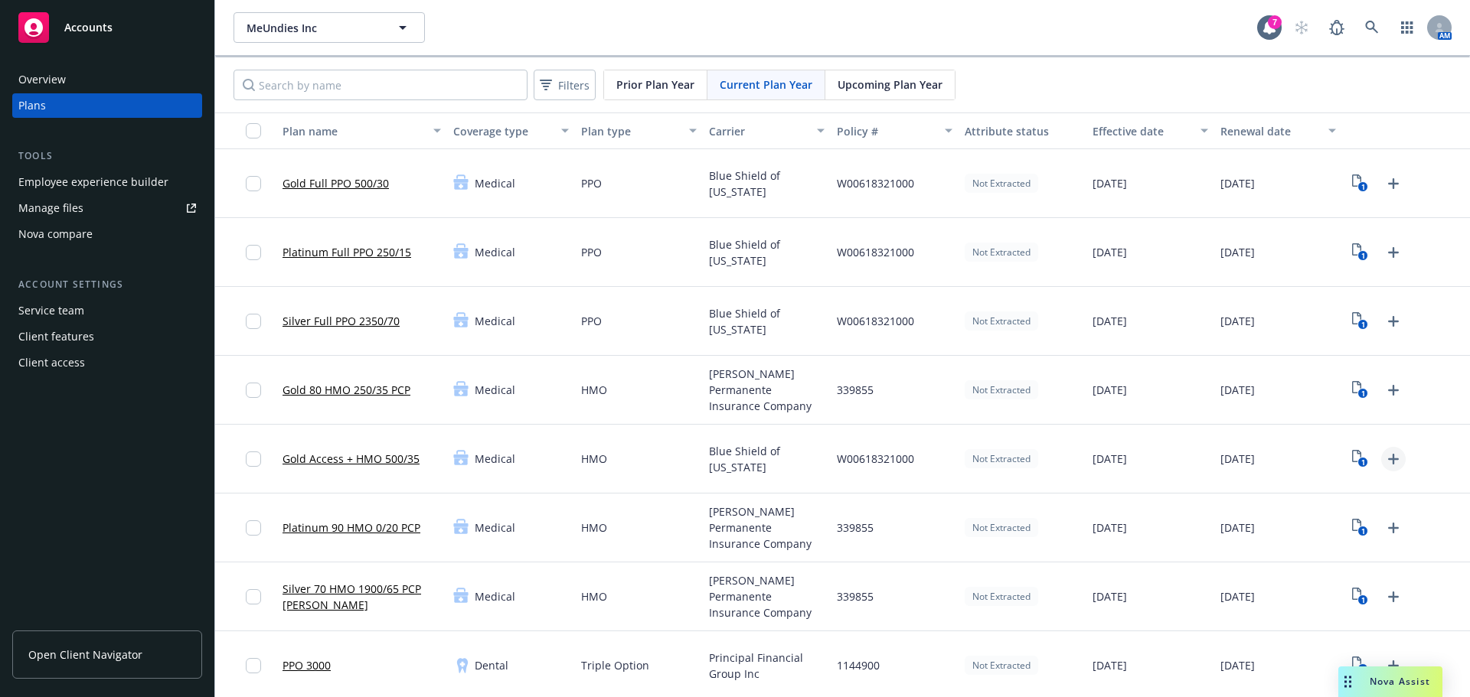
click at [1389, 462] on icon "Upload Plan Documents" at bounding box center [1393, 459] width 18 height 18
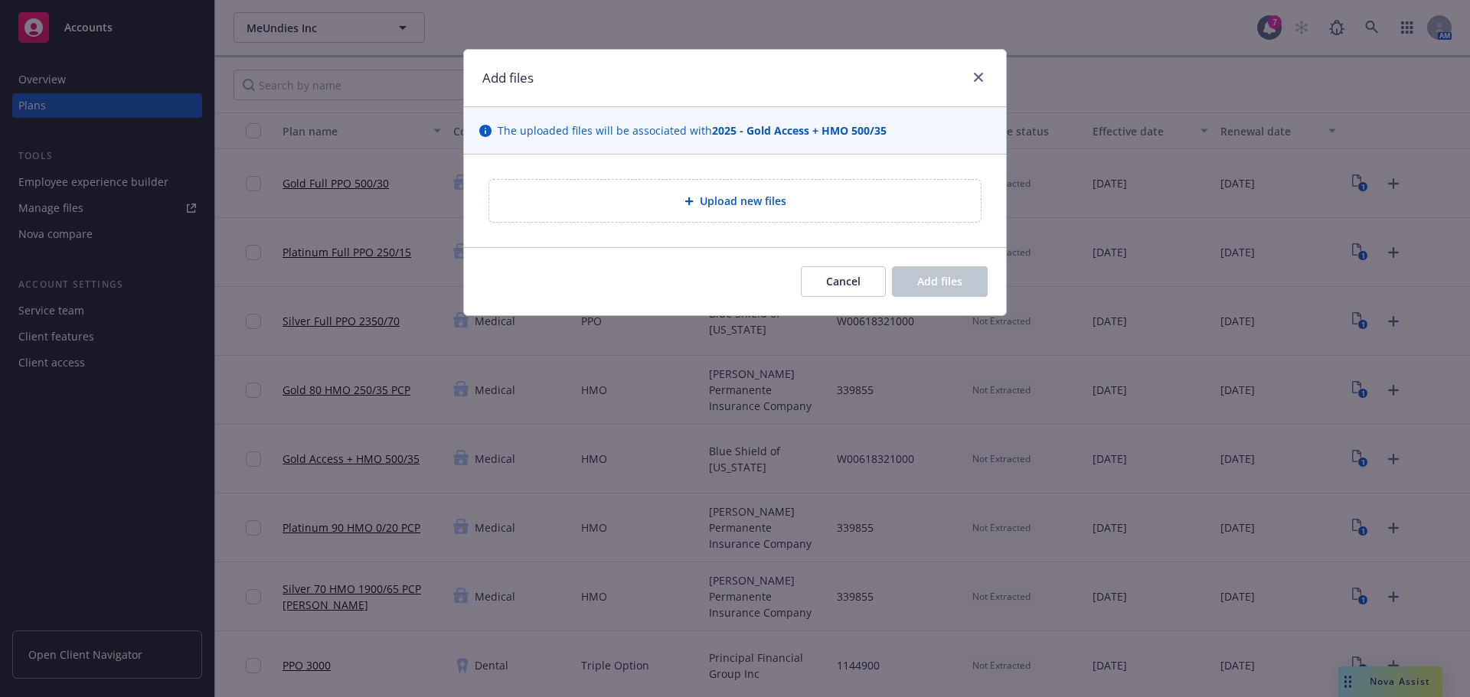
click at [753, 195] on span "Upload new files" at bounding box center [743, 201] width 86 height 16
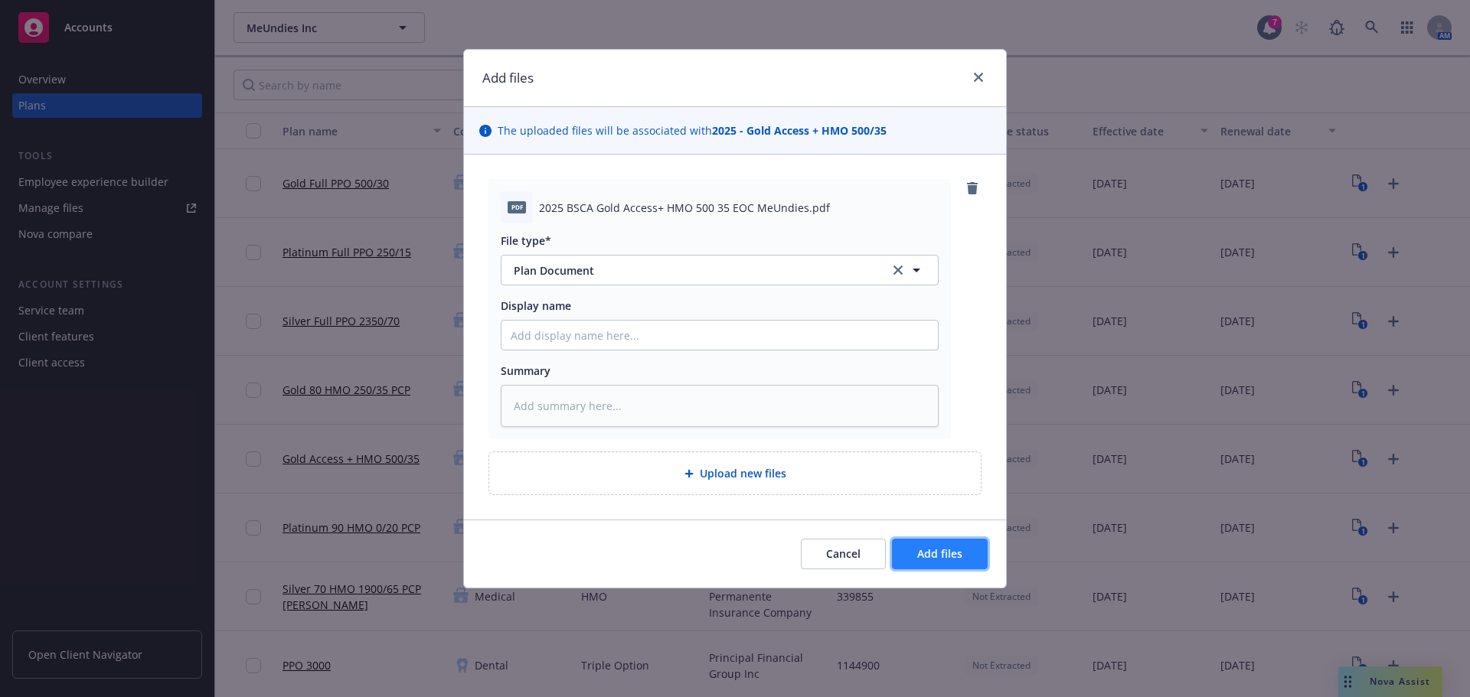
click at [957, 556] on span "Add files" at bounding box center [939, 553] width 45 height 15
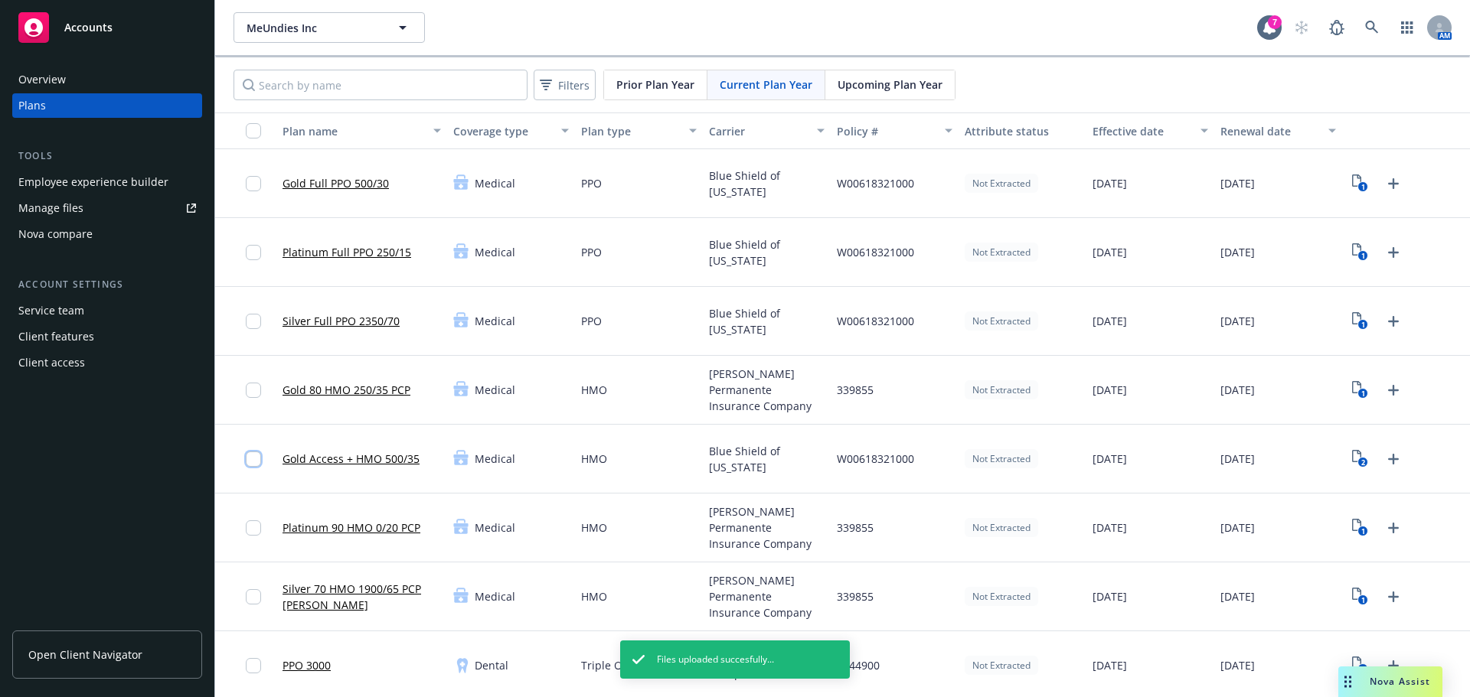
click at [252, 457] on input "checkbox" at bounding box center [253, 459] width 15 height 15
click at [1388, 184] on icon "Upload Plan Documents" at bounding box center [1393, 183] width 11 height 11
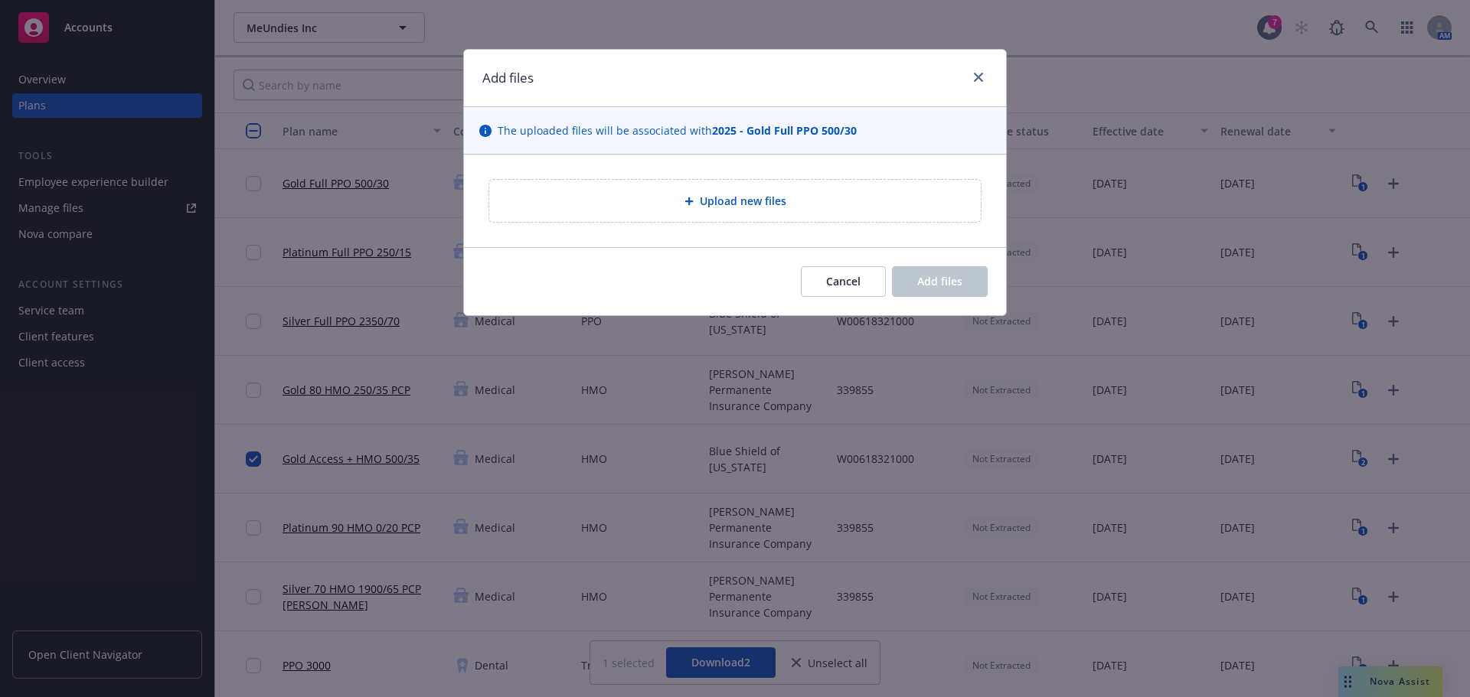
click at [691, 217] on div "Upload new files" at bounding box center [734, 201] width 491 height 42
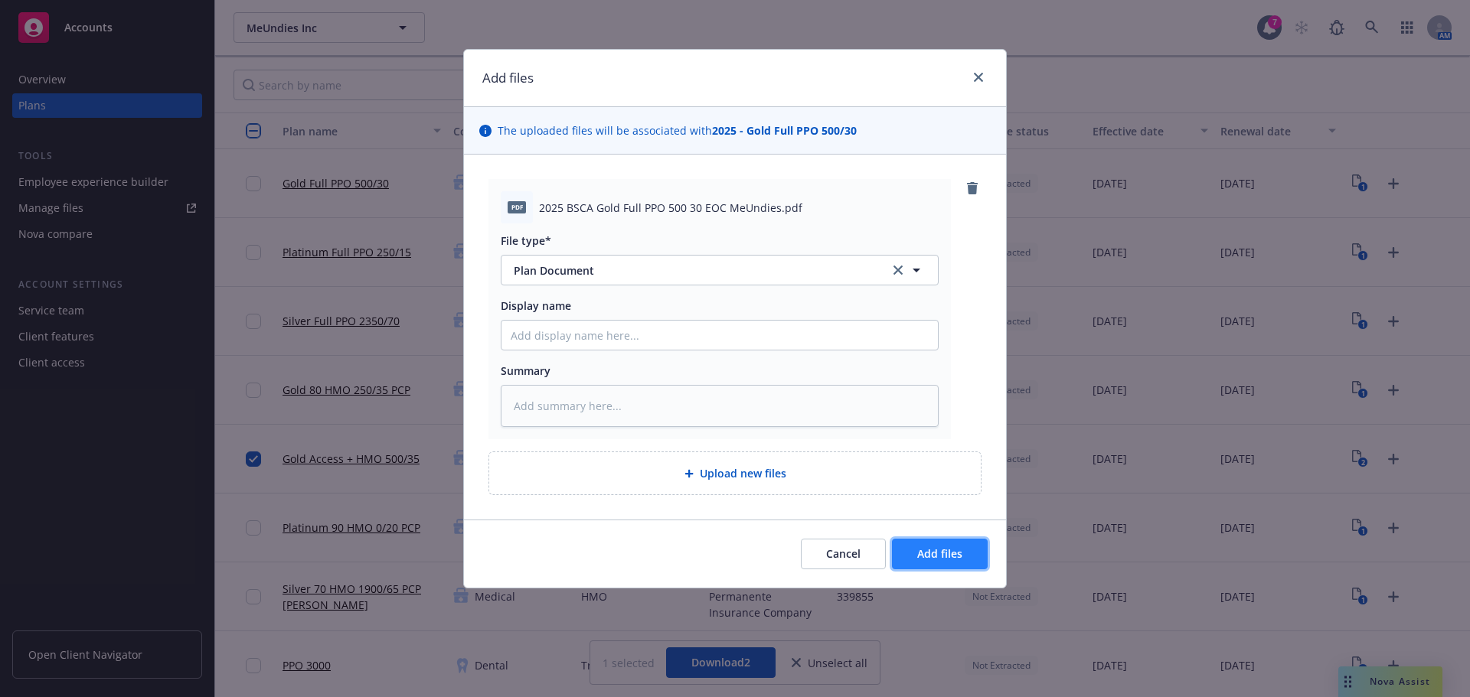
click at [955, 543] on button "Add files" at bounding box center [940, 554] width 96 height 31
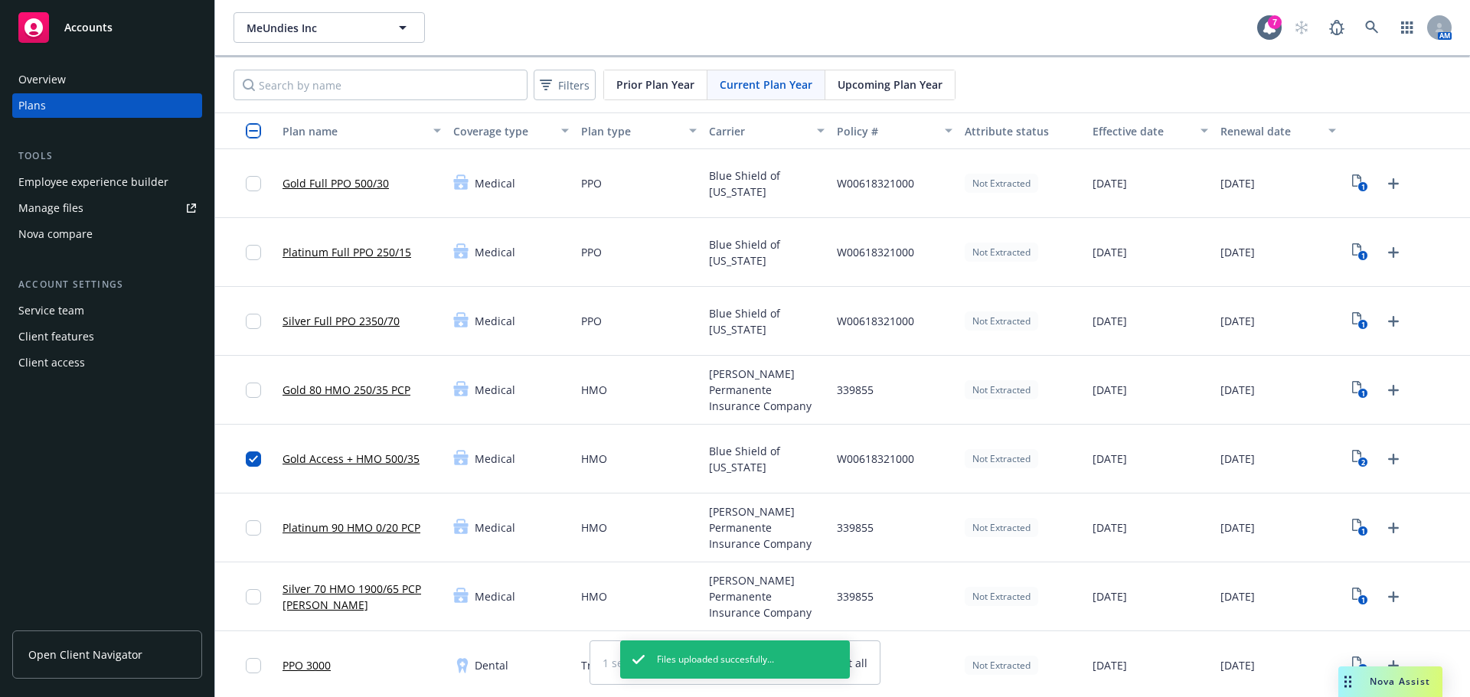
click at [244, 183] on div at bounding box center [245, 183] width 61 height 69
click at [250, 184] on input "checkbox" at bounding box center [253, 183] width 15 height 15
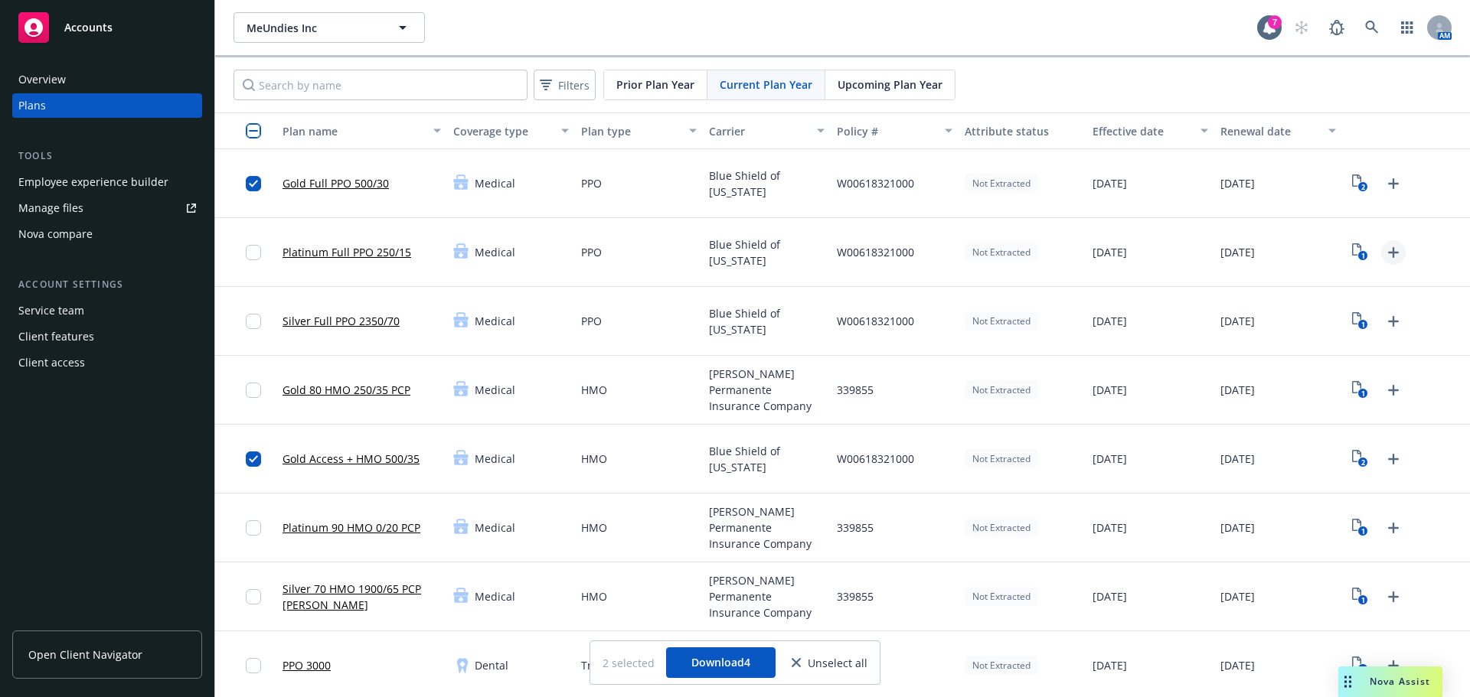
click at [1384, 251] on icon "Upload Plan Documents" at bounding box center [1393, 252] width 18 height 18
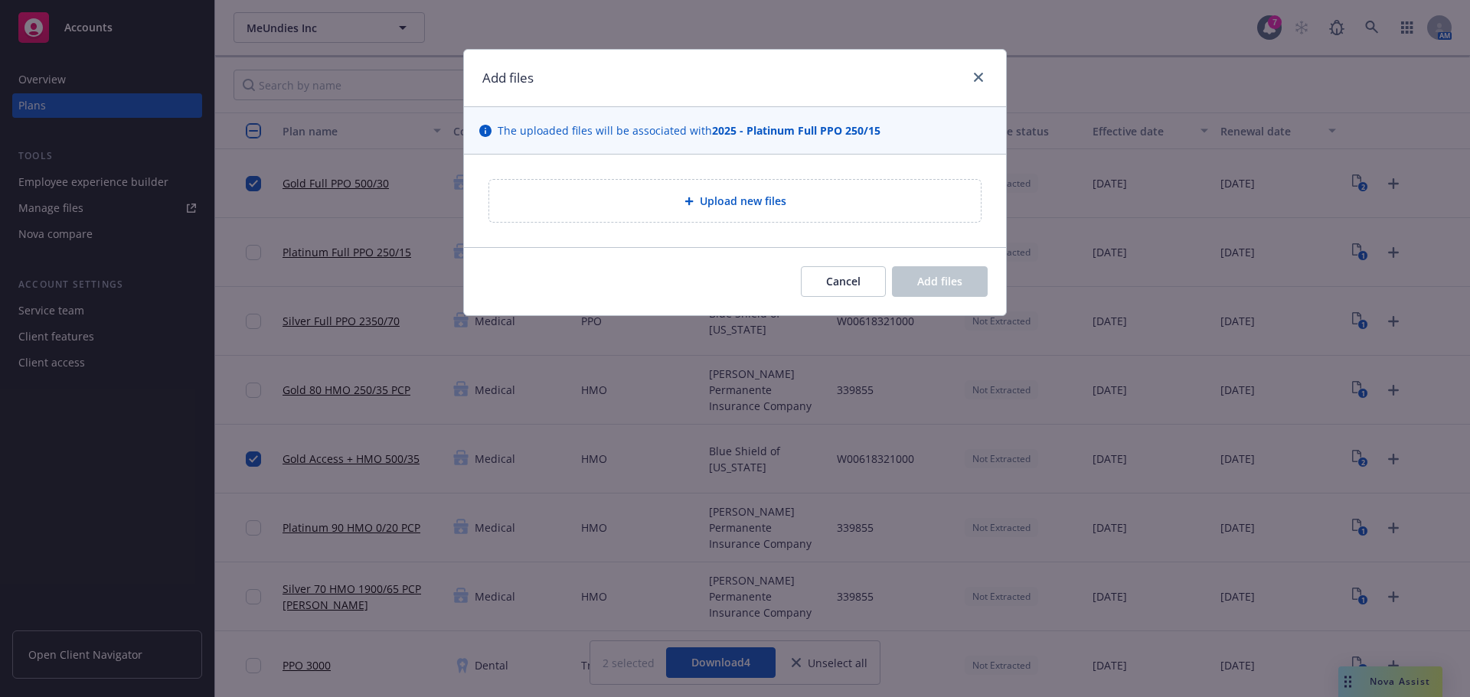
click at [724, 212] on div "Upload new files" at bounding box center [734, 201] width 491 height 42
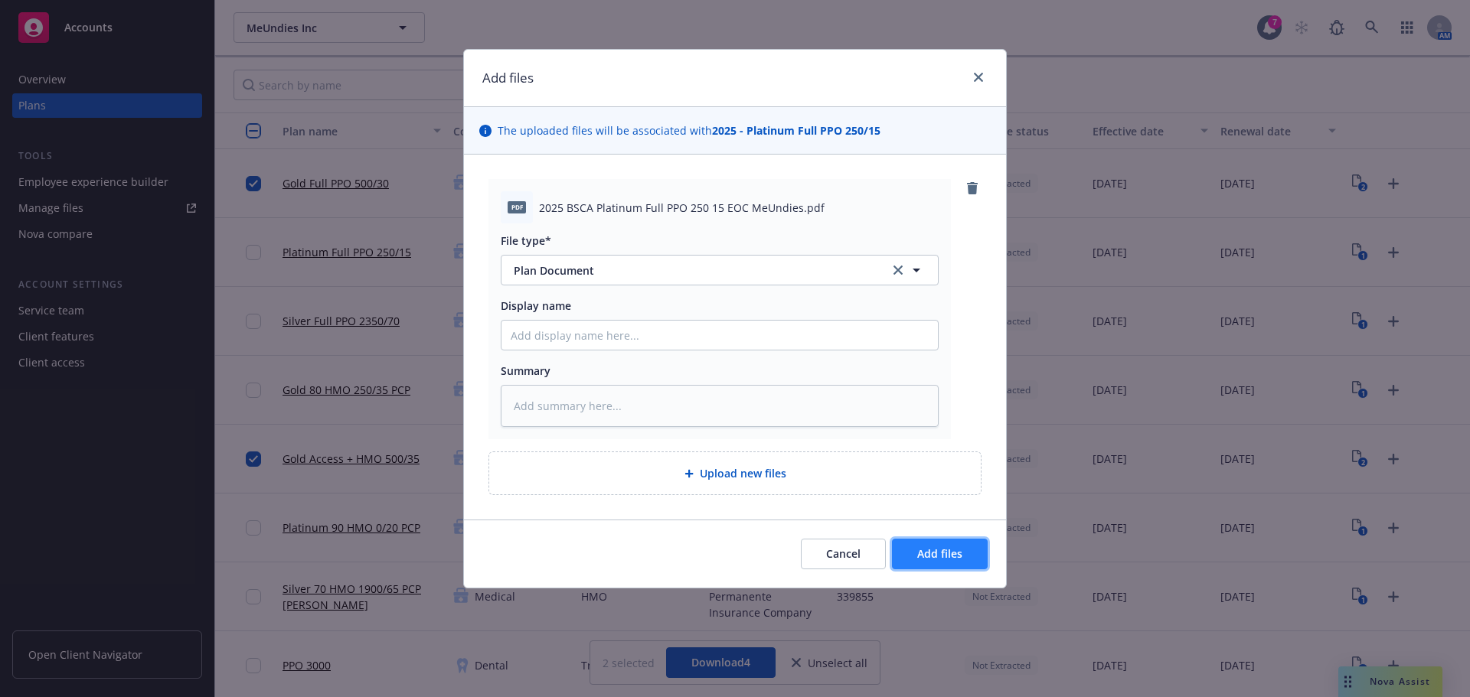
click at [937, 553] on span "Add files" at bounding box center [939, 553] width 45 height 15
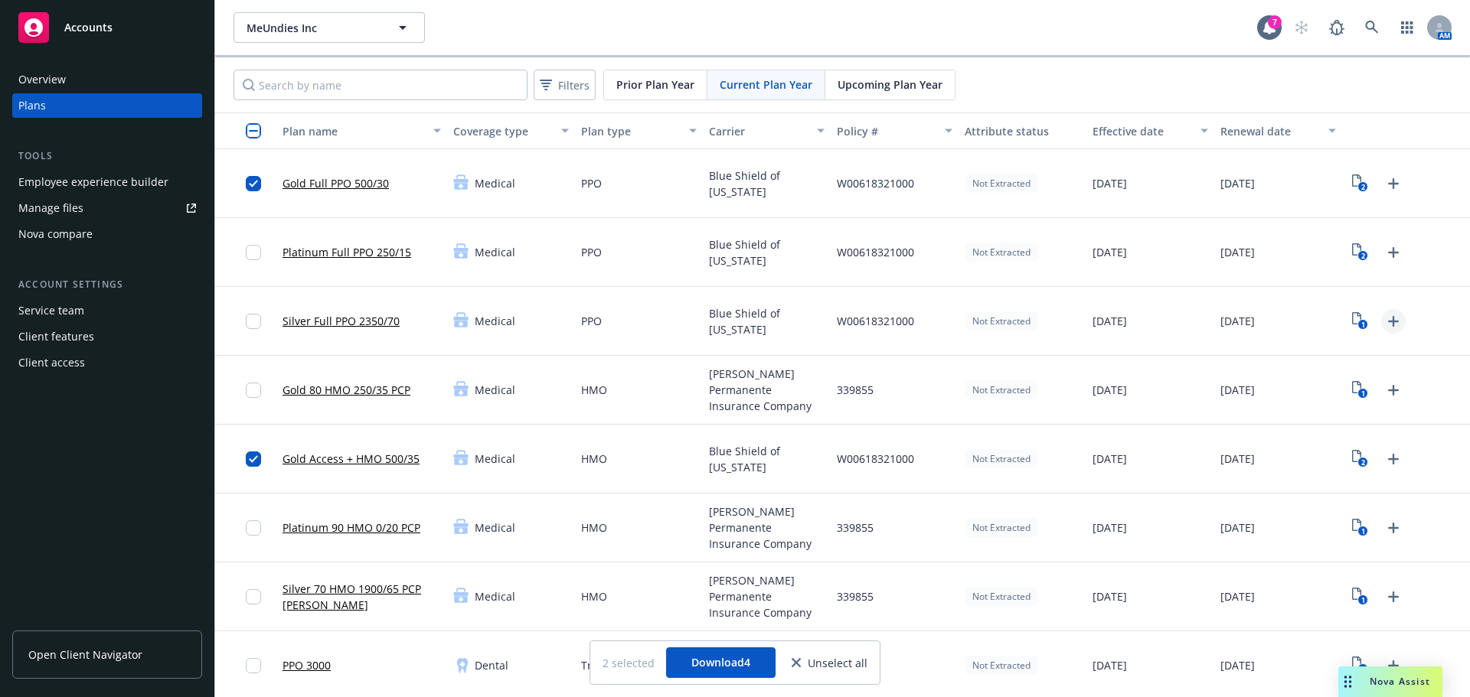
click at [1384, 327] on icon "Upload Plan Documents" at bounding box center [1393, 321] width 18 height 18
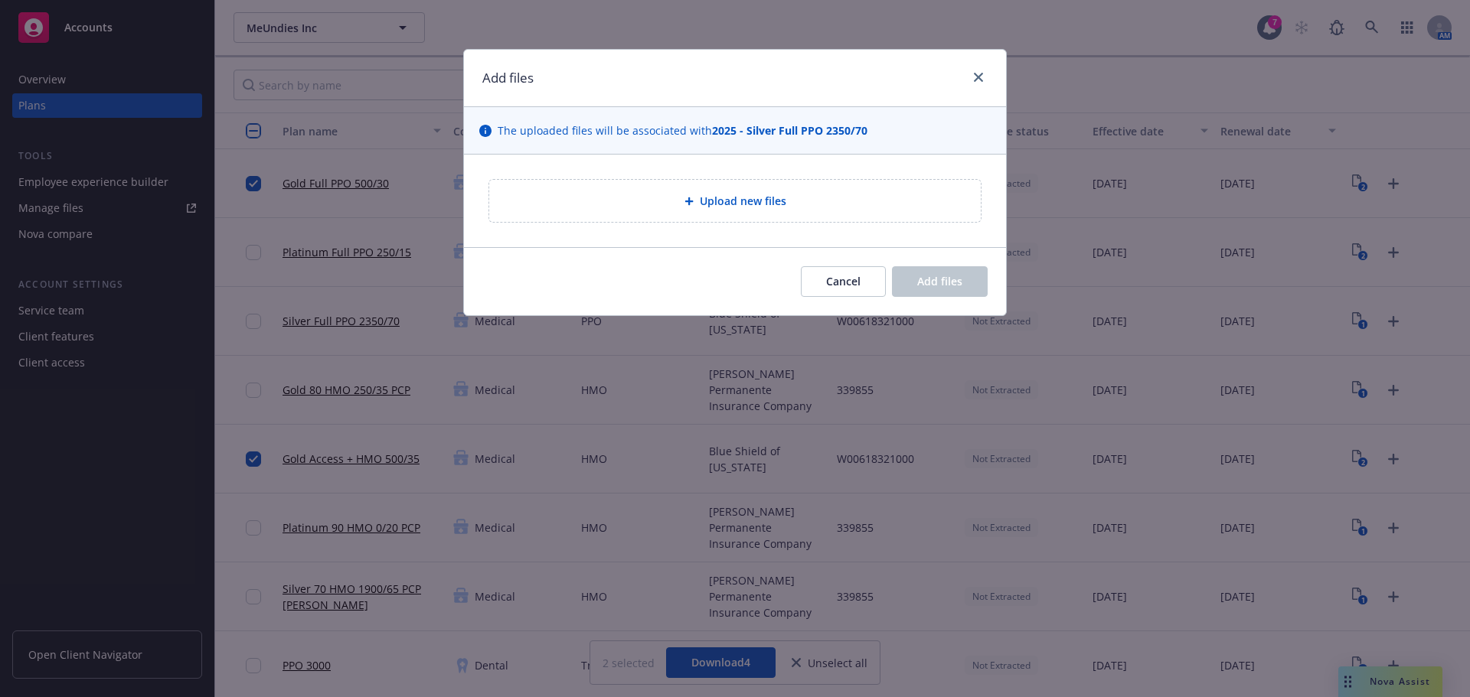
click at [694, 209] on div "Upload new files" at bounding box center [734, 201] width 467 height 18
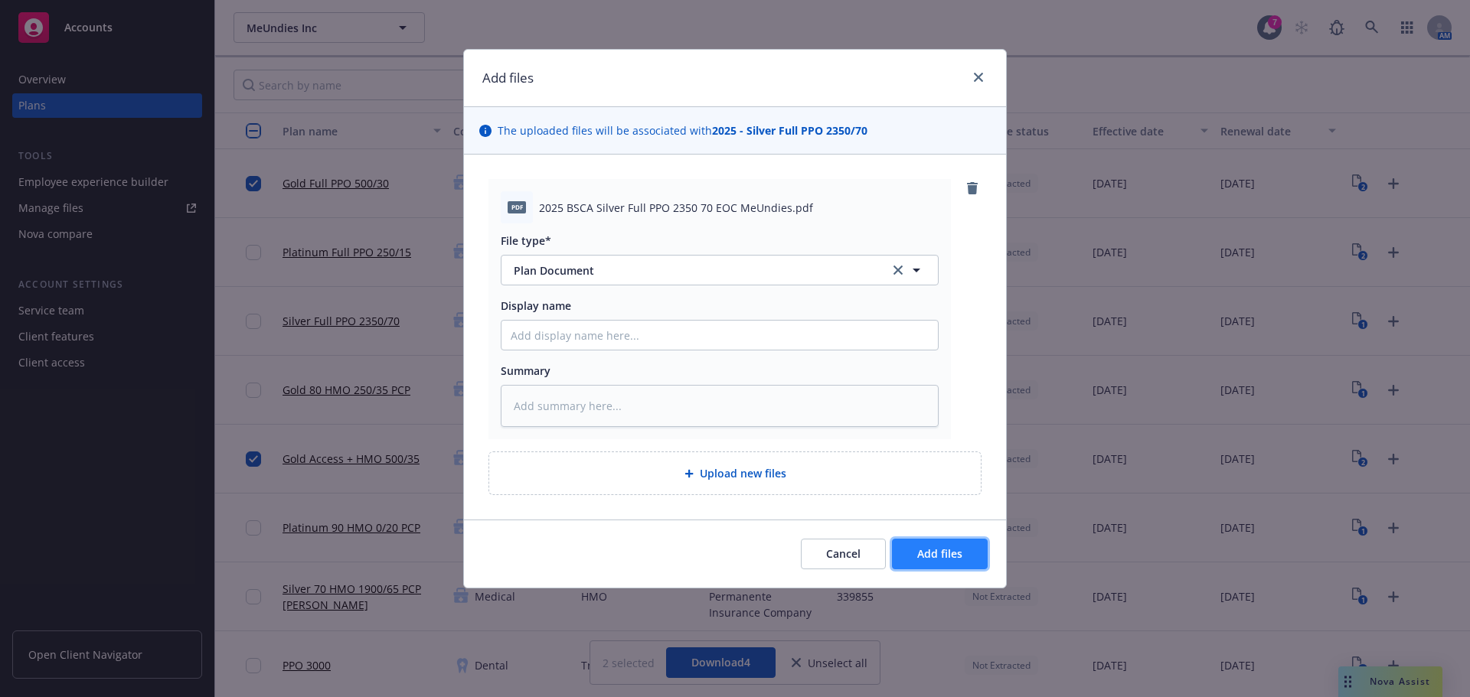
click at [958, 562] on button "Add files" at bounding box center [940, 554] width 96 height 31
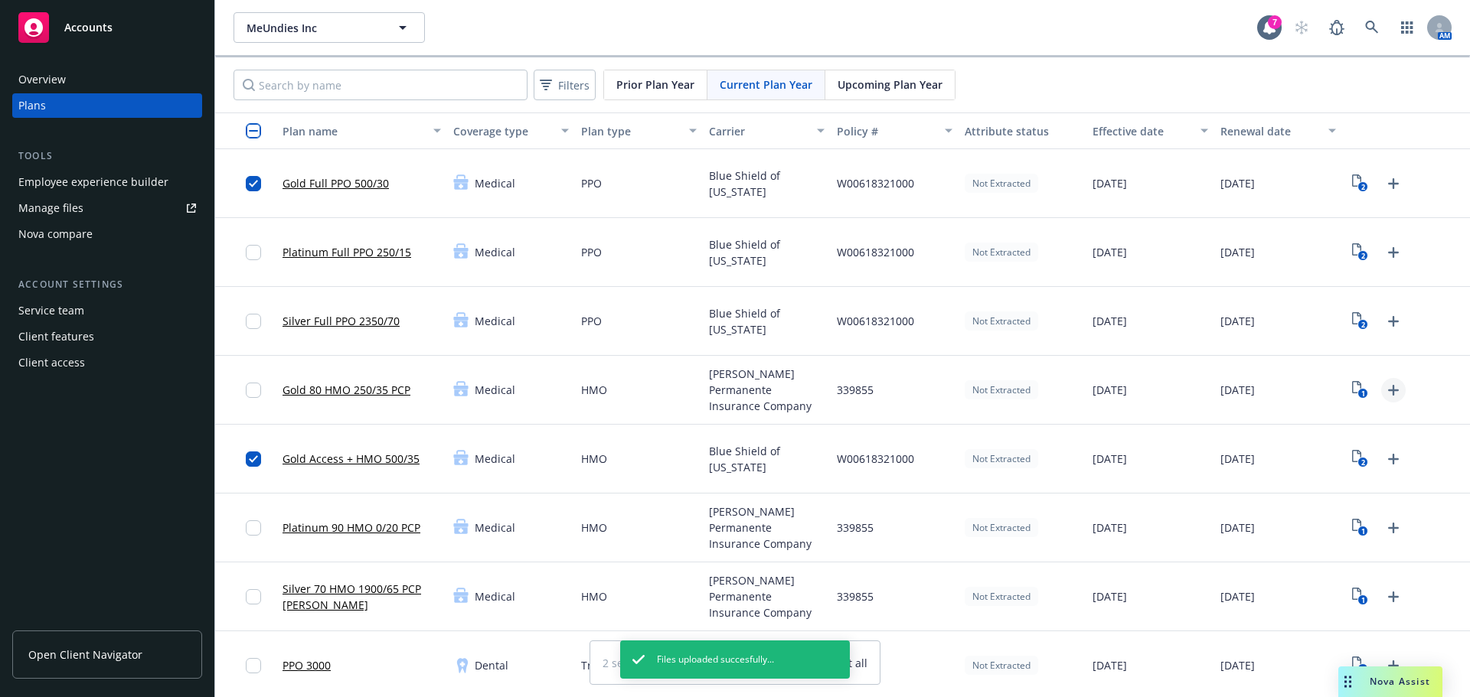
click at [1387, 397] on icon "Upload Plan Documents" at bounding box center [1393, 390] width 18 height 18
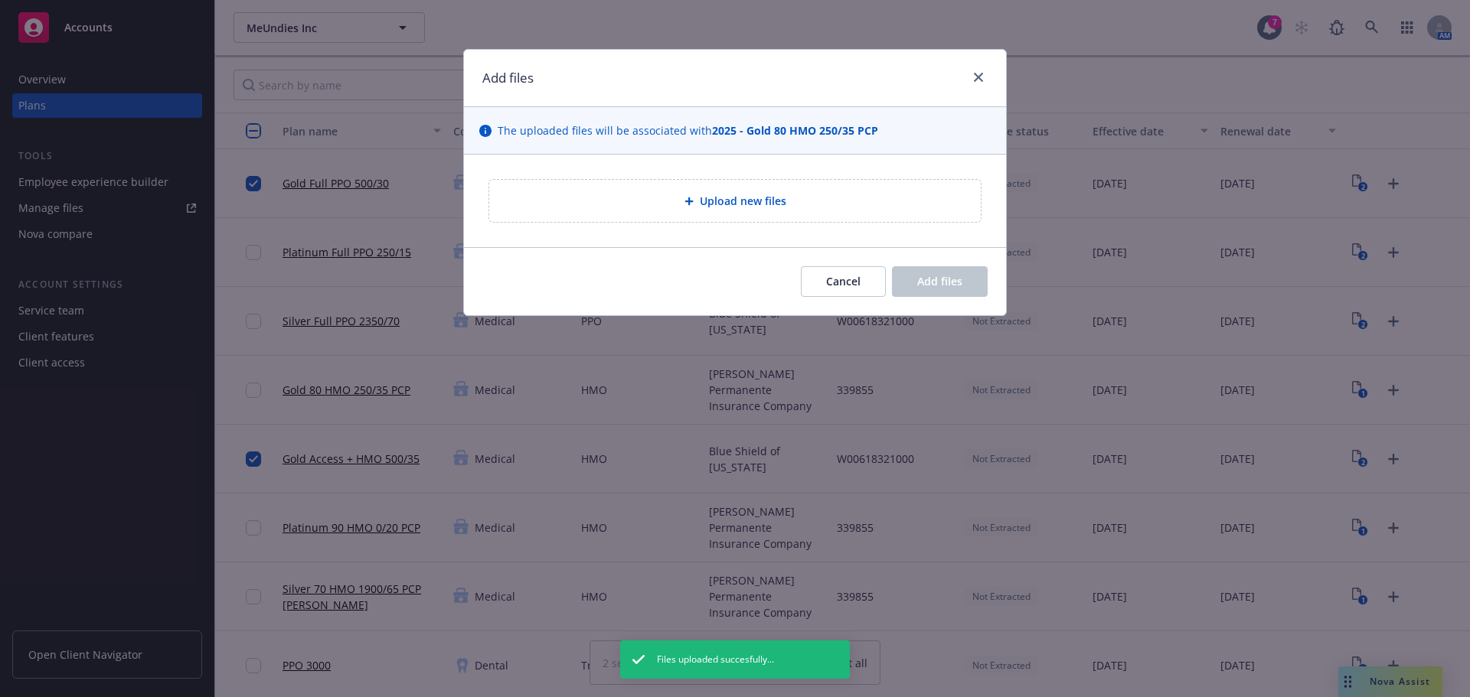
click at [732, 195] on span "Upload new files" at bounding box center [743, 201] width 86 height 16
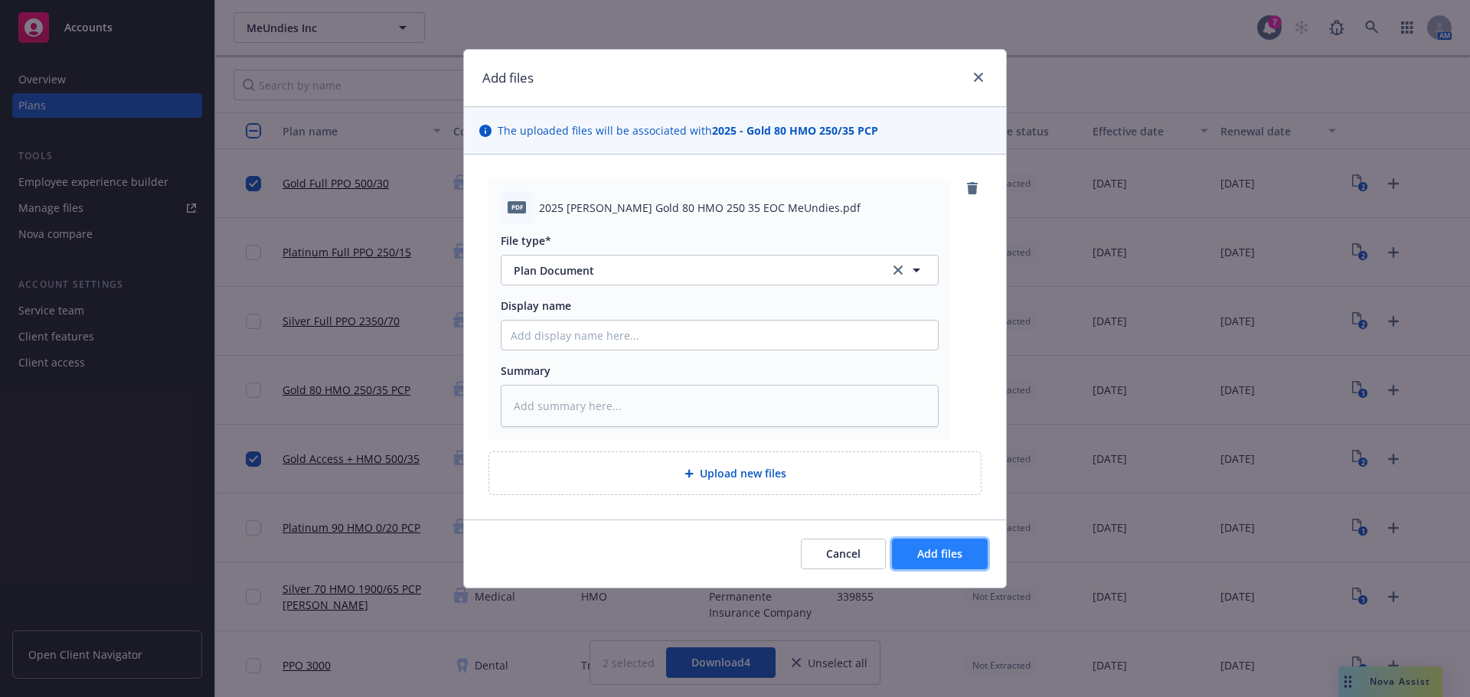
click at [938, 562] on button "Add files" at bounding box center [940, 554] width 96 height 31
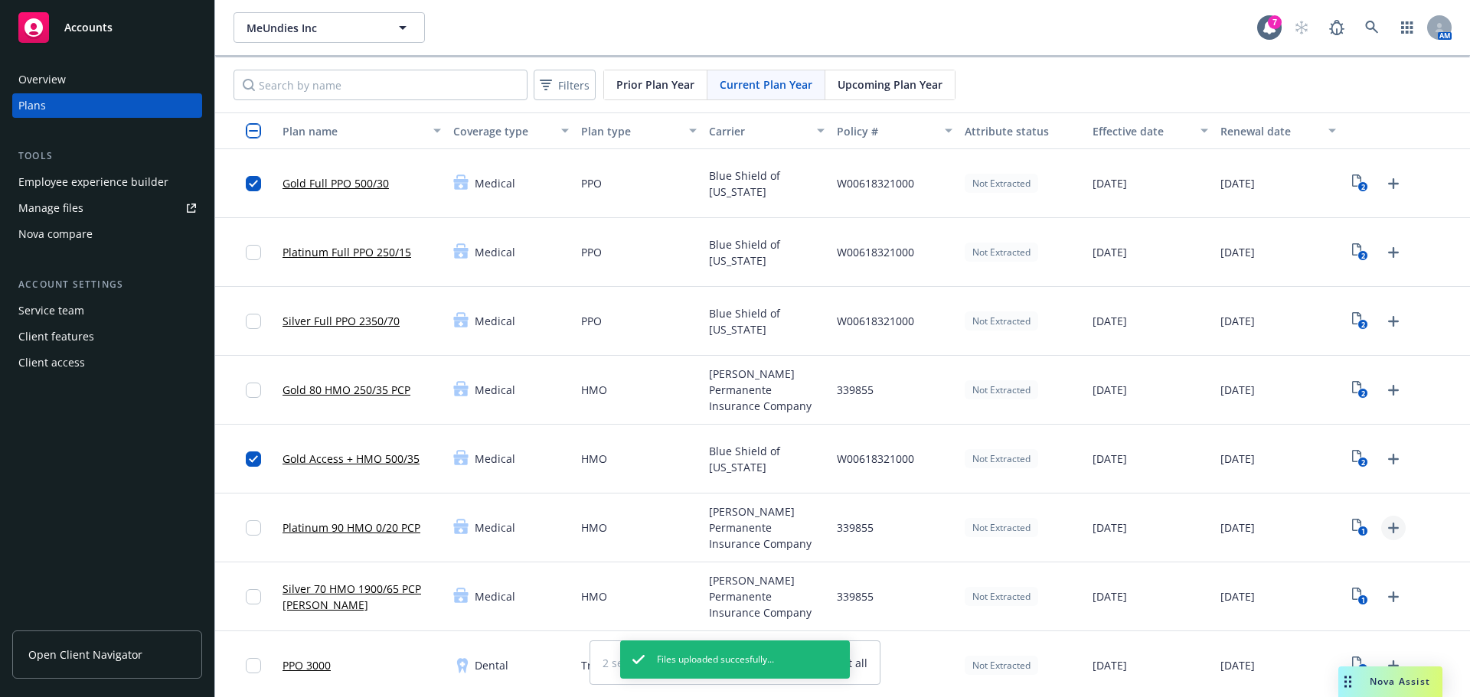
click at [1388, 536] on icon "Upload Plan Documents" at bounding box center [1393, 528] width 18 height 18
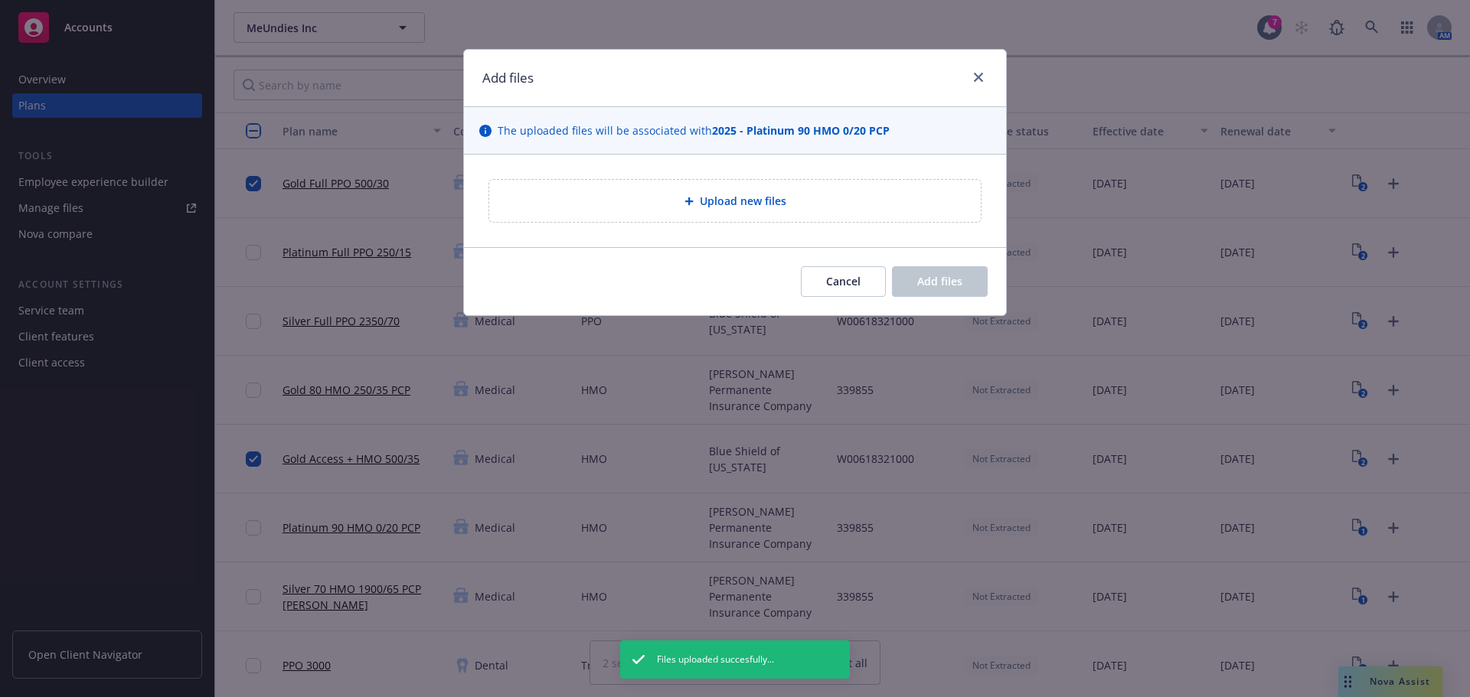
click at [706, 198] on span "Upload new files" at bounding box center [743, 201] width 86 height 16
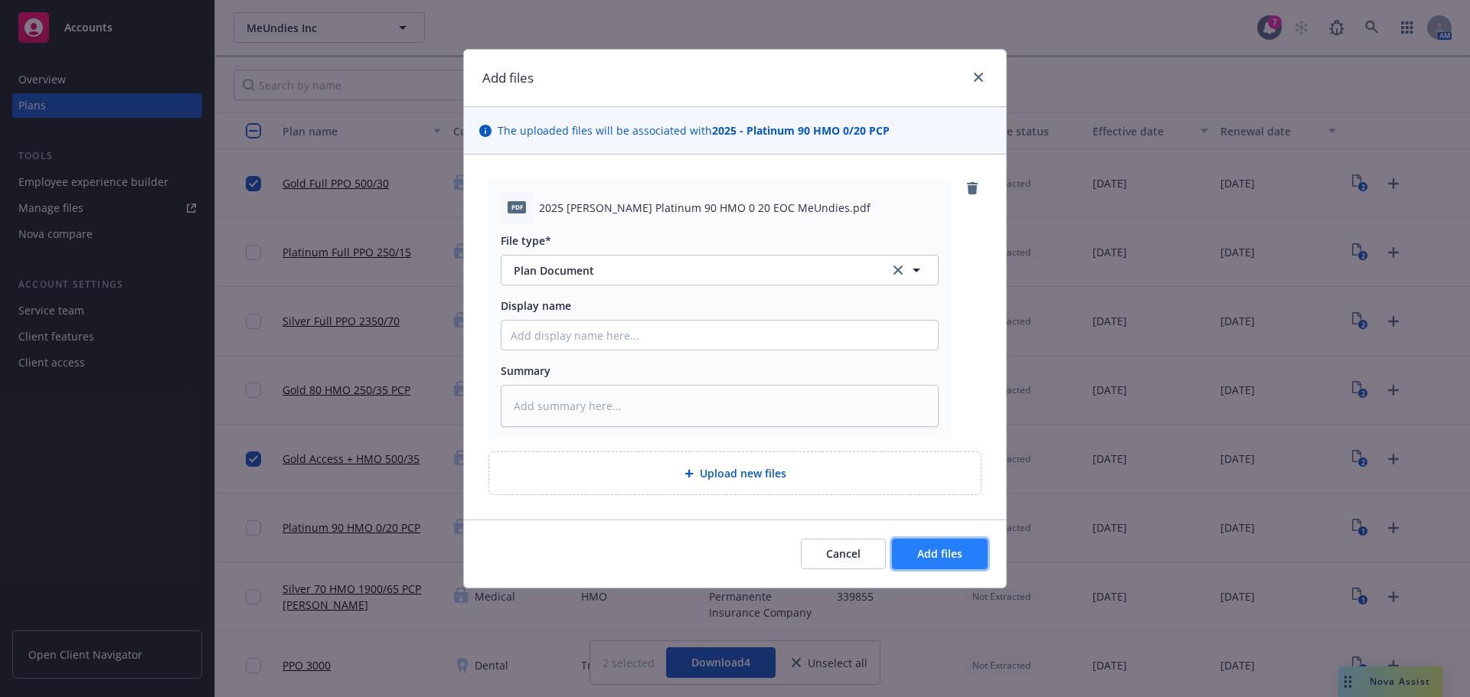
click at [948, 543] on button "Add files" at bounding box center [940, 554] width 96 height 31
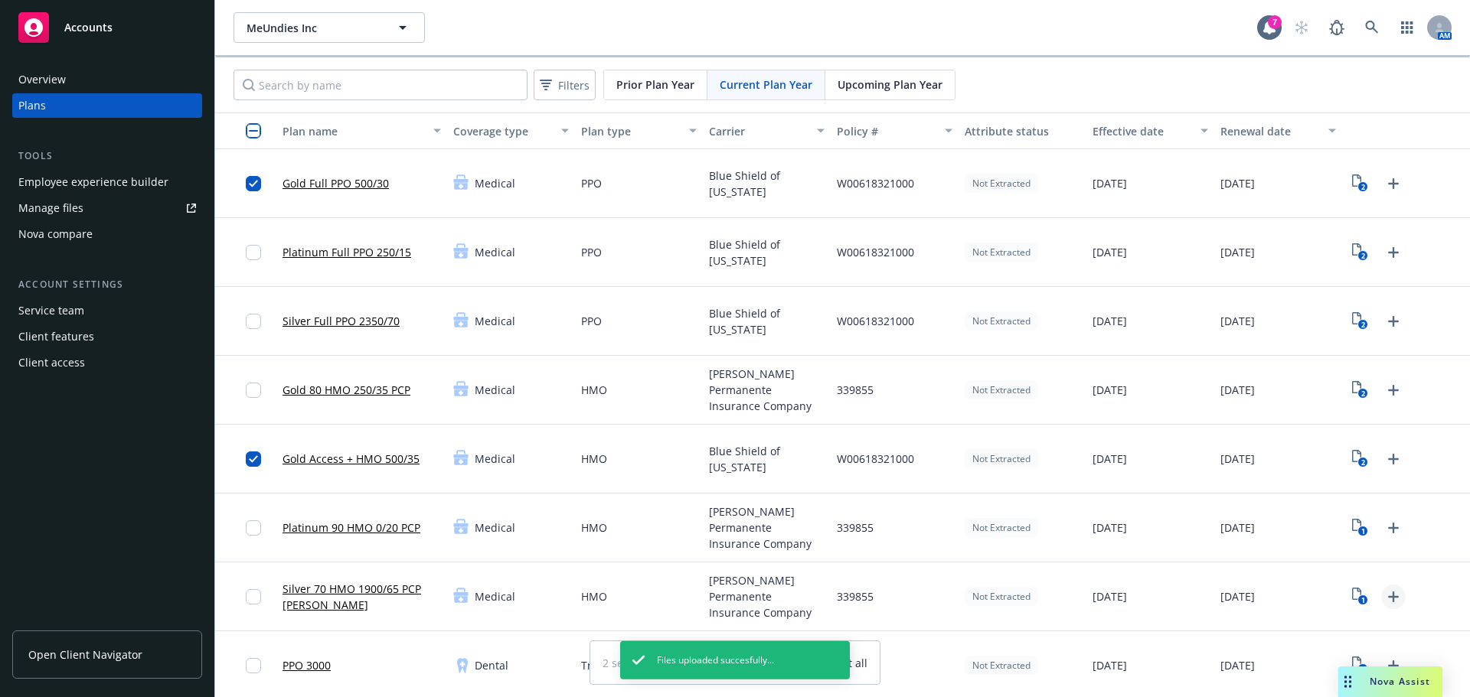
click at [1388, 599] on icon "Upload Plan Documents" at bounding box center [1393, 597] width 11 height 11
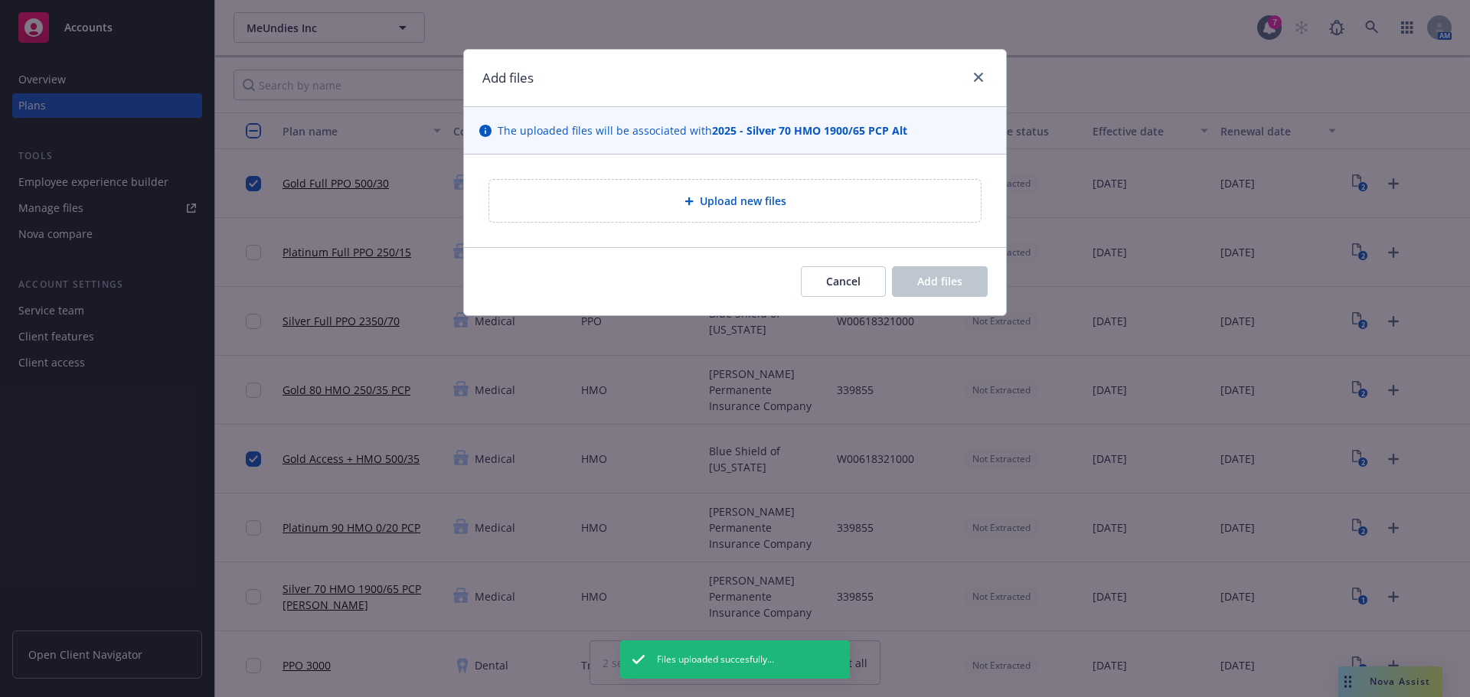
click at [687, 198] on icon at bounding box center [688, 201] width 9 height 9
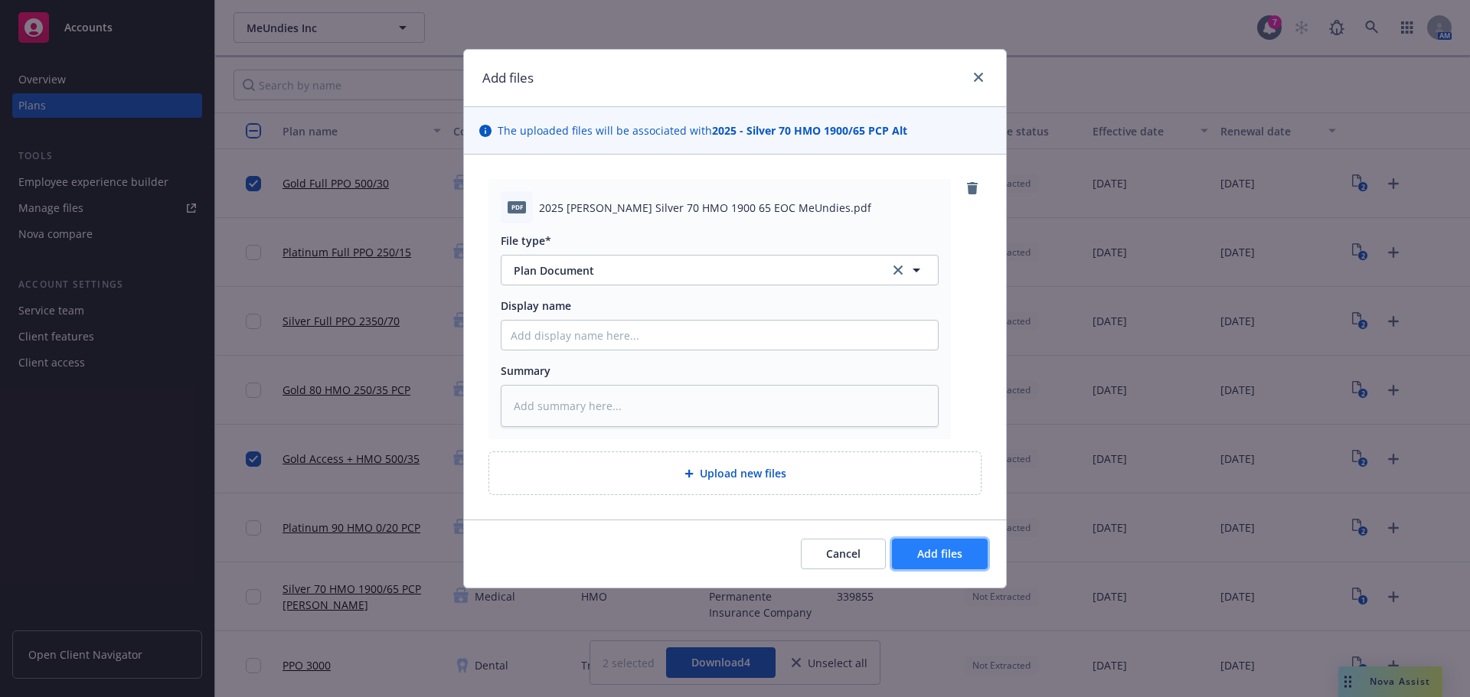
click at [950, 550] on span "Add files" at bounding box center [939, 553] width 45 height 15
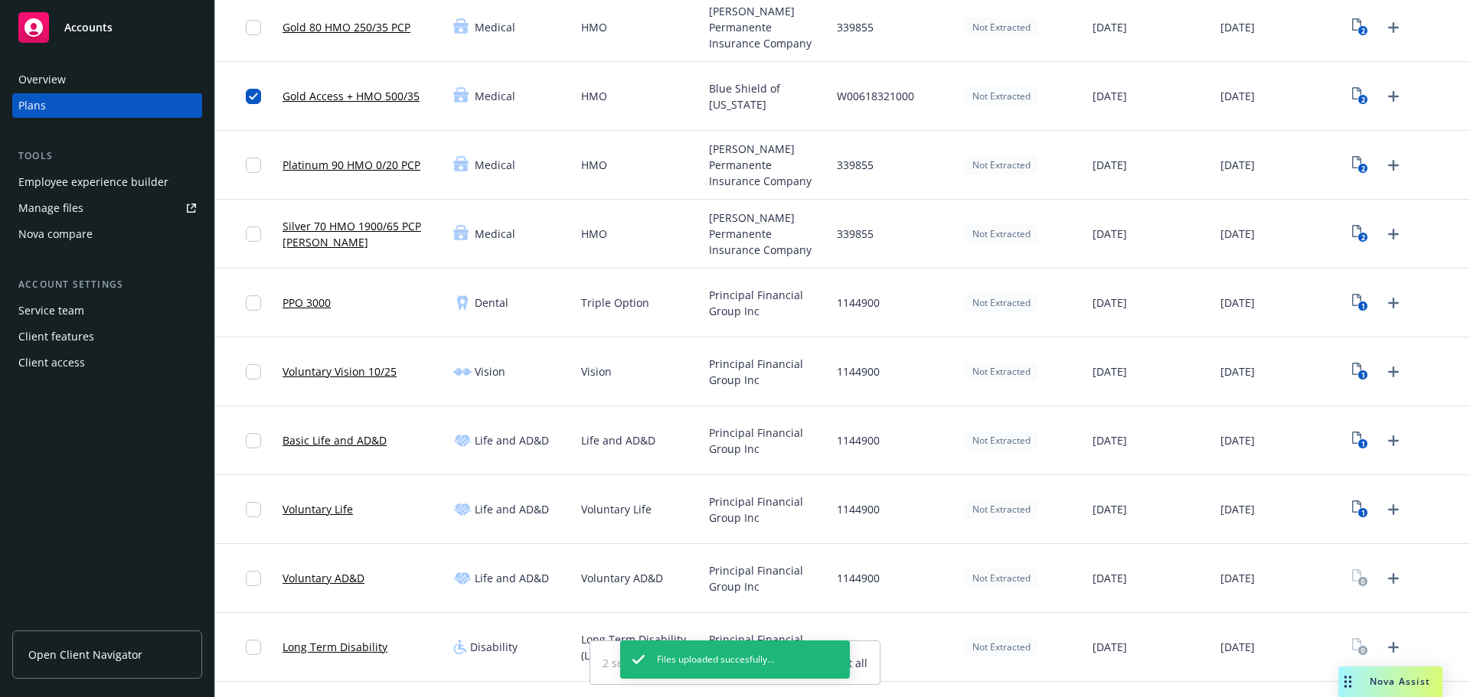
scroll to position [383, 0]
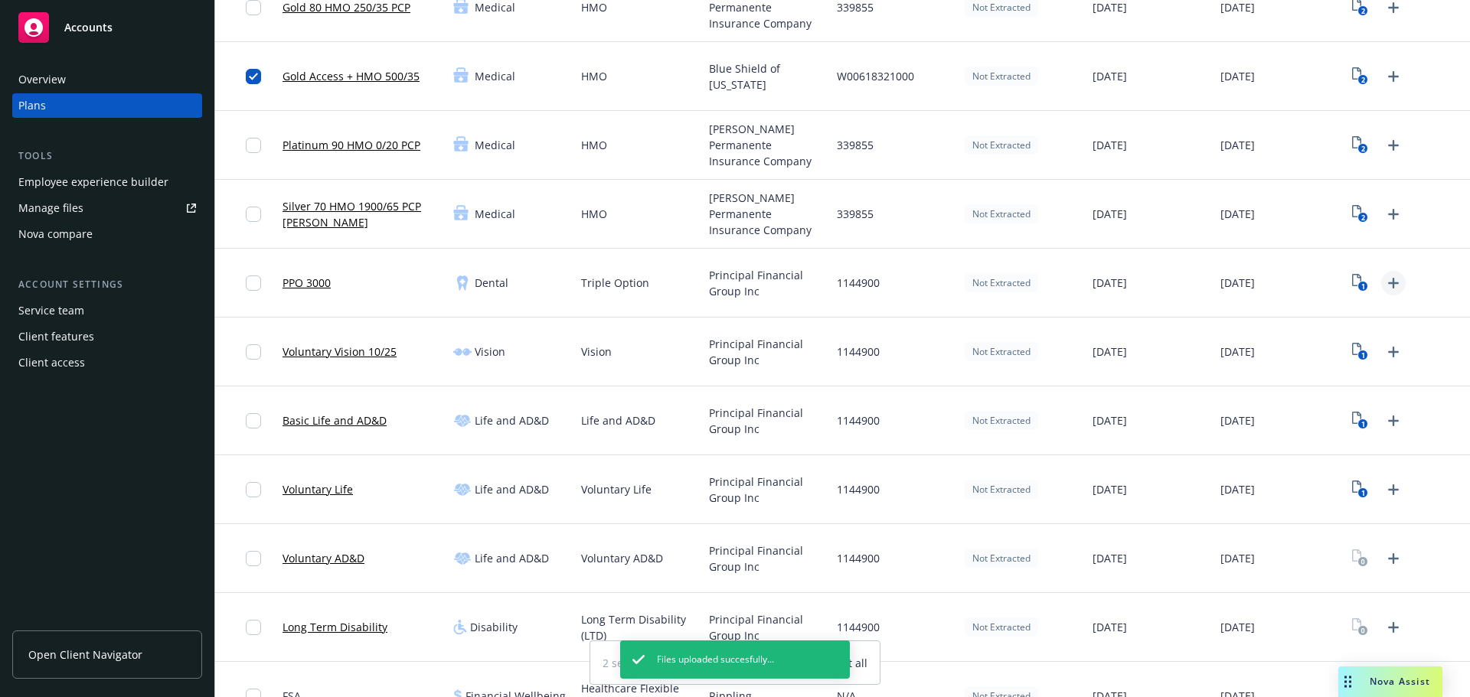
click at [1388, 282] on icon "Upload Plan Documents" at bounding box center [1393, 283] width 11 height 11
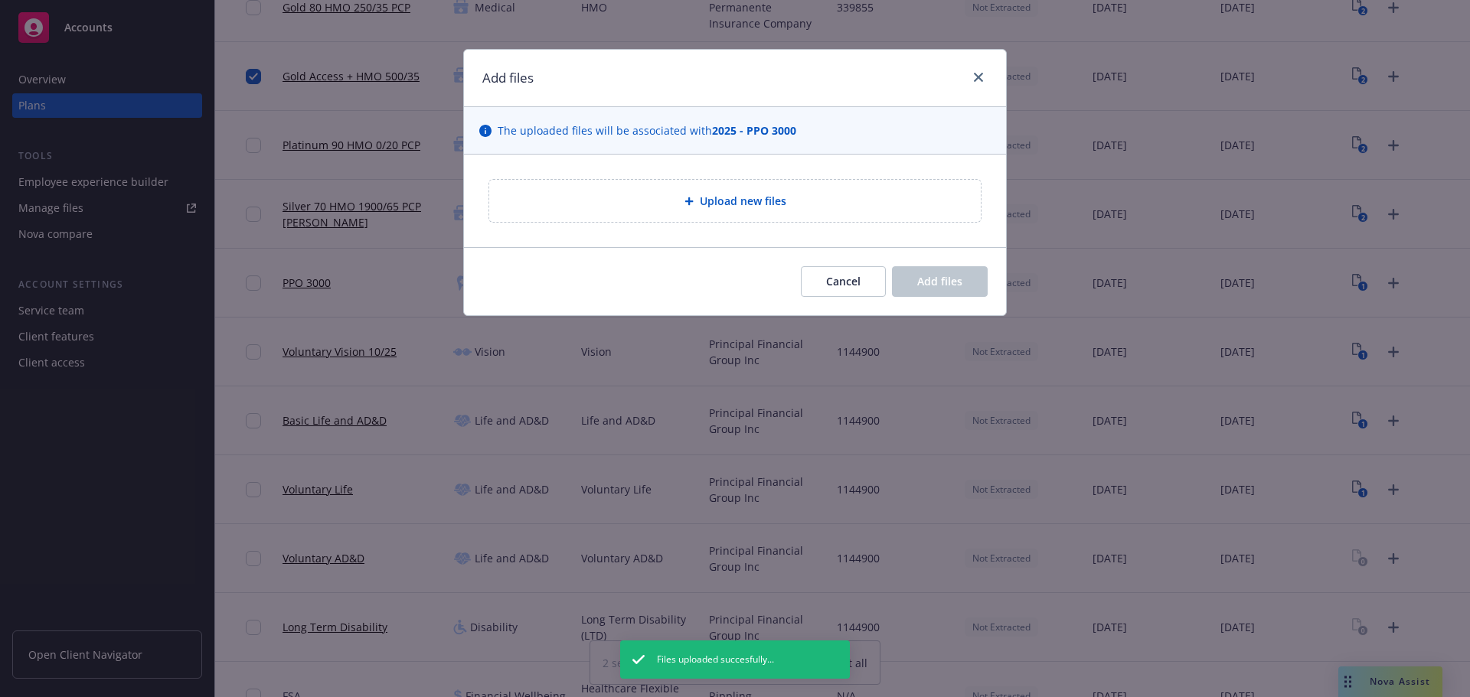
click at [749, 214] on div "Upload new files" at bounding box center [734, 201] width 491 height 42
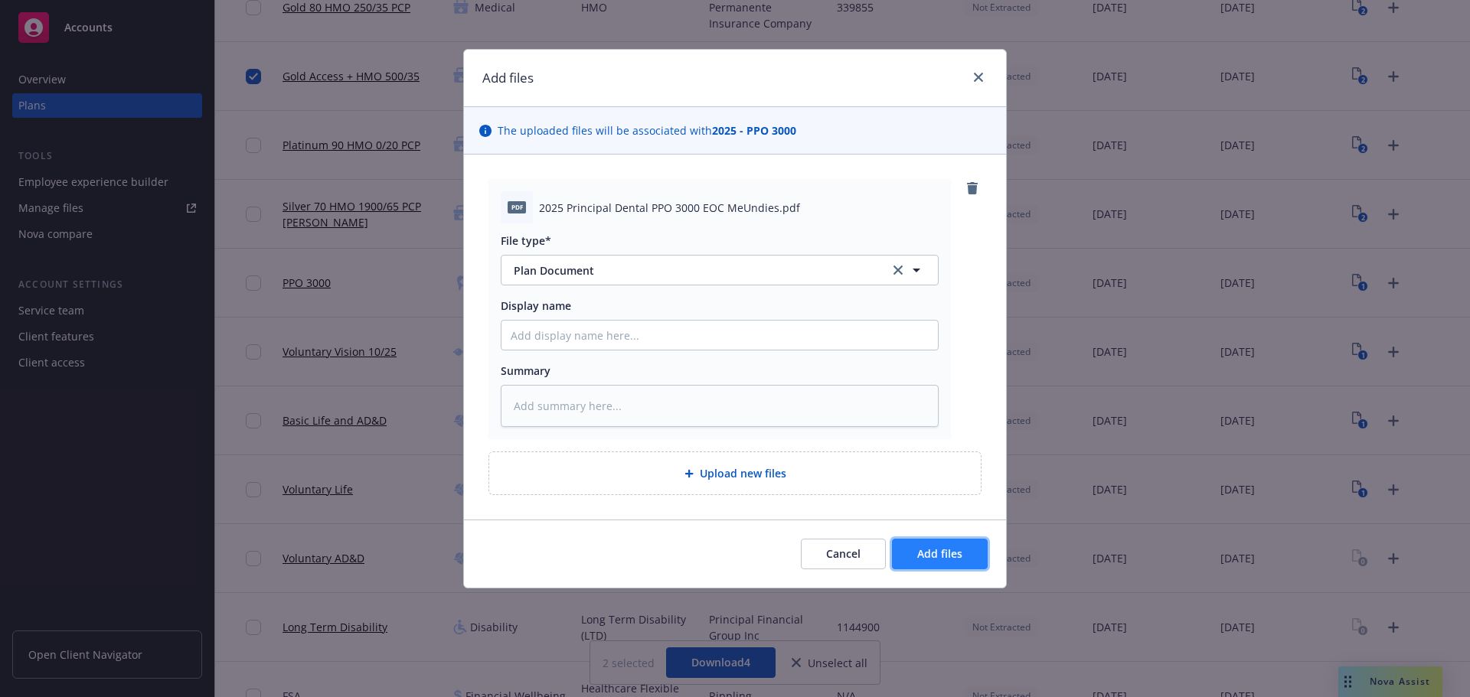
click at [942, 543] on button "Add files" at bounding box center [940, 554] width 96 height 31
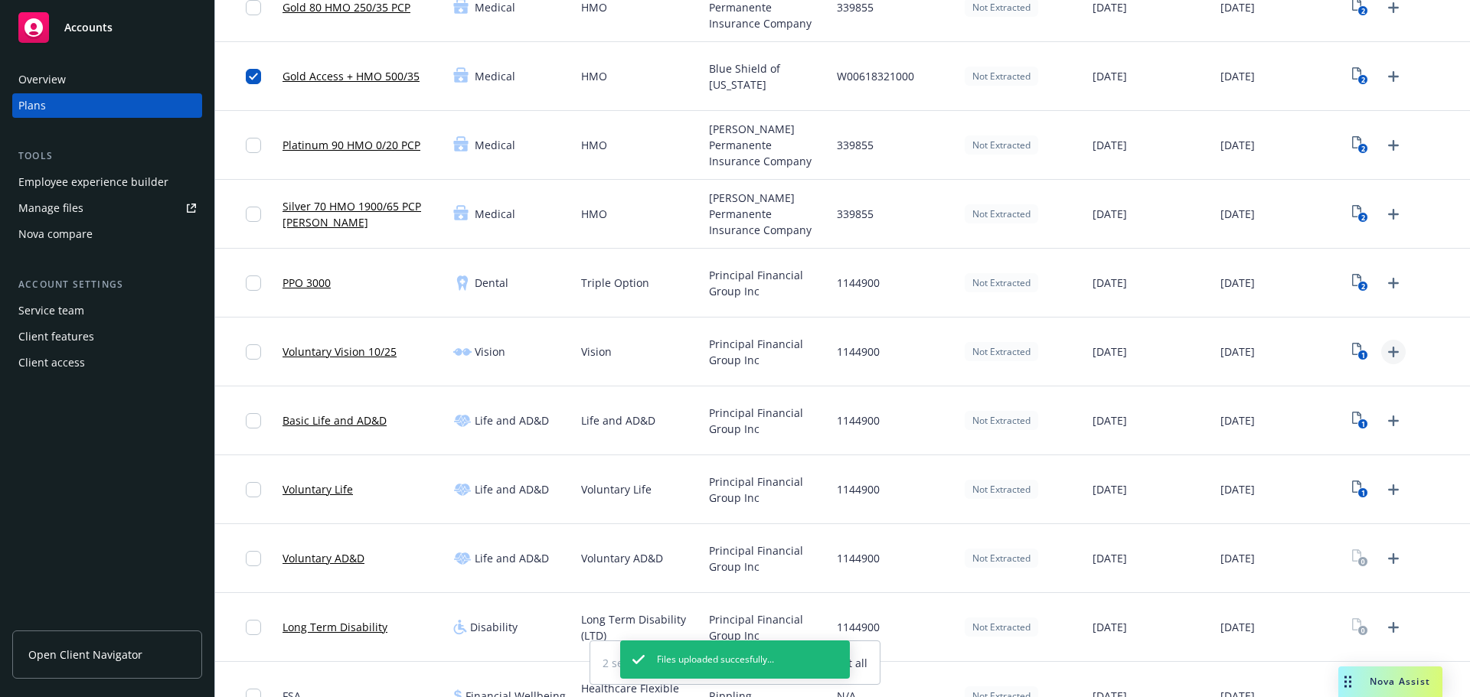
click at [1388, 360] on icon "Upload Plan Documents" at bounding box center [1393, 352] width 18 height 18
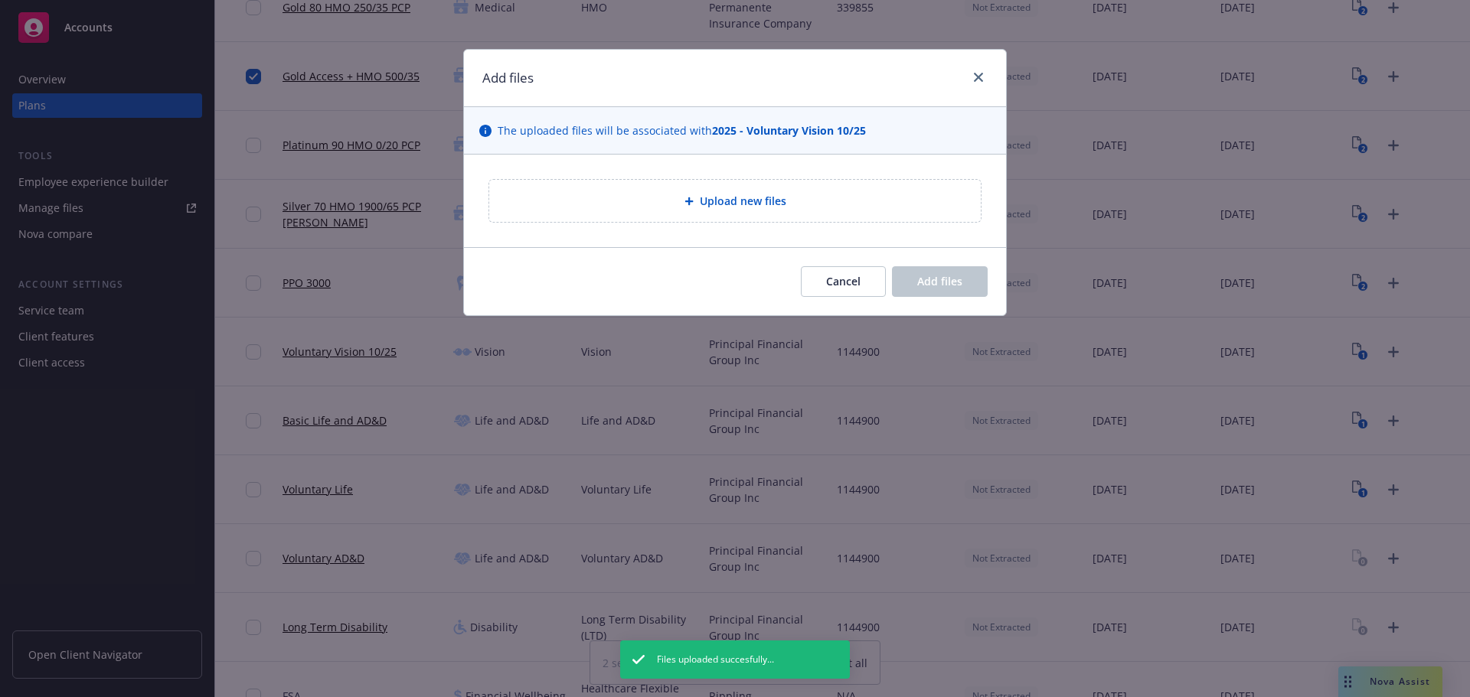
click at [650, 193] on div "Upload new files" at bounding box center [734, 201] width 467 height 18
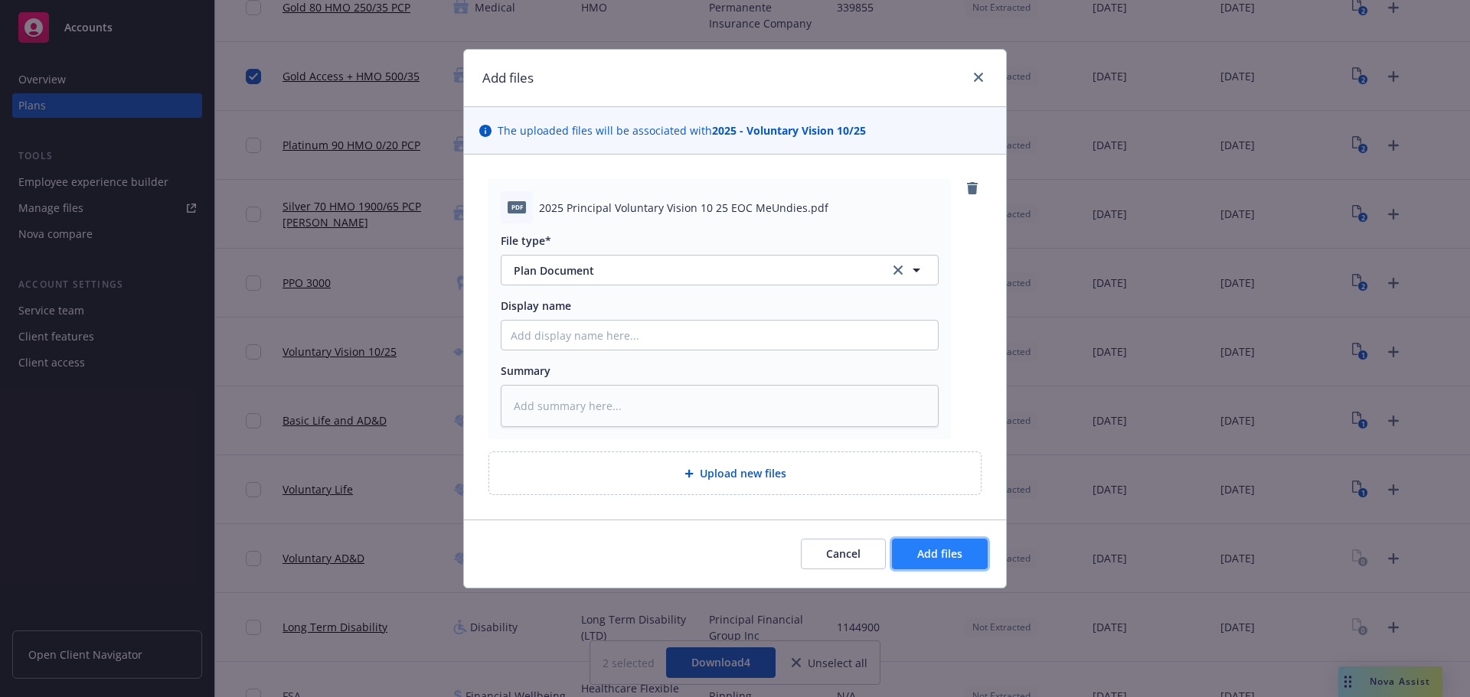
click at [959, 542] on button "Add files" at bounding box center [940, 554] width 96 height 31
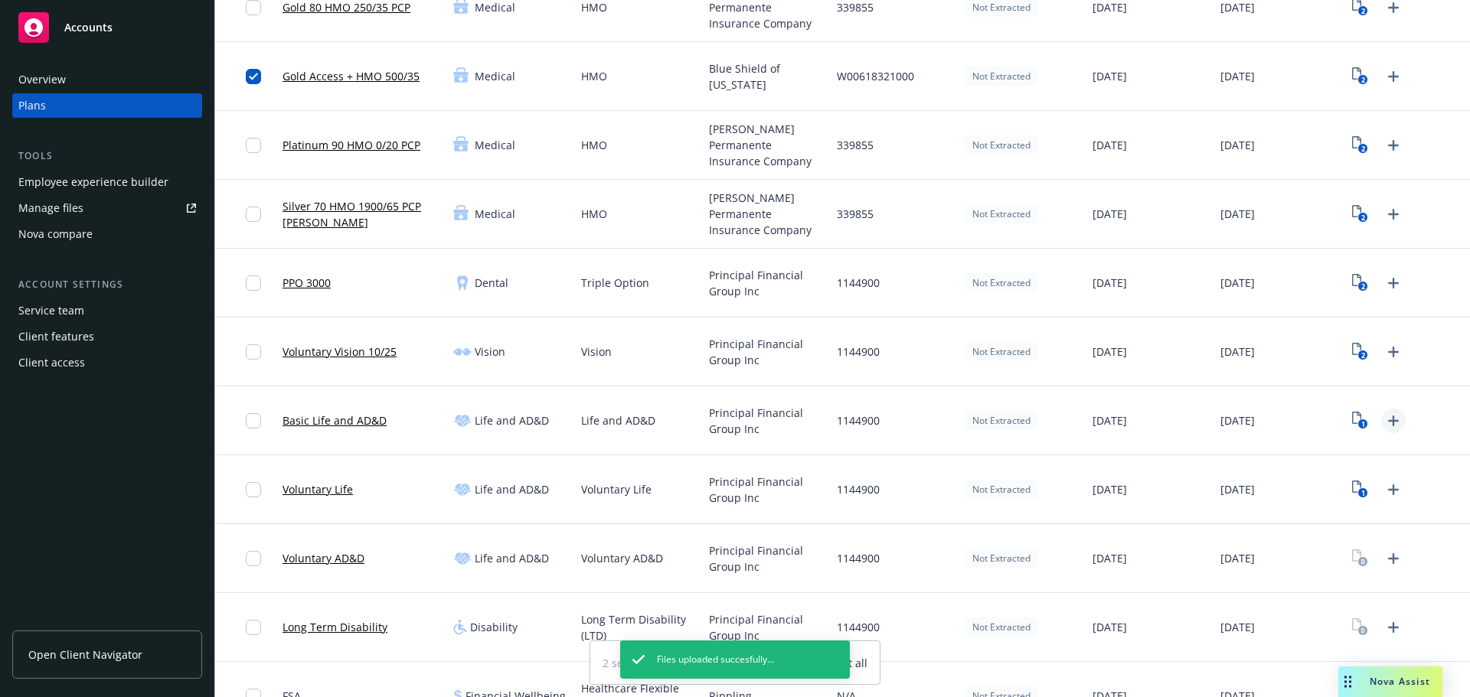
click at [1384, 422] on icon "Upload Plan Documents" at bounding box center [1393, 421] width 18 height 18
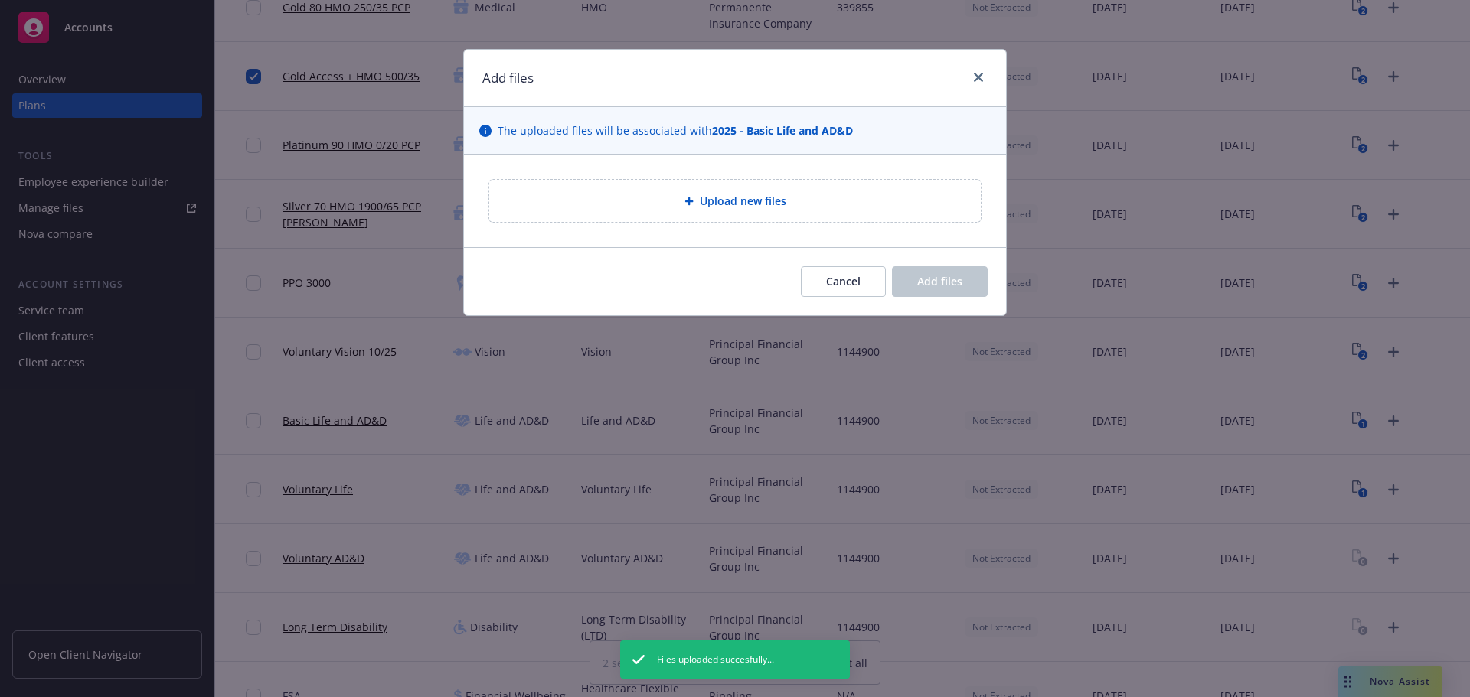
click at [738, 216] on div "Upload new files" at bounding box center [734, 201] width 491 height 42
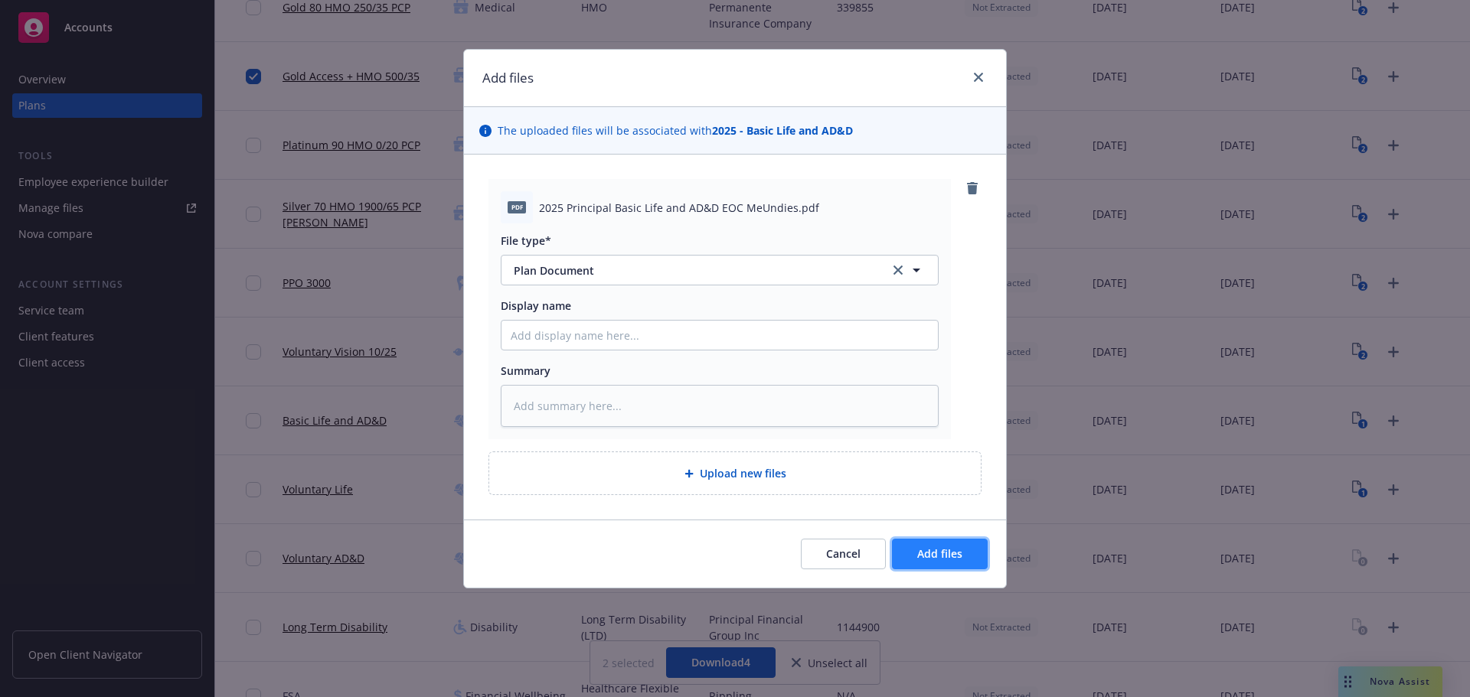
click at [965, 550] on button "Add files" at bounding box center [940, 554] width 96 height 31
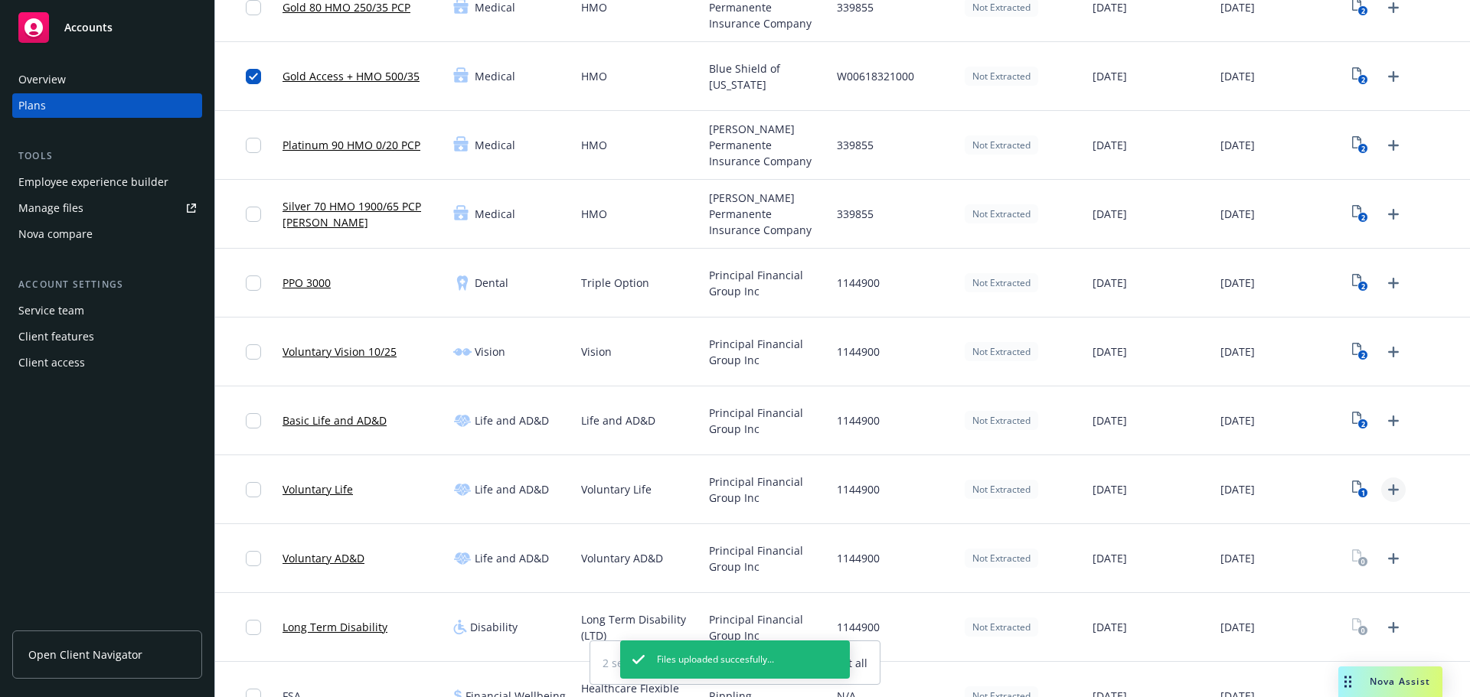
click at [1390, 492] on icon "Upload Plan Documents" at bounding box center [1393, 490] width 18 height 18
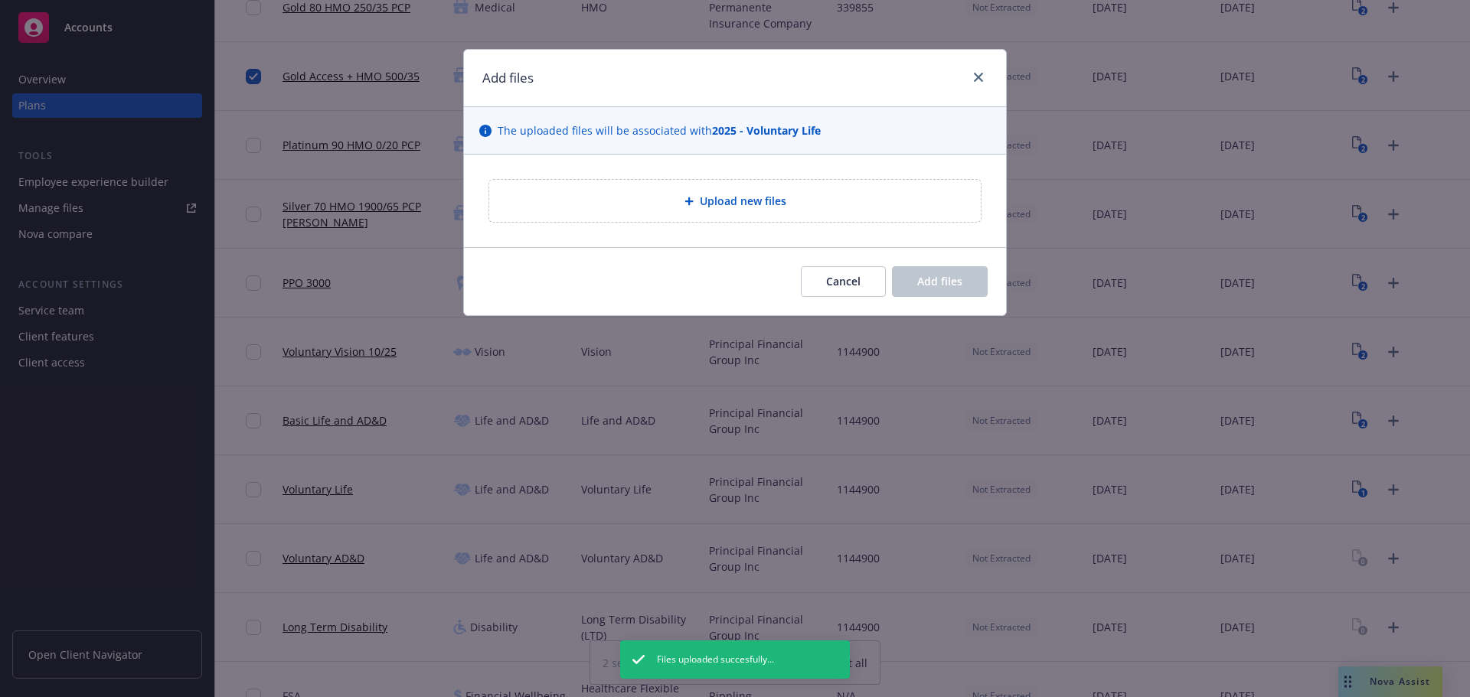
click at [758, 210] on div "Upload new files" at bounding box center [734, 201] width 491 height 42
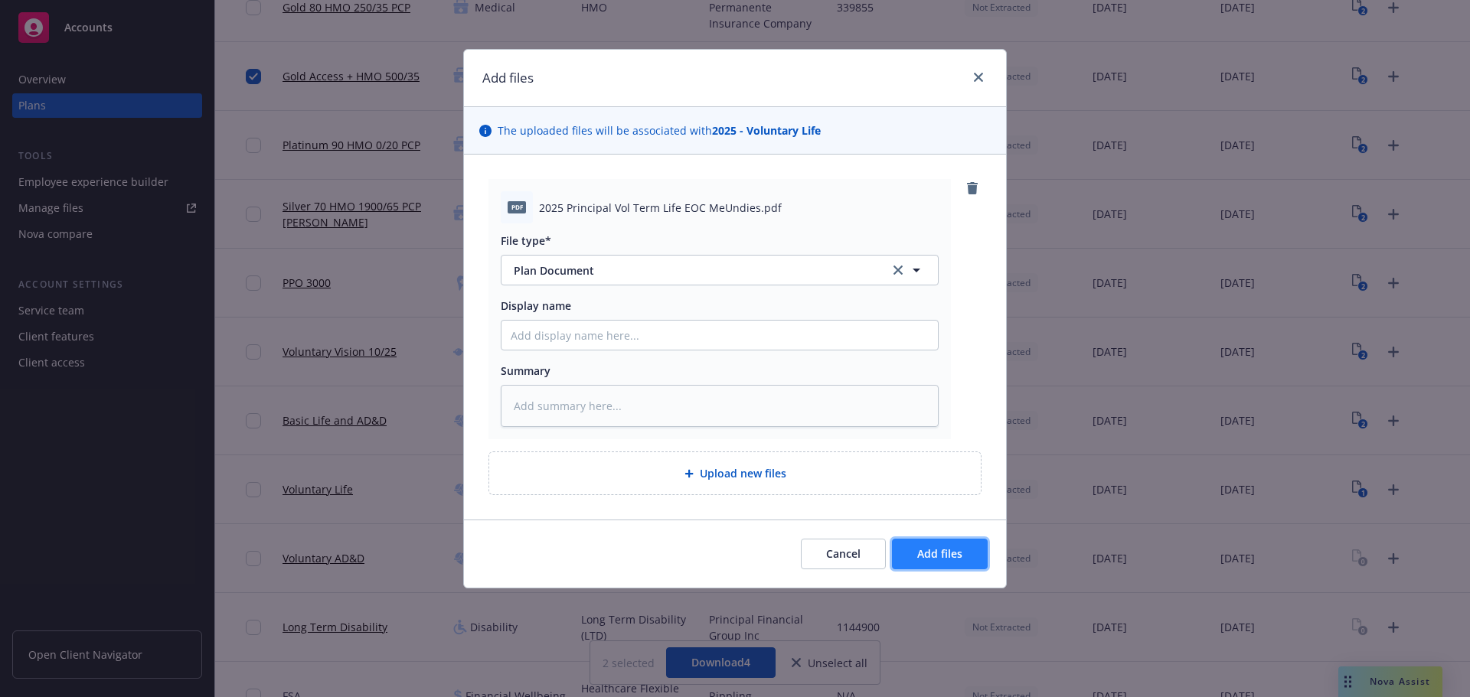
click at [927, 556] on span "Add files" at bounding box center [939, 553] width 45 height 15
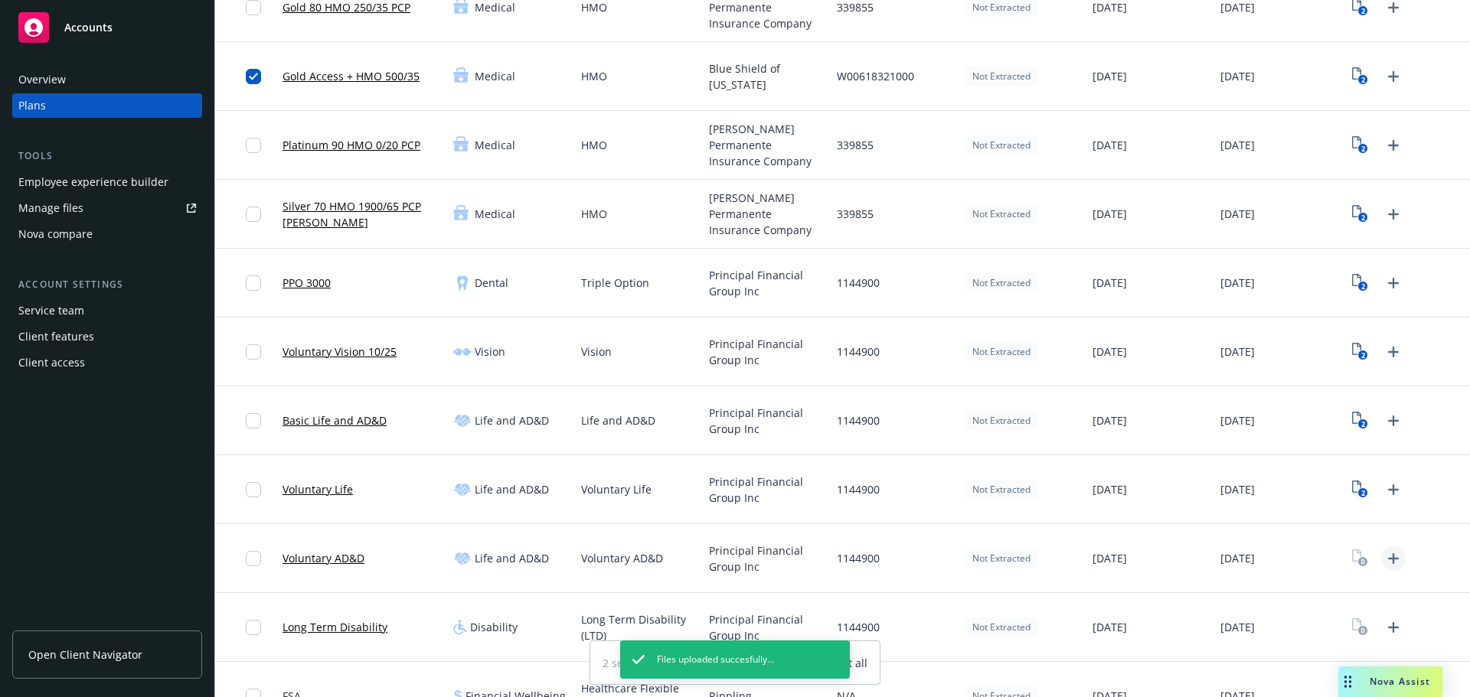
click at [1388, 562] on icon "Upload Plan Documents" at bounding box center [1393, 559] width 18 height 18
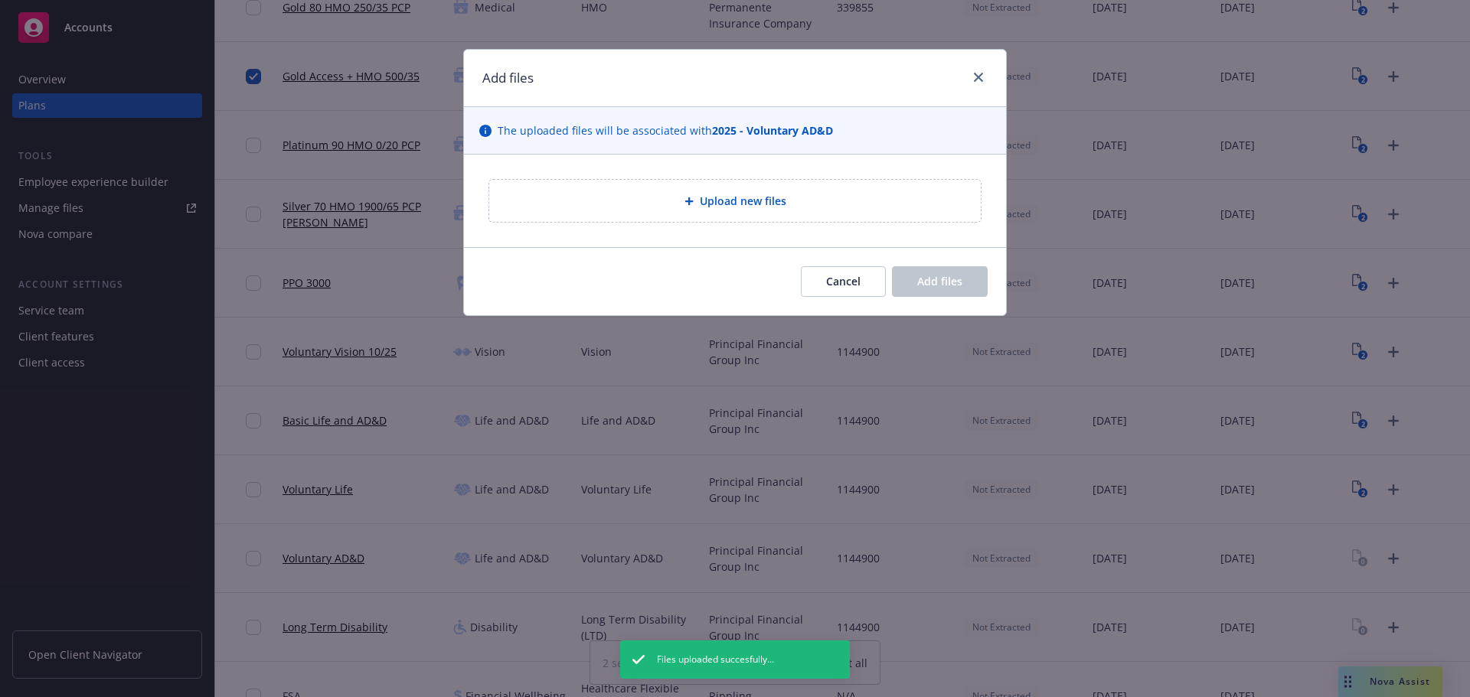
click at [729, 223] on div "Upload new files" at bounding box center [735, 201] width 542 height 93
click at [727, 217] on div "Upload new files" at bounding box center [734, 201] width 491 height 42
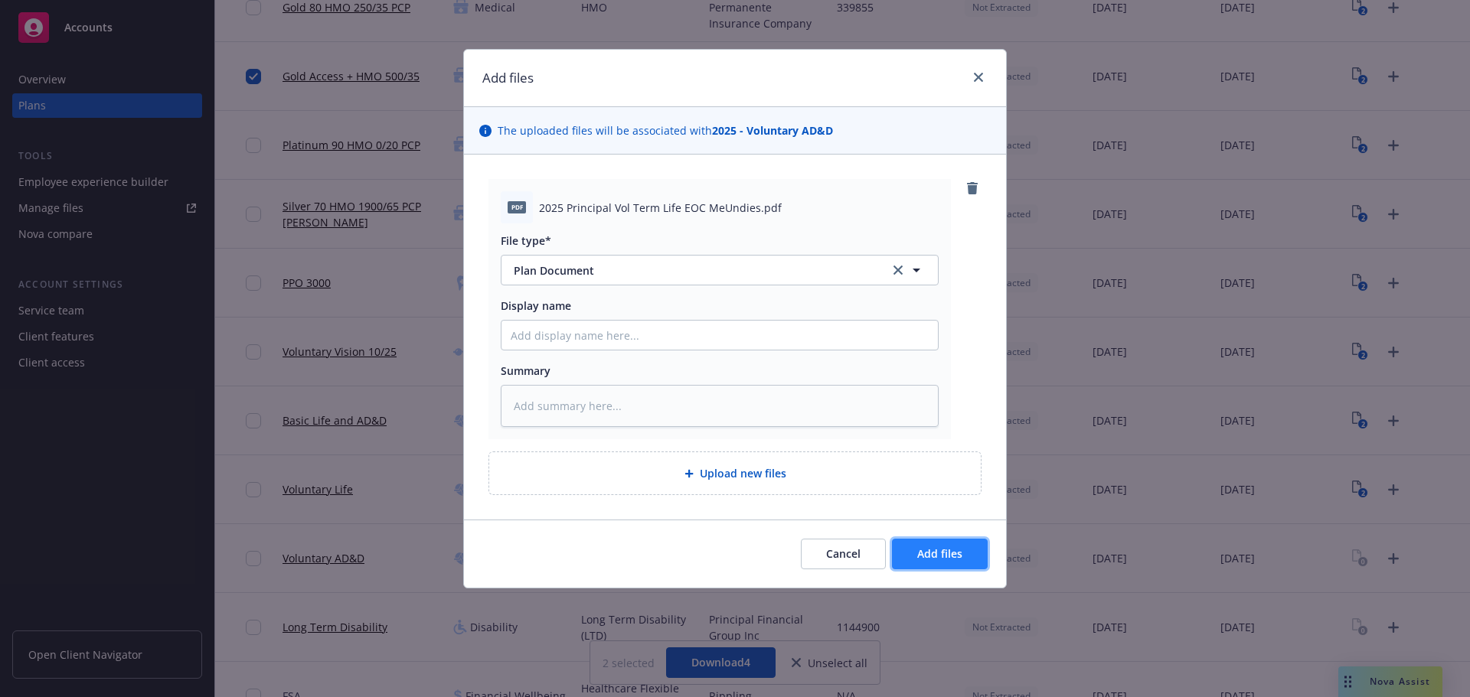
click at [965, 555] on button "Add files" at bounding box center [940, 554] width 96 height 31
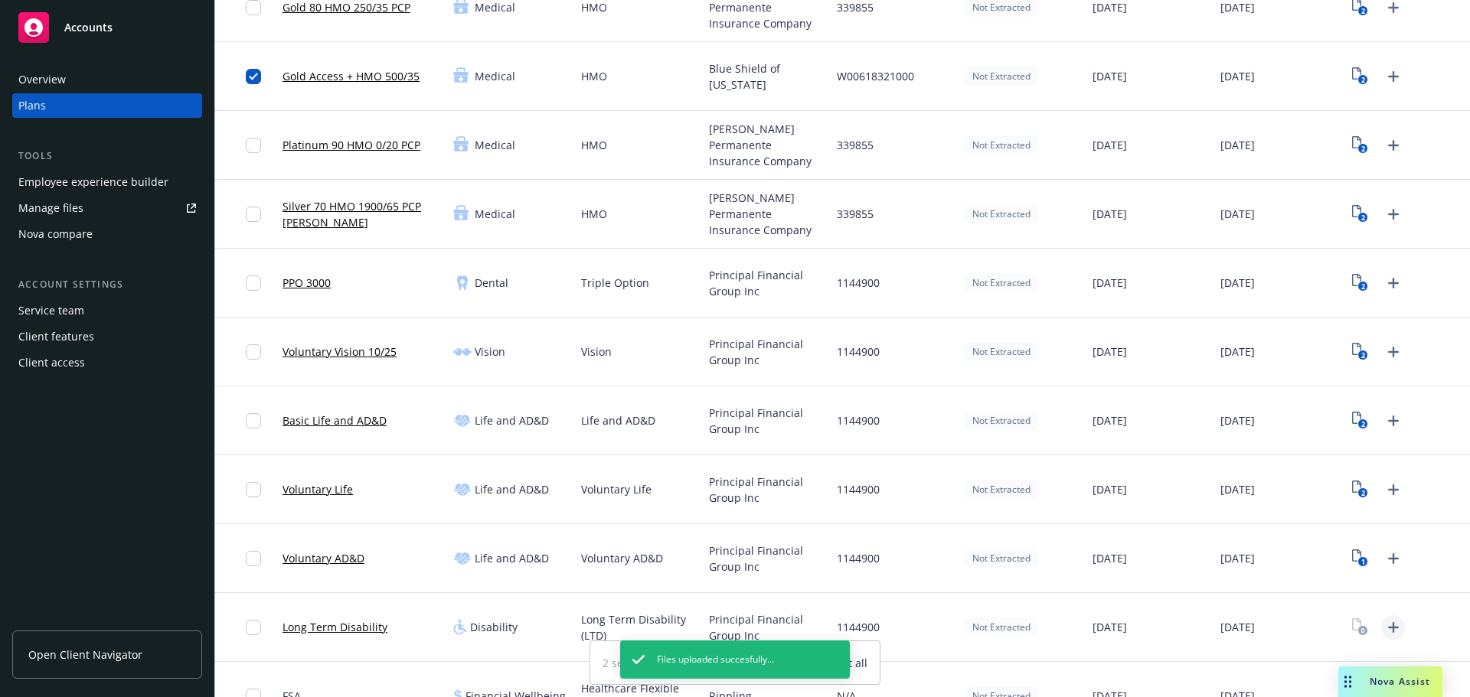
click at [1385, 625] on icon "Upload Plan Documents" at bounding box center [1393, 627] width 18 height 18
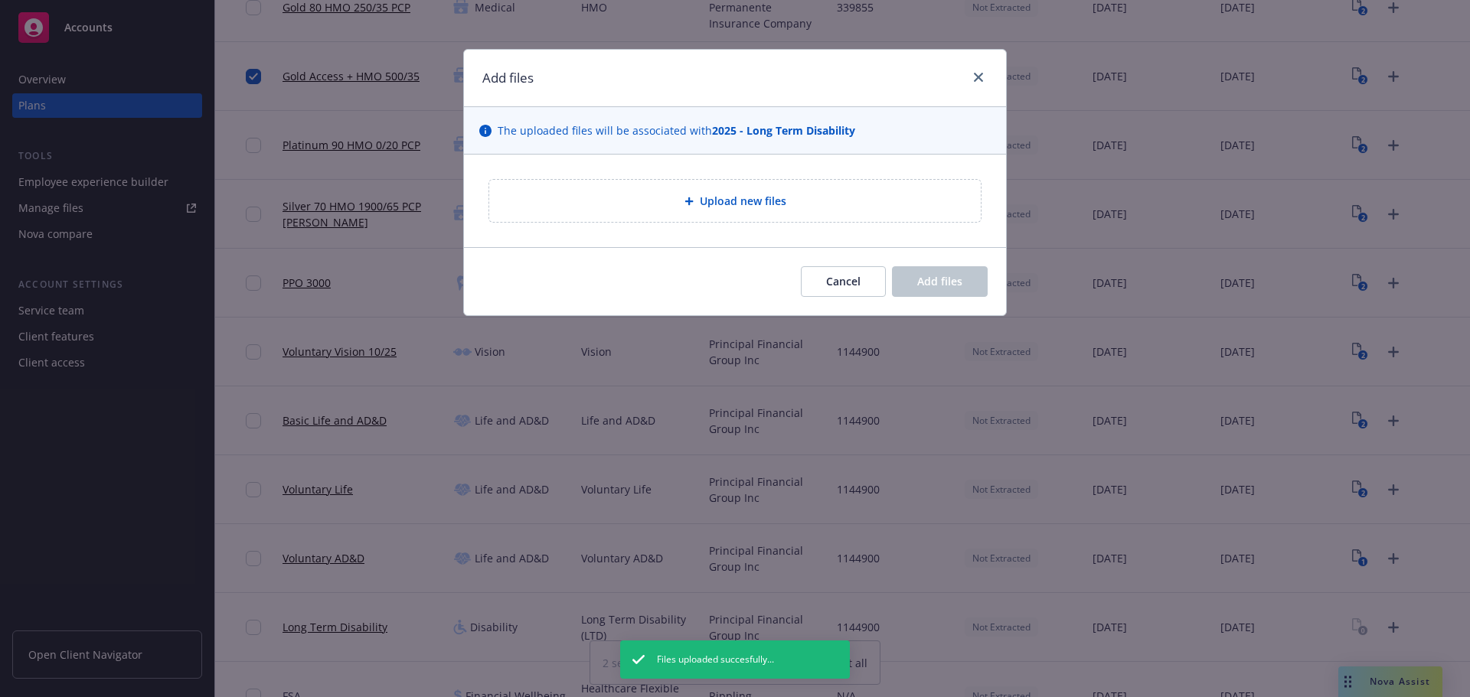
click at [697, 217] on div "Upload new files" at bounding box center [734, 201] width 491 height 42
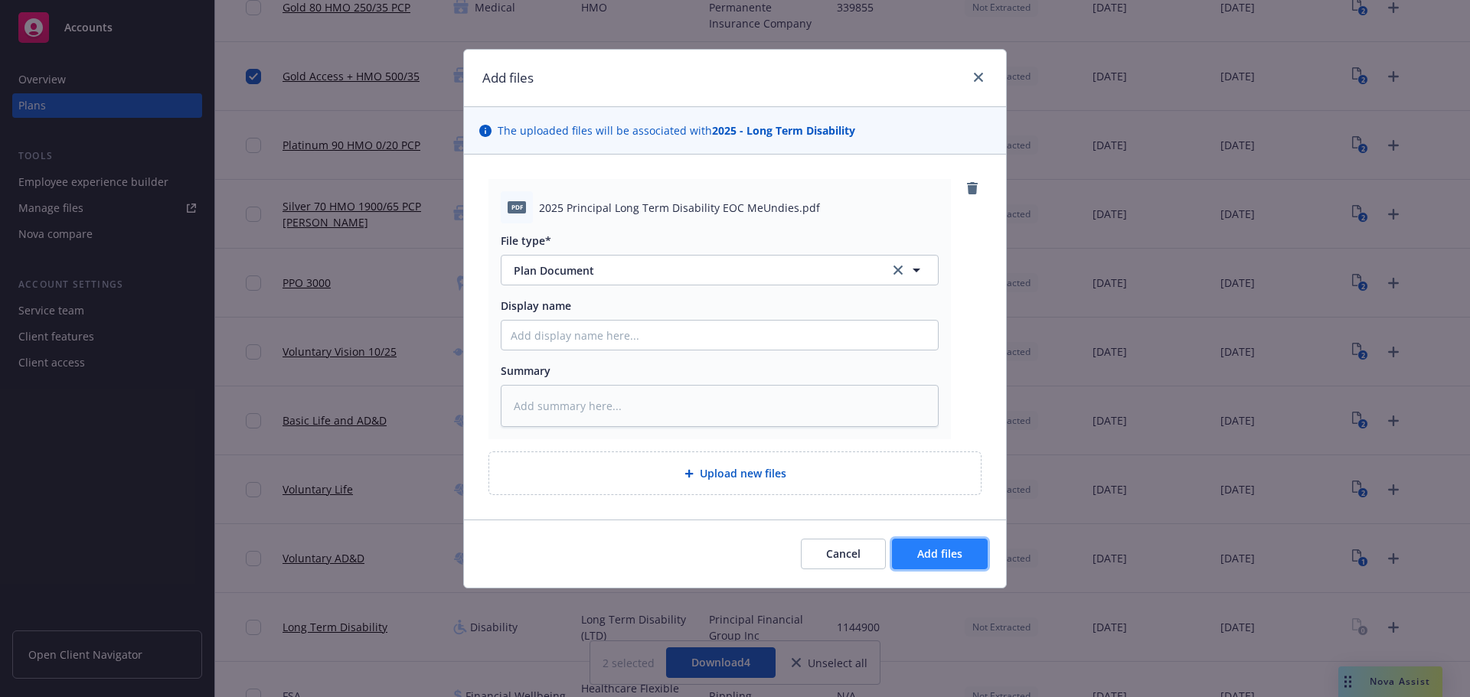
click at [961, 547] on span "Add files" at bounding box center [939, 553] width 45 height 15
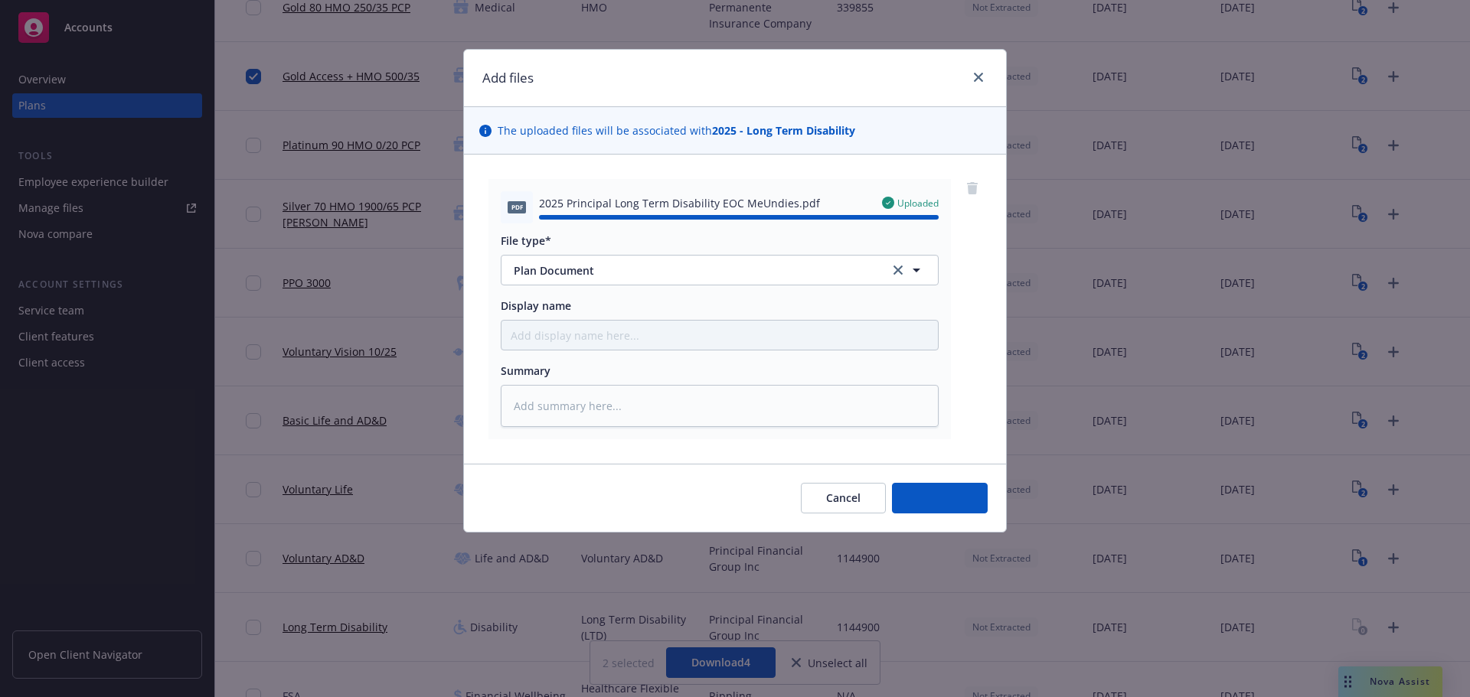
type textarea "x"
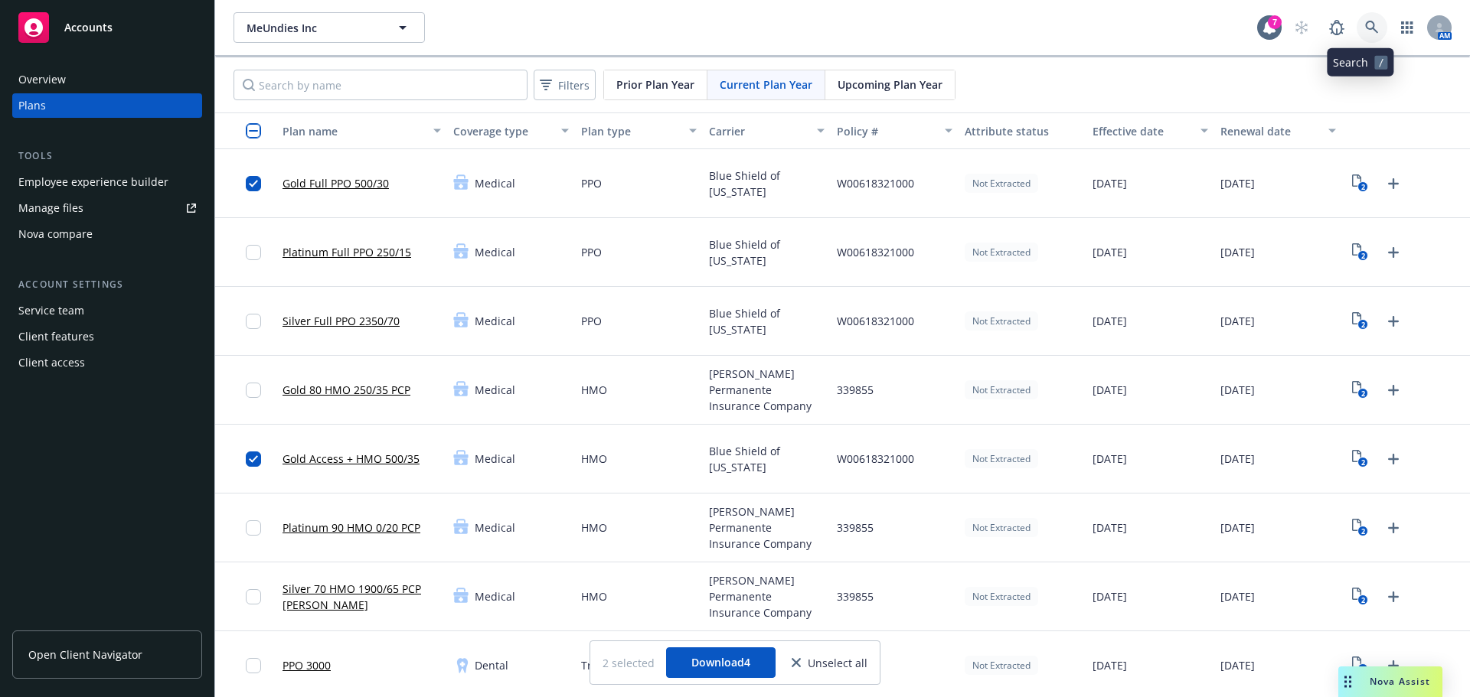
click at [1365, 22] on icon at bounding box center [1371, 27] width 13 height 13
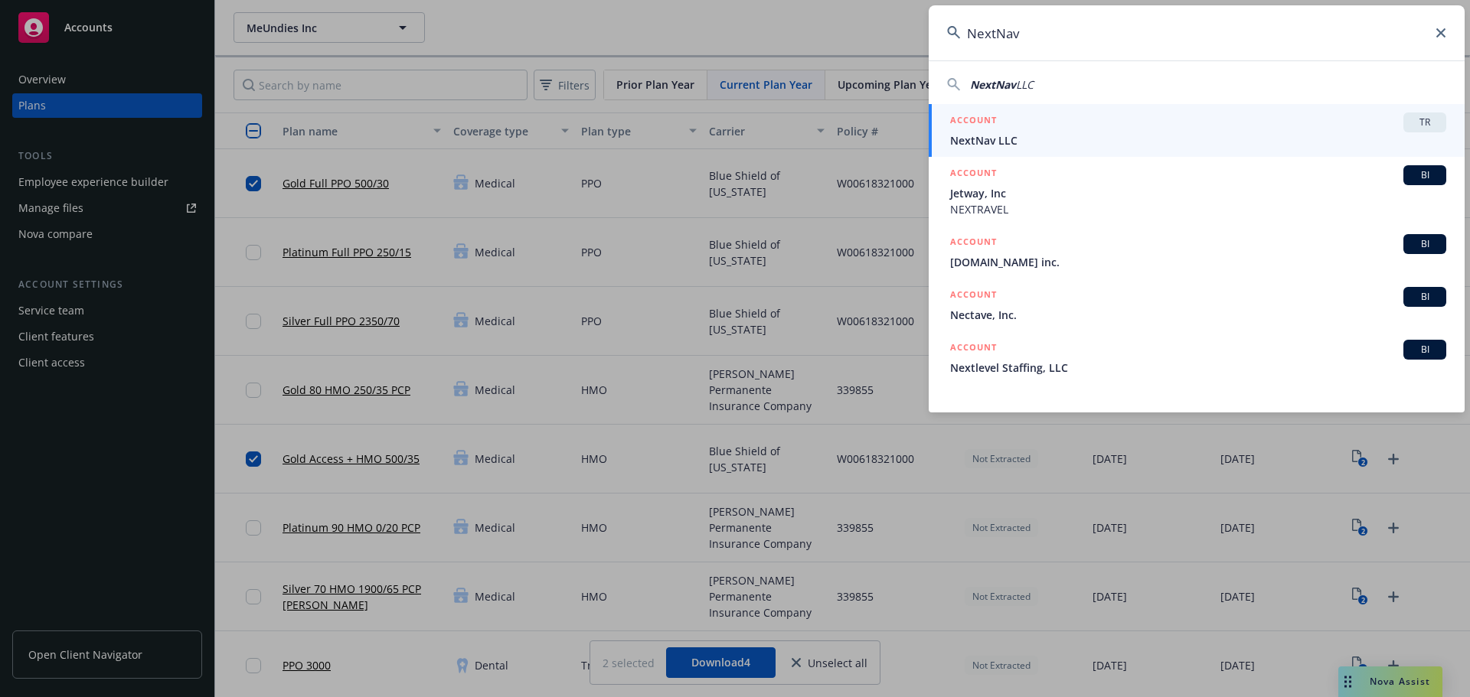
type input "NextNav"
click at [1051, 129] on div "ACCOUNT TR" at bounding box center [1198, 123] width 496 height 20
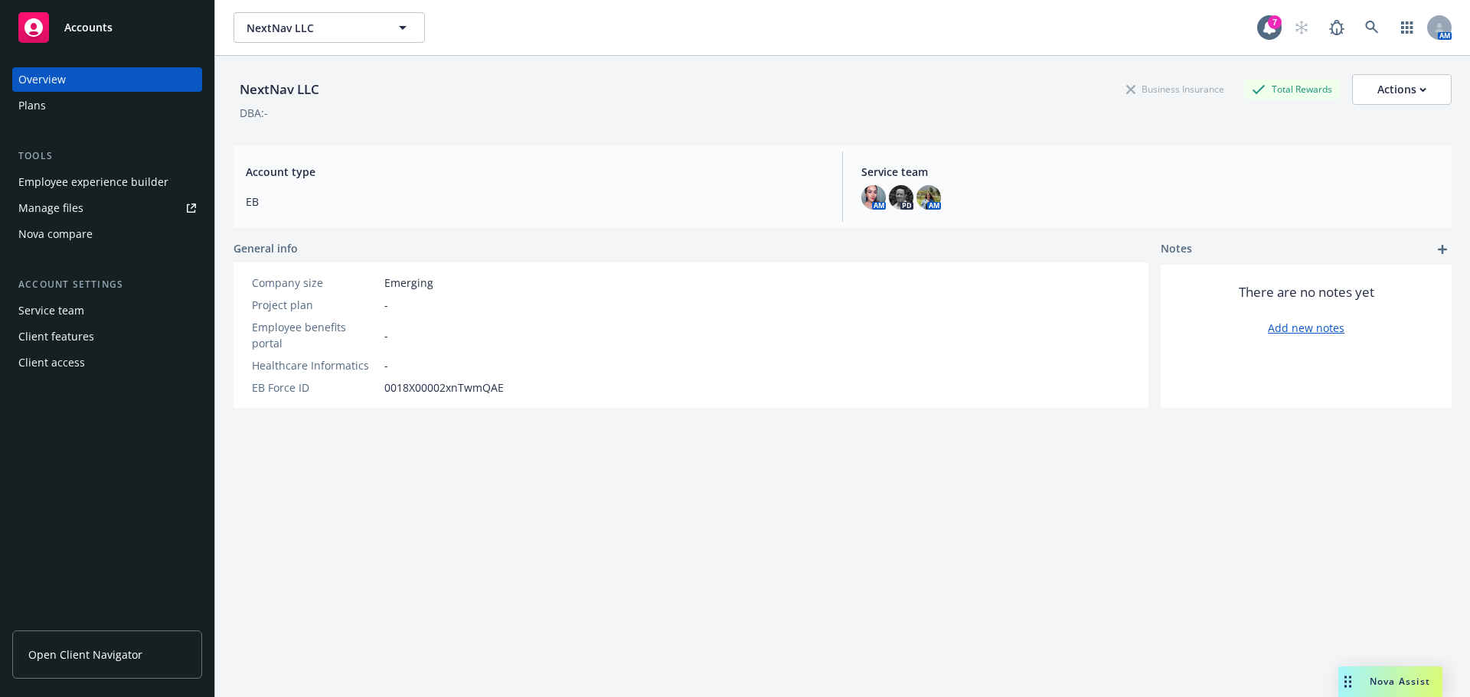
drag, startPoint x: 113, startPoint y: 116, endPoint x: 113, endPoint y: 132, distance: 15.3
click at [113, 119] on div "Overview Plans Tools Employee experience builder Manage files Nova compare Acco…" at bounding box center [107, 221] width 190 height 308
click at [121, 112] on div "Plans" at bounding box center [107, 105] width 178 height 24
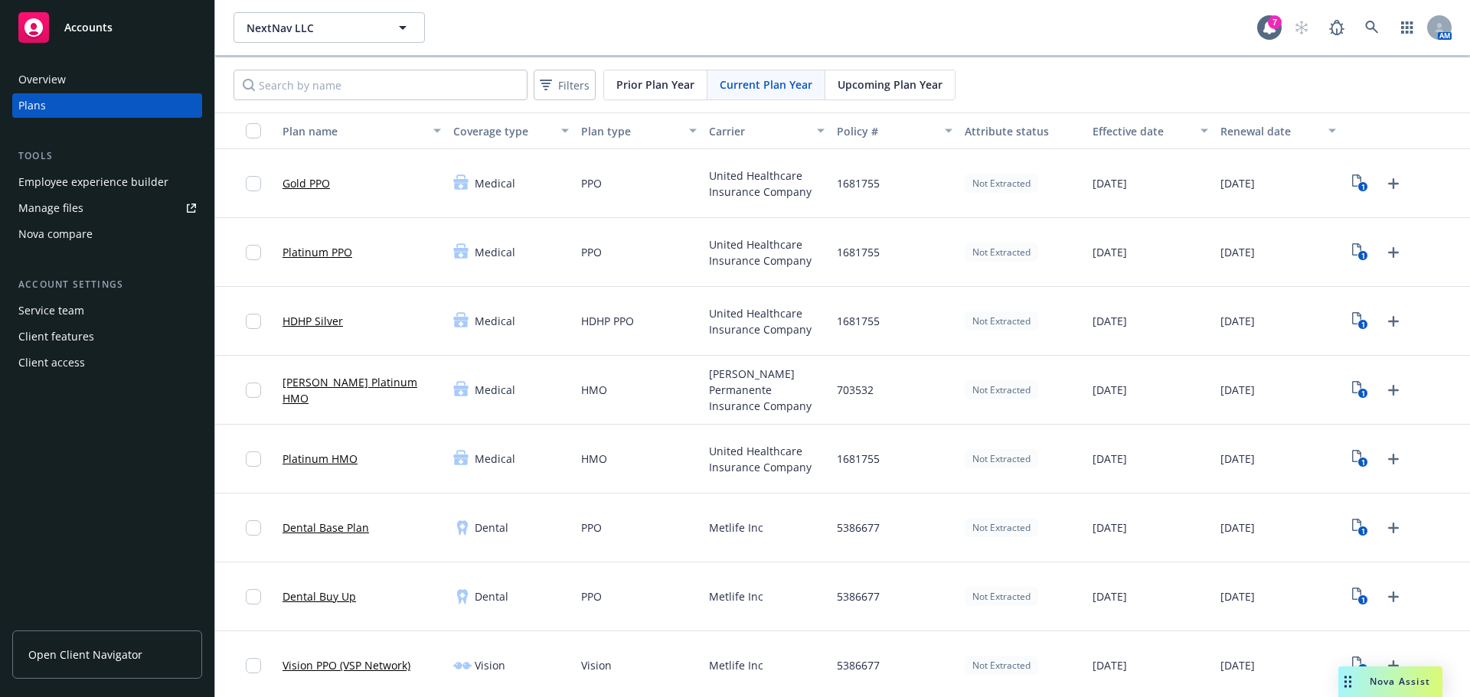
click at [867, 92] on span "Upcoming Plan Year" at bounding box center [889, 85] width 105 height 16
click at [390, 357] on div "[PERSON_NAME] Platinum HMO" at bounding box center [361, 390] width 171 height 69
drag, startPoint x: 772, startPoint y: 86, endPoint x: 785, endPoint y: 93, distance: 14.7
click at [771, 86] on span "Current Plan Year" at bounding box center [765, 85] width 93 height 16
click at [1361, 323] on text "1" at bounding box center [1363, 325] width 4 height 10
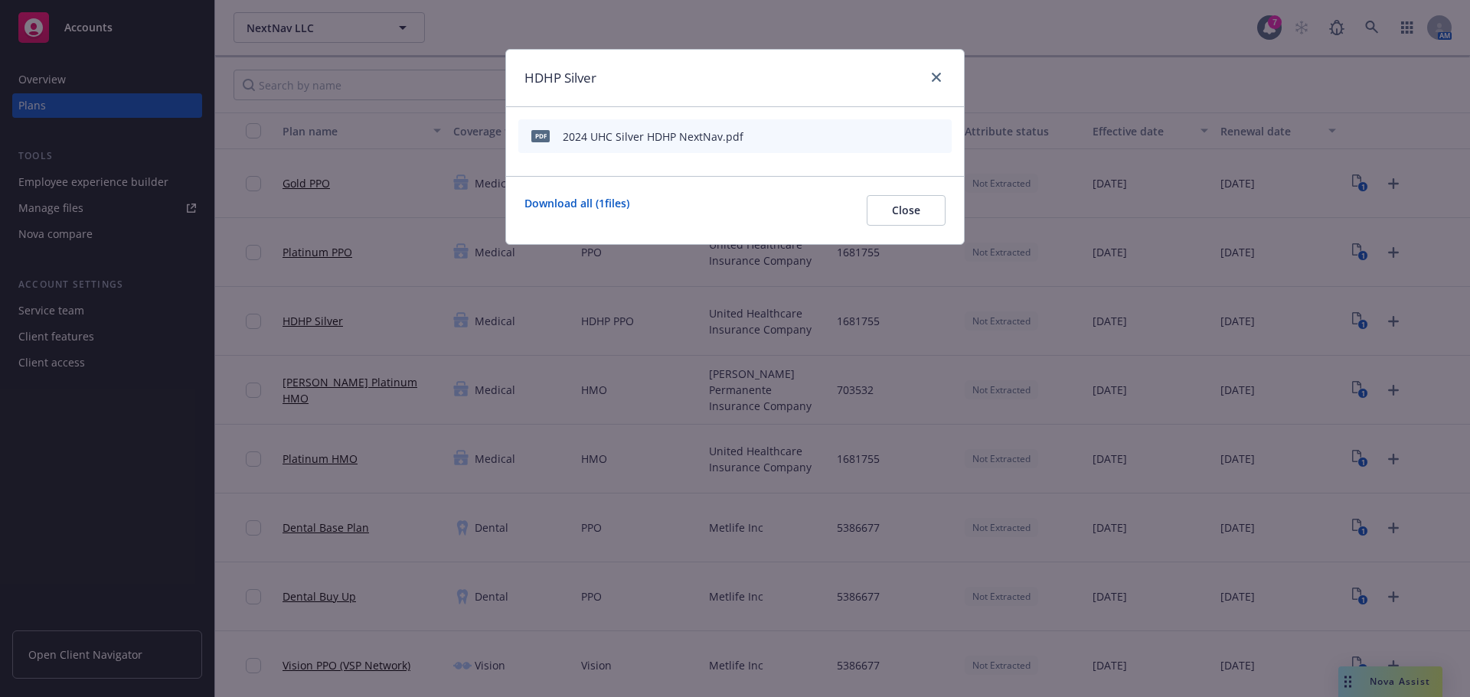
click at [917, 134] on icon "preview file" at bounding box center [912, 135] width 14 height 11
drag, startPoint x: 937, startPoint y: 71, endPoint x: 930, endPoint y: 84, distance: 14.7
click at [937, 71] on link "close" at bounding box center [936, 77] width 18 height 18
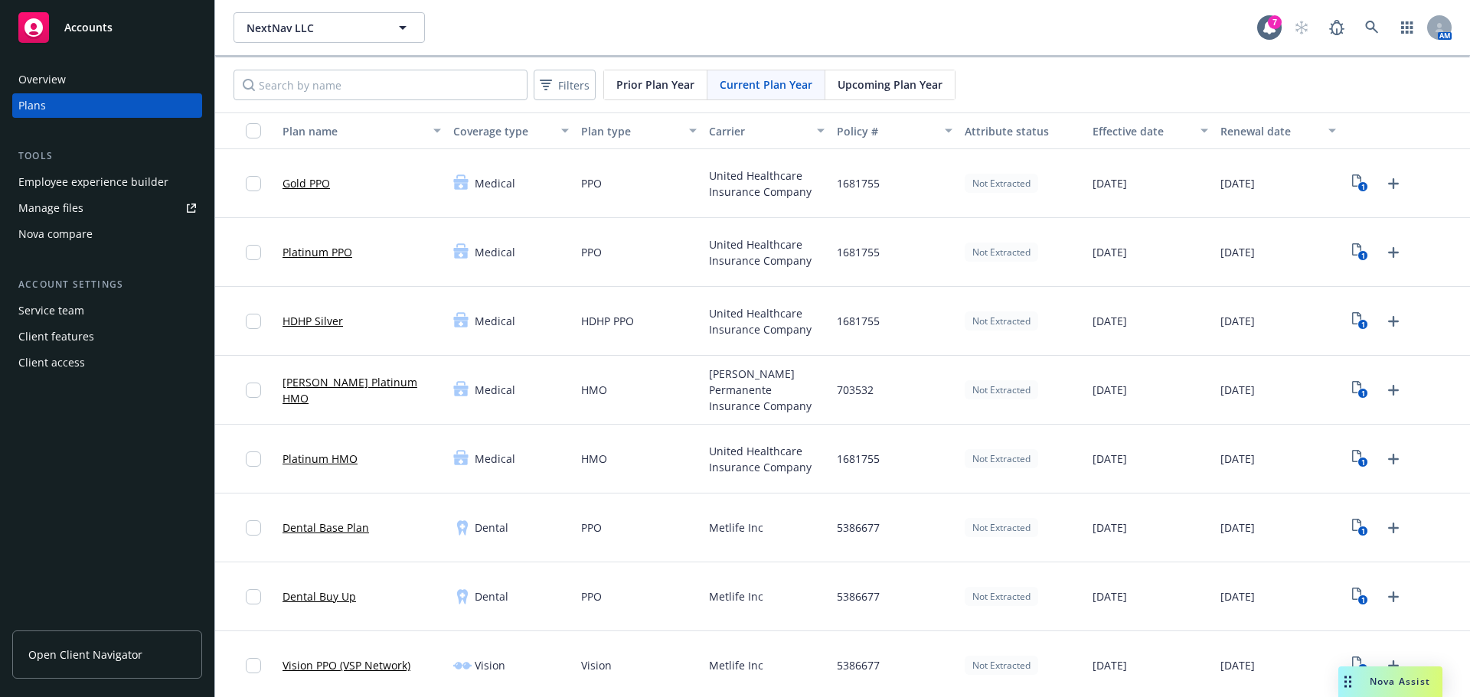
click at [882, 91] on span "Upcoming Plan Year" at bounding box center [889, 85] width 105 height 16
click at [1391, 458] on icon "Upload Plan Documents" at bounding box center [1393, 459] width 18 height 18
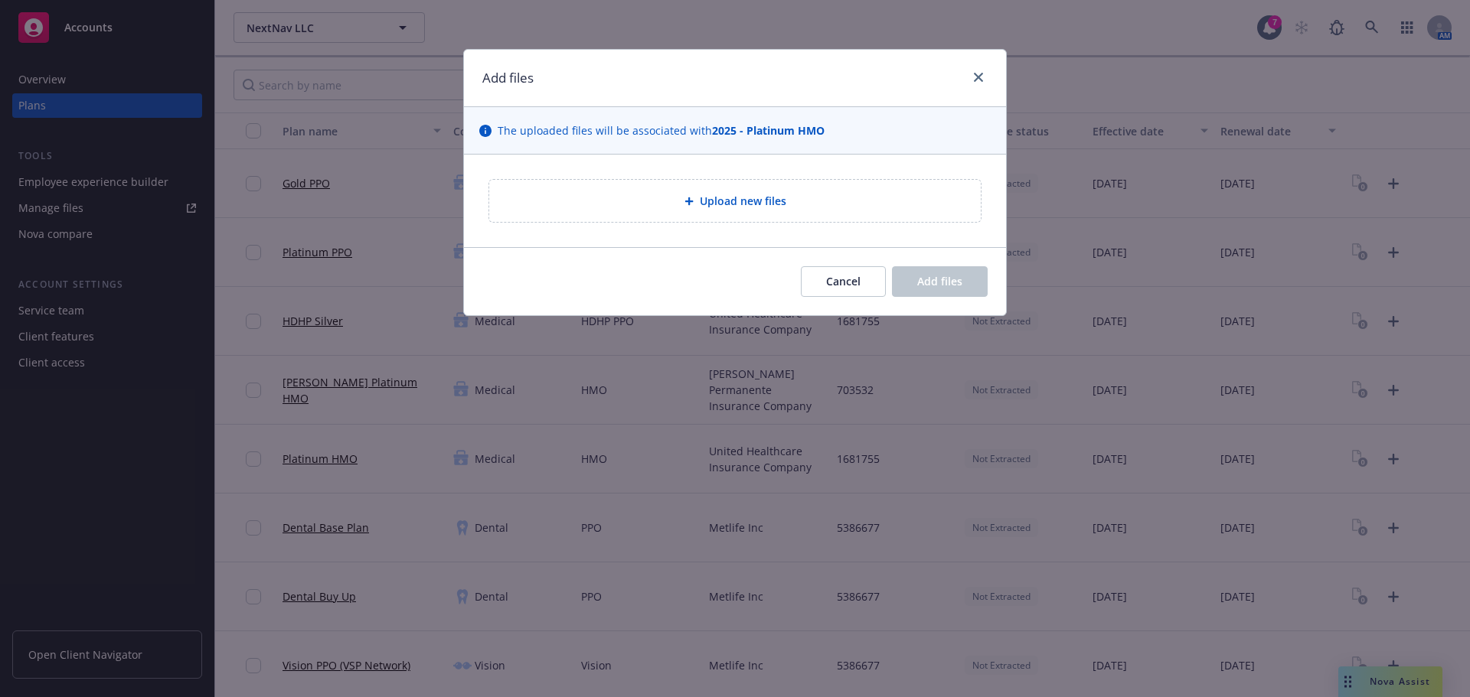
click at [683, 197] on div "Upload new files" at bounding box center [734, 201] width 467 height 18
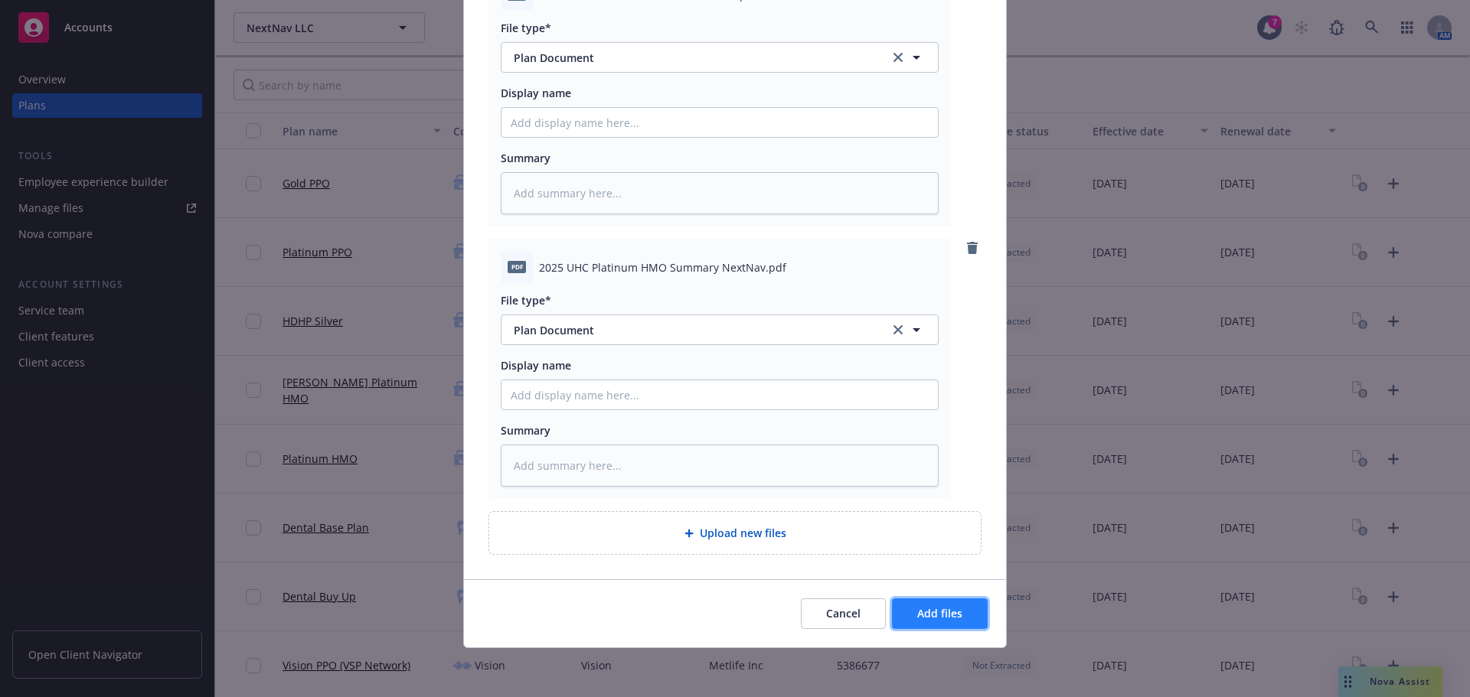
click at [945, 625] on button "Add files" at bounding box center [940, 614] width 96 height 31
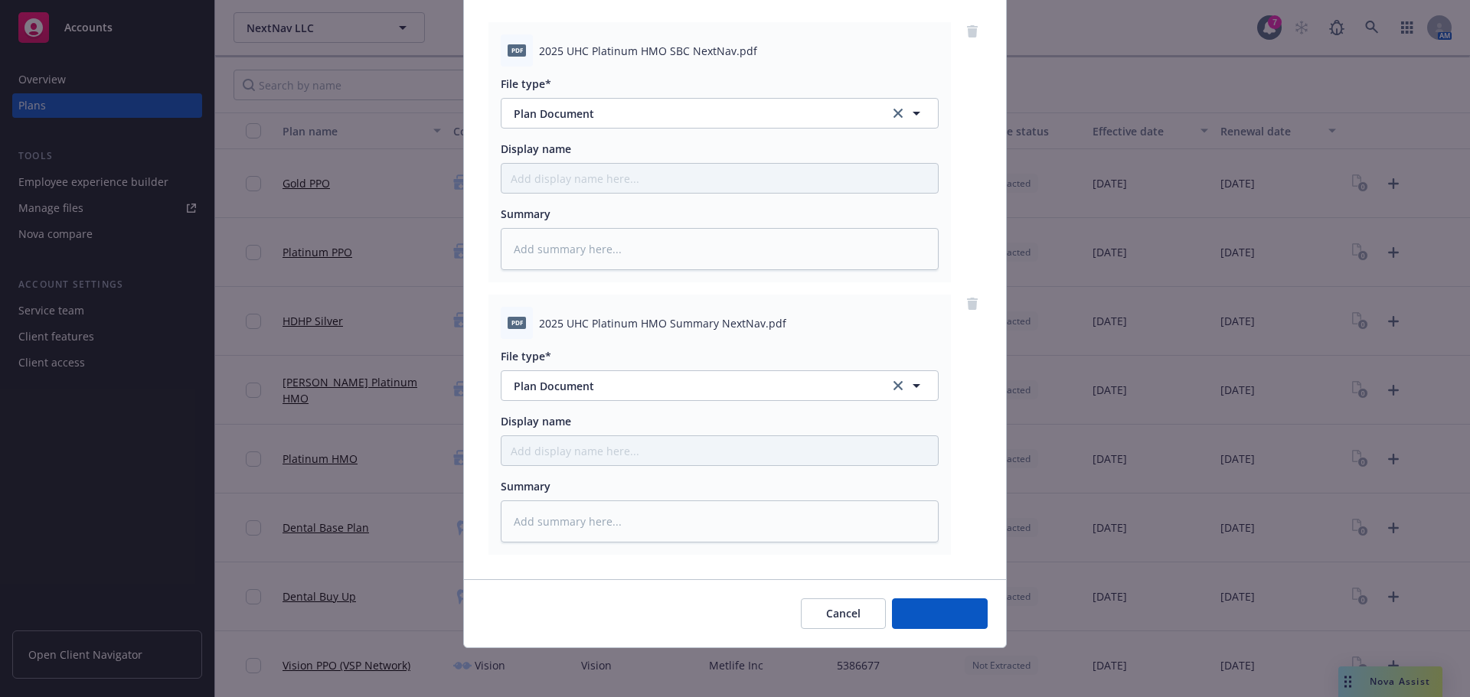
scroll to position [157, 0]
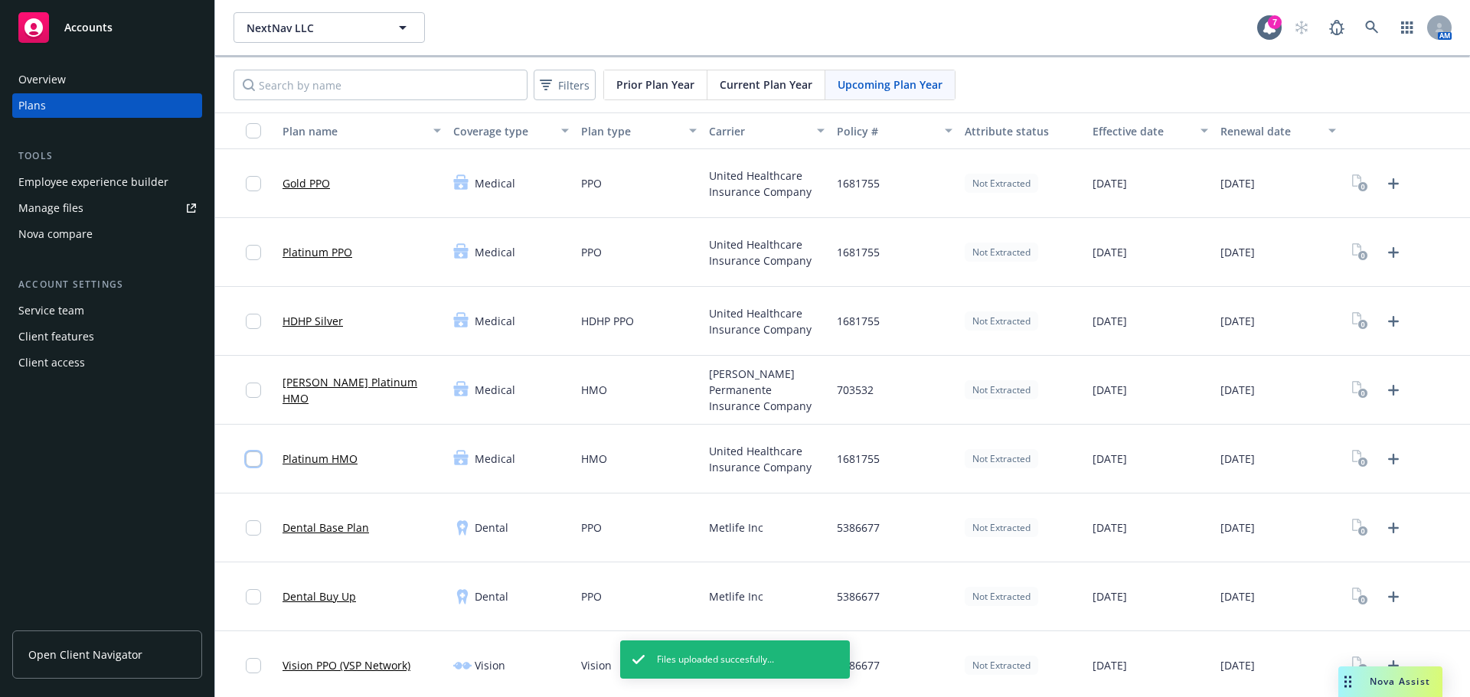
click at [253, 461] on input "checkbox" at bounding box center [253, 459] width 15 height 15
click at [1392, 319] on link "Upload Plan Documents" at bounding box center [1393, 321] width 24 height 24
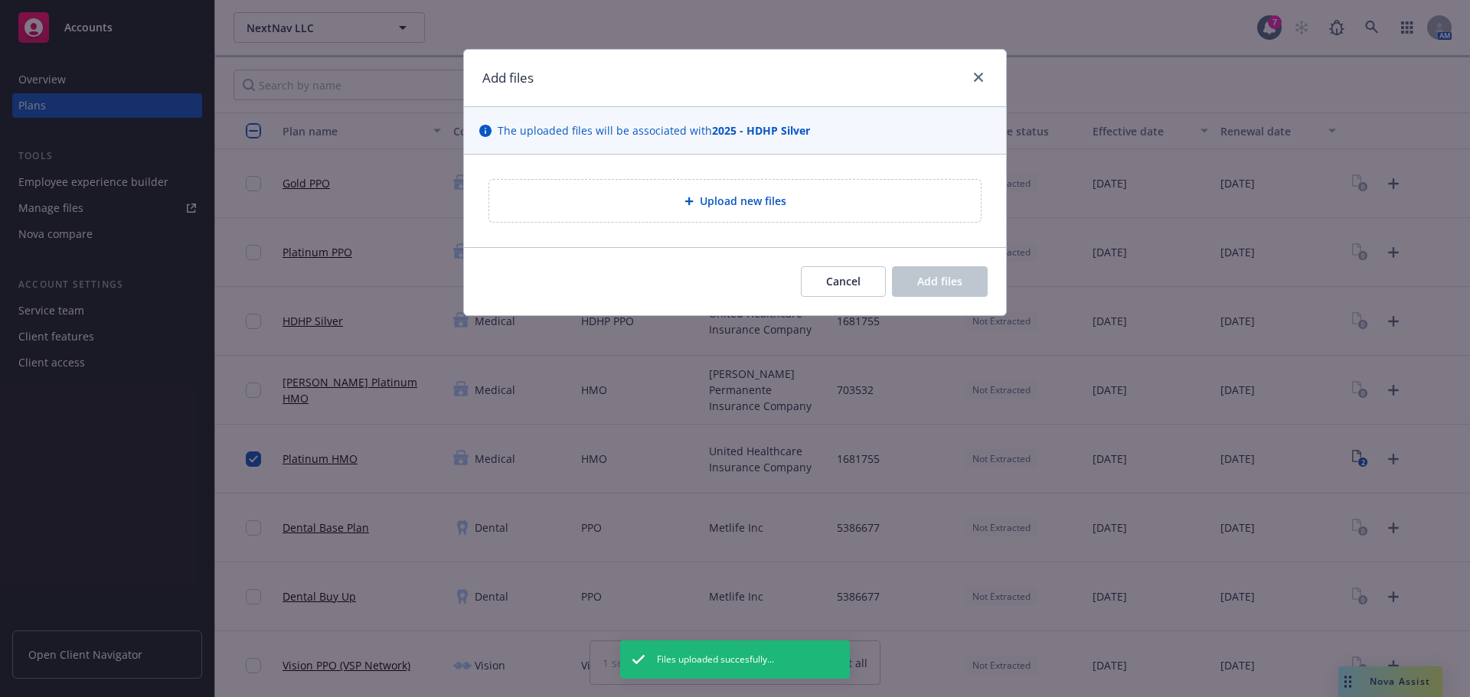
click at [707, 197] on span "Upload new files" at bounding box center [743, 201] width 86 height 16
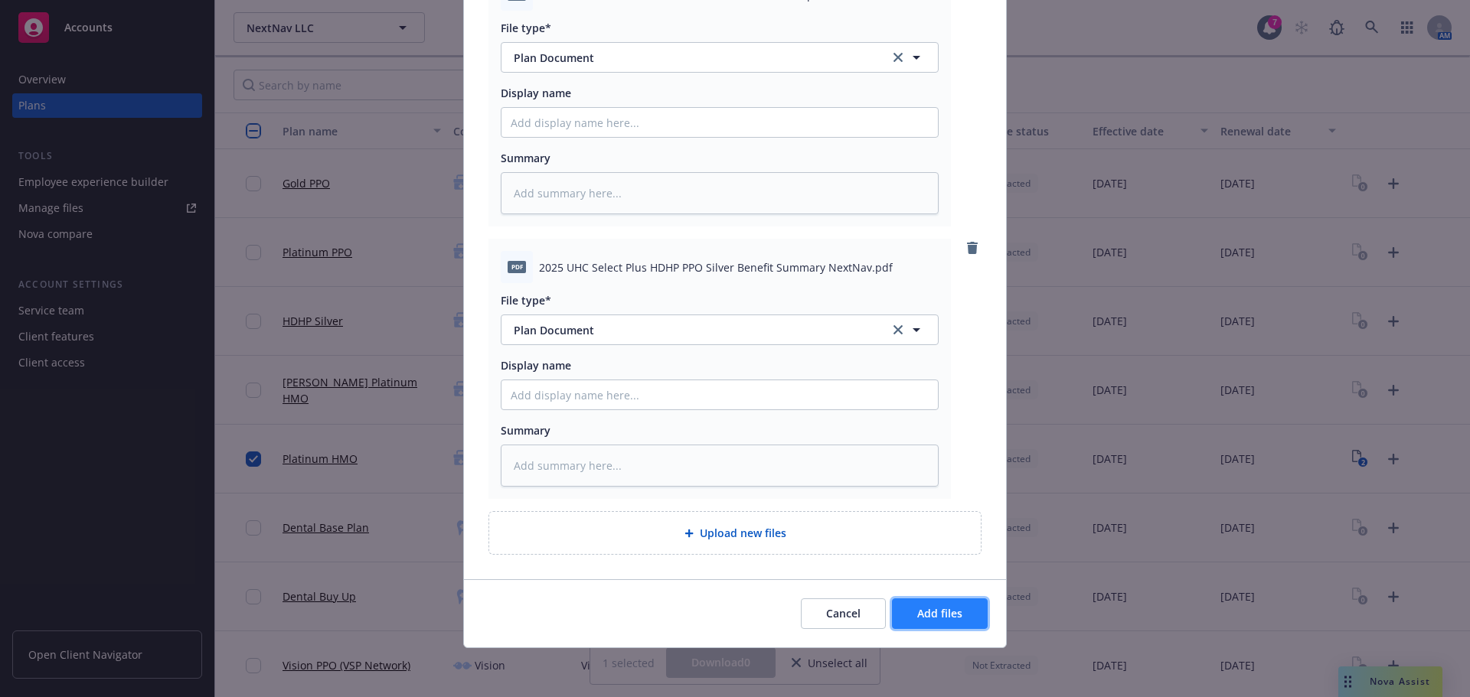
click at [936, 613] on span "Add files" at bounding box center [939, 613] width 45 height 15
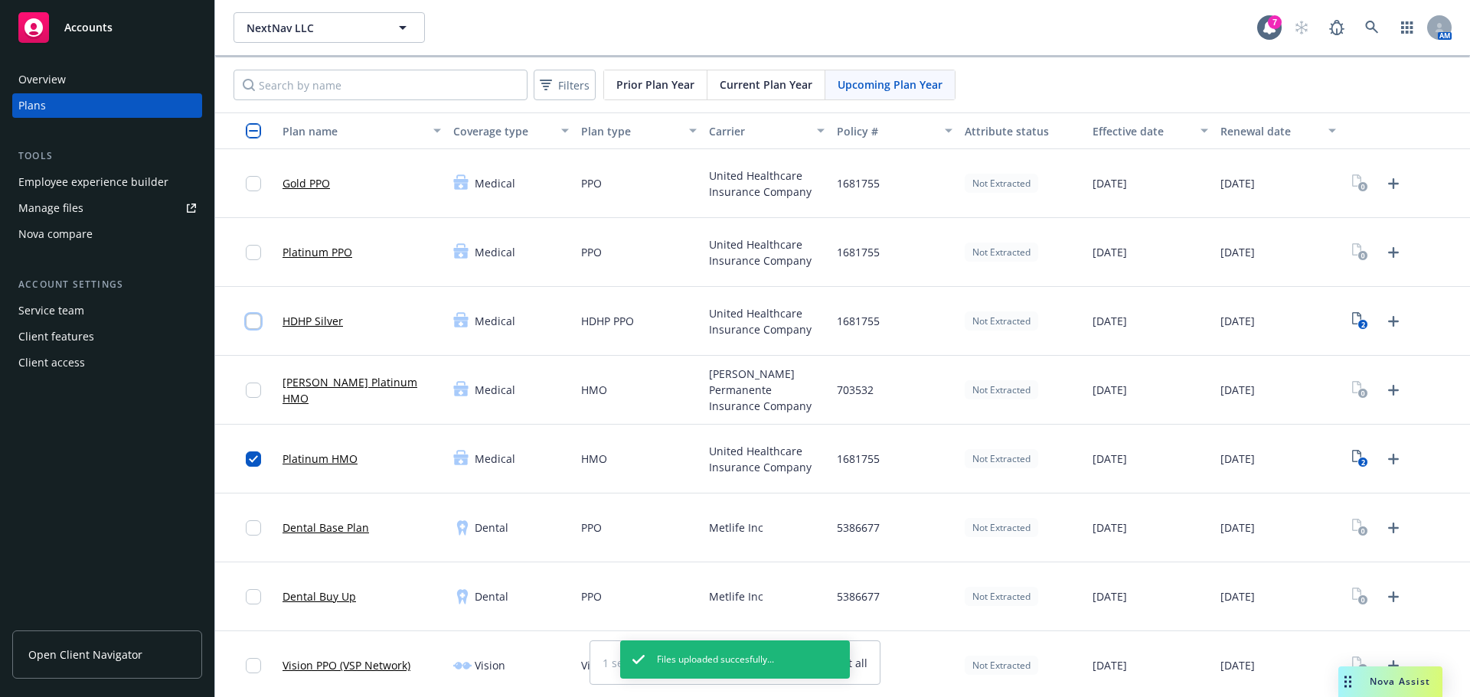
click at [256, 326] on input "checkbox" at bounding box center [253, 321] width 15 height 15
click at [1384, 261] on icon "Upload Plan Documents" at bounding box center [1393, 252] width 18 height 18
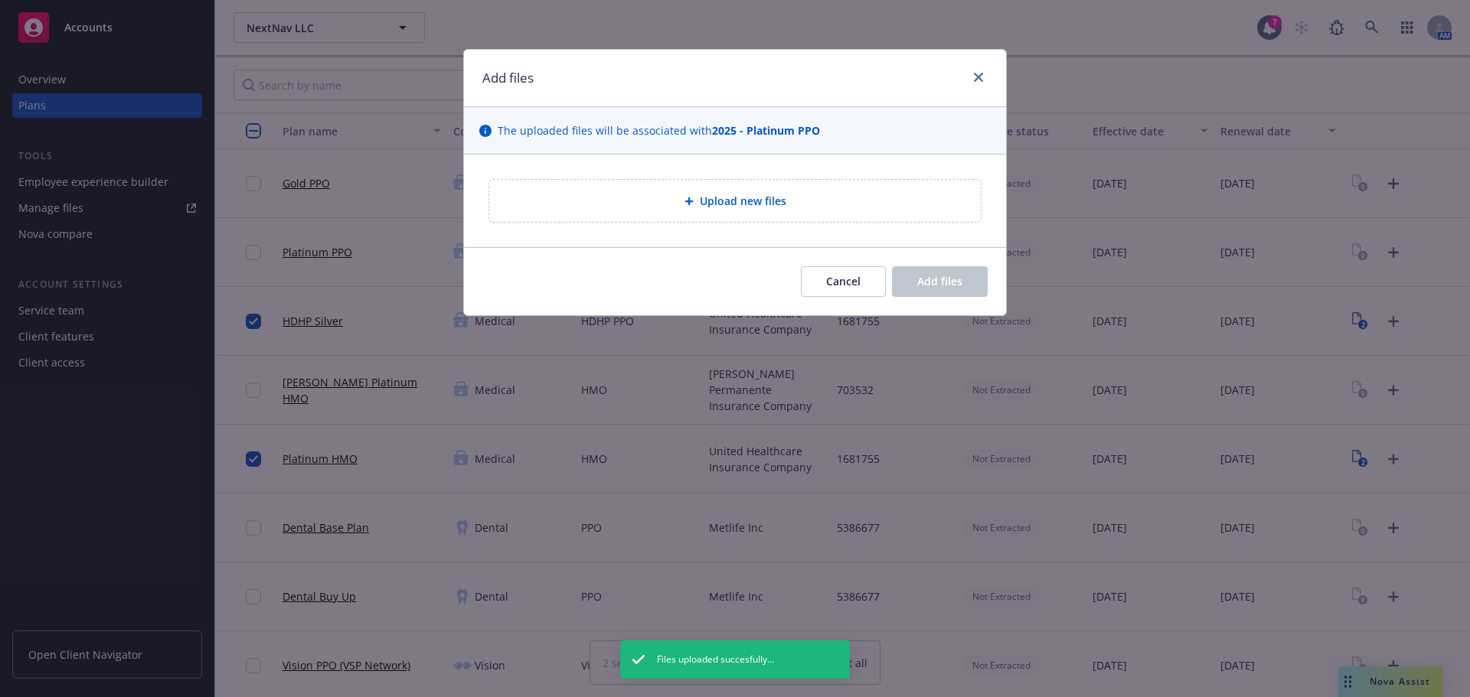
click at [725, 204] on span "Upload new files" at bounding box center [743, 201] width 86 height 16
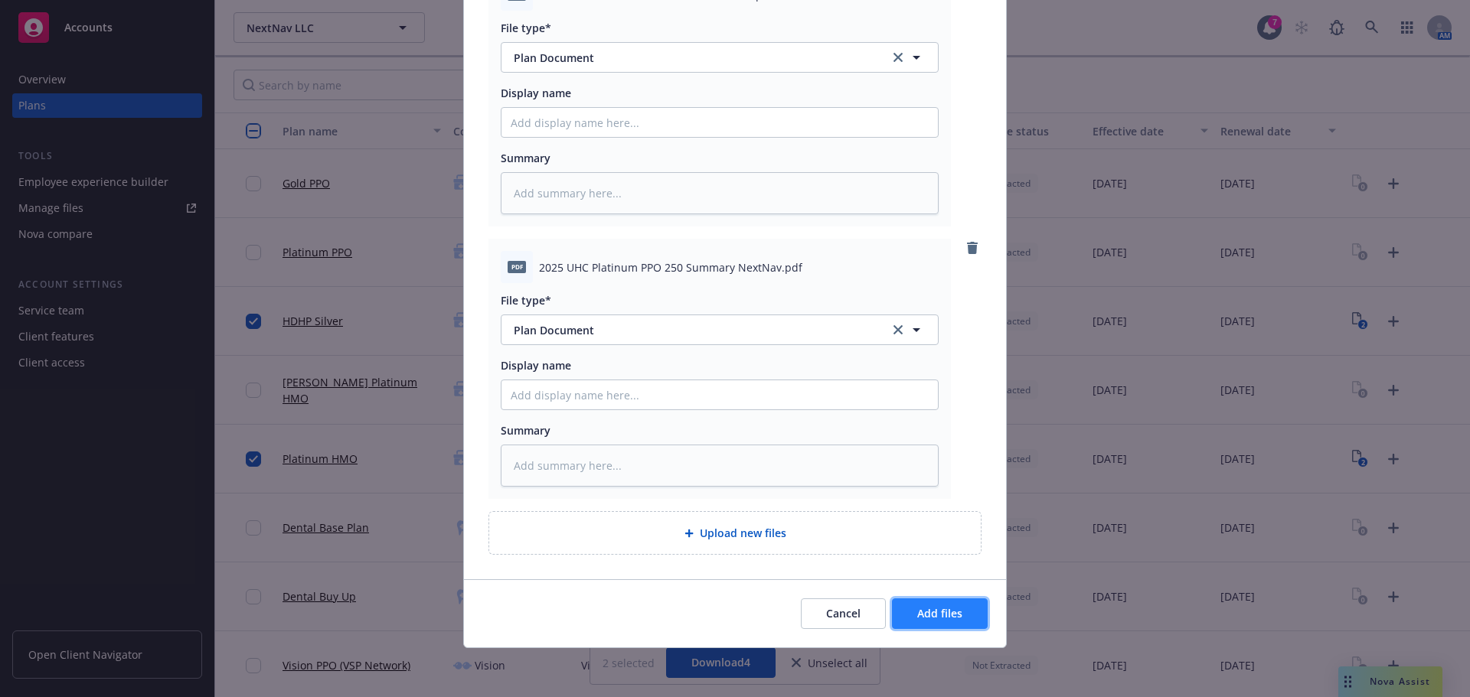
click at [958, 603] on button "Add files" at bounding box center [940, 614] width 96 height 31
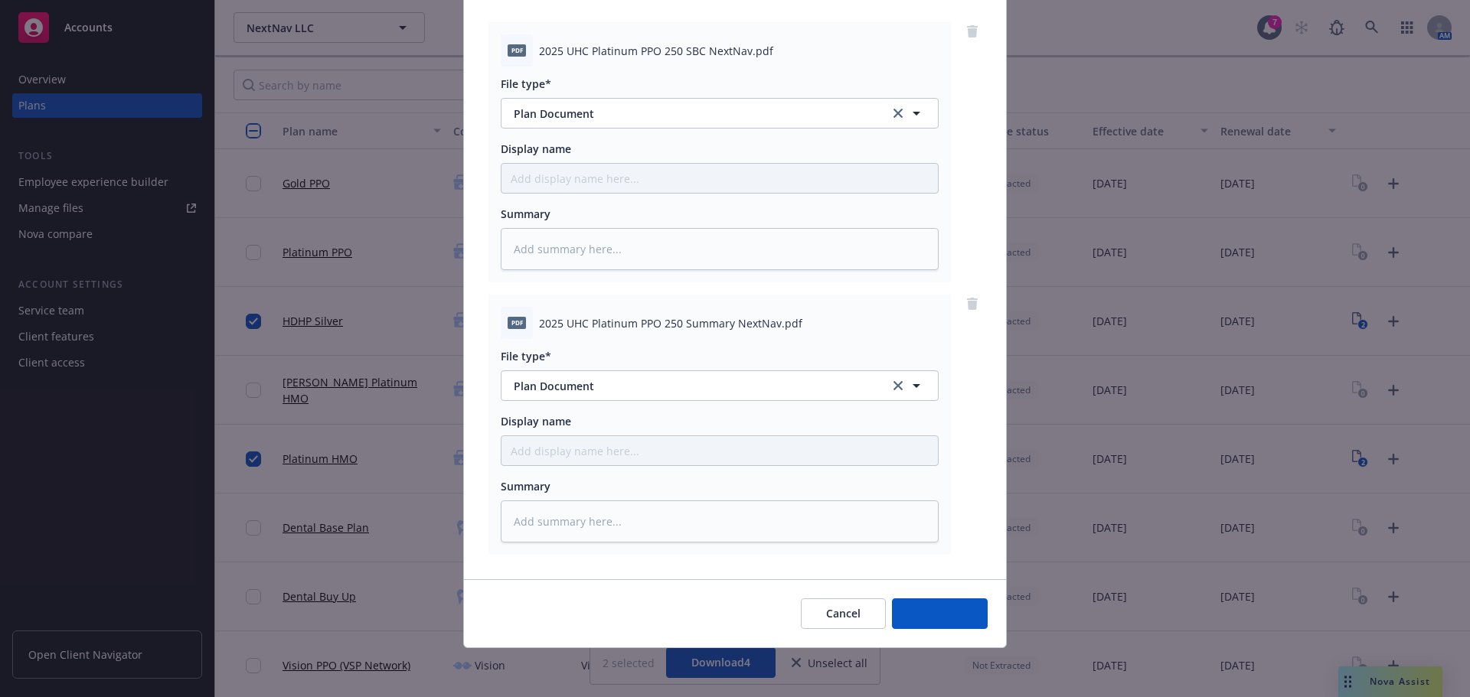
scroll to position [157, 0]
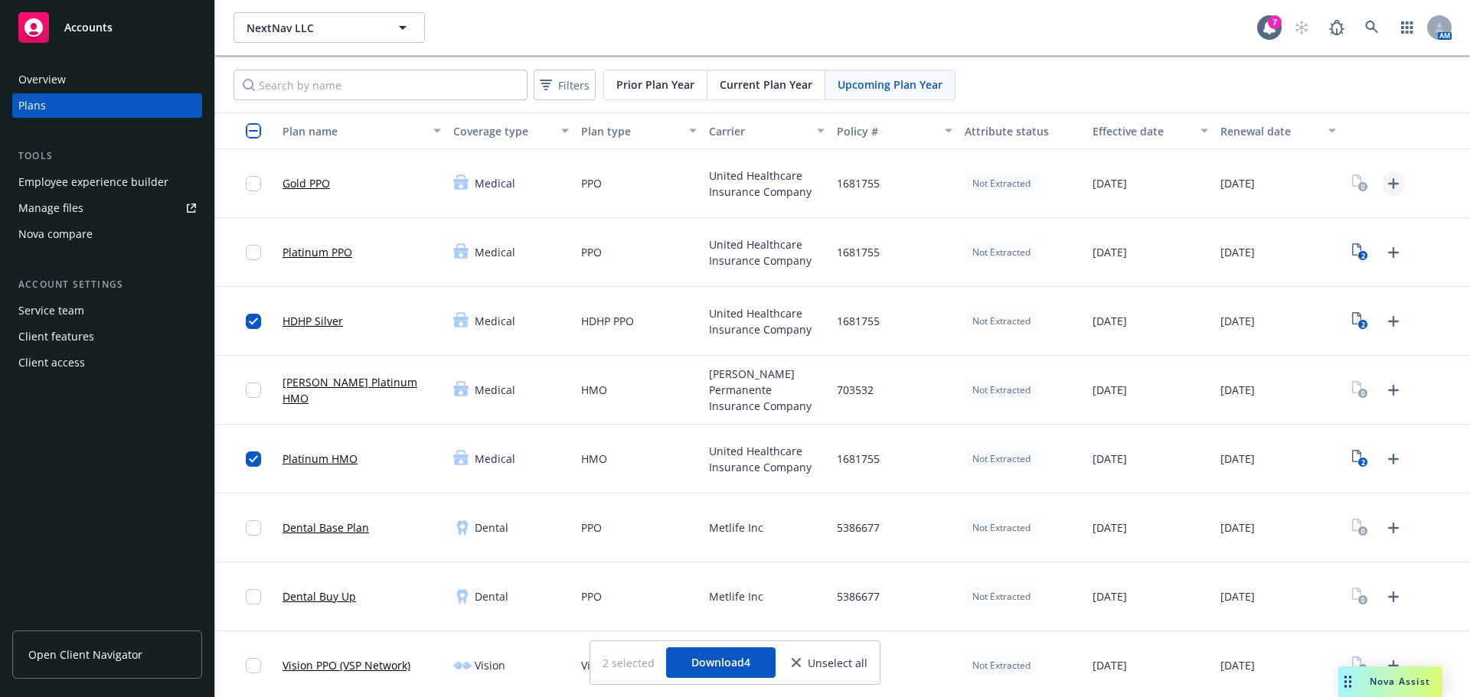
click at [1388, 183] on icon "Upload Plan Documents" at bounding box center [1393, 183] width 11 height 11
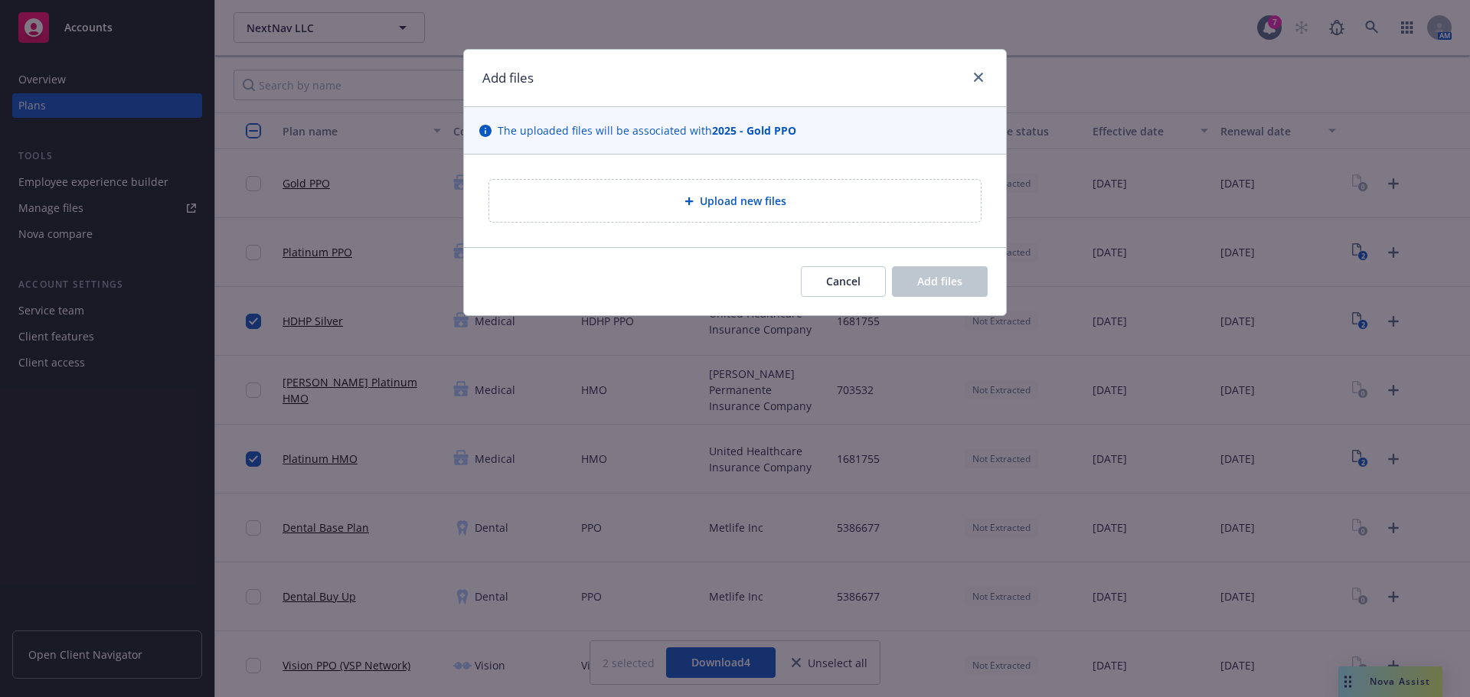
click at [719, 203] on span "Upload new files" at bounding box center [743, 201] width 86 height 16
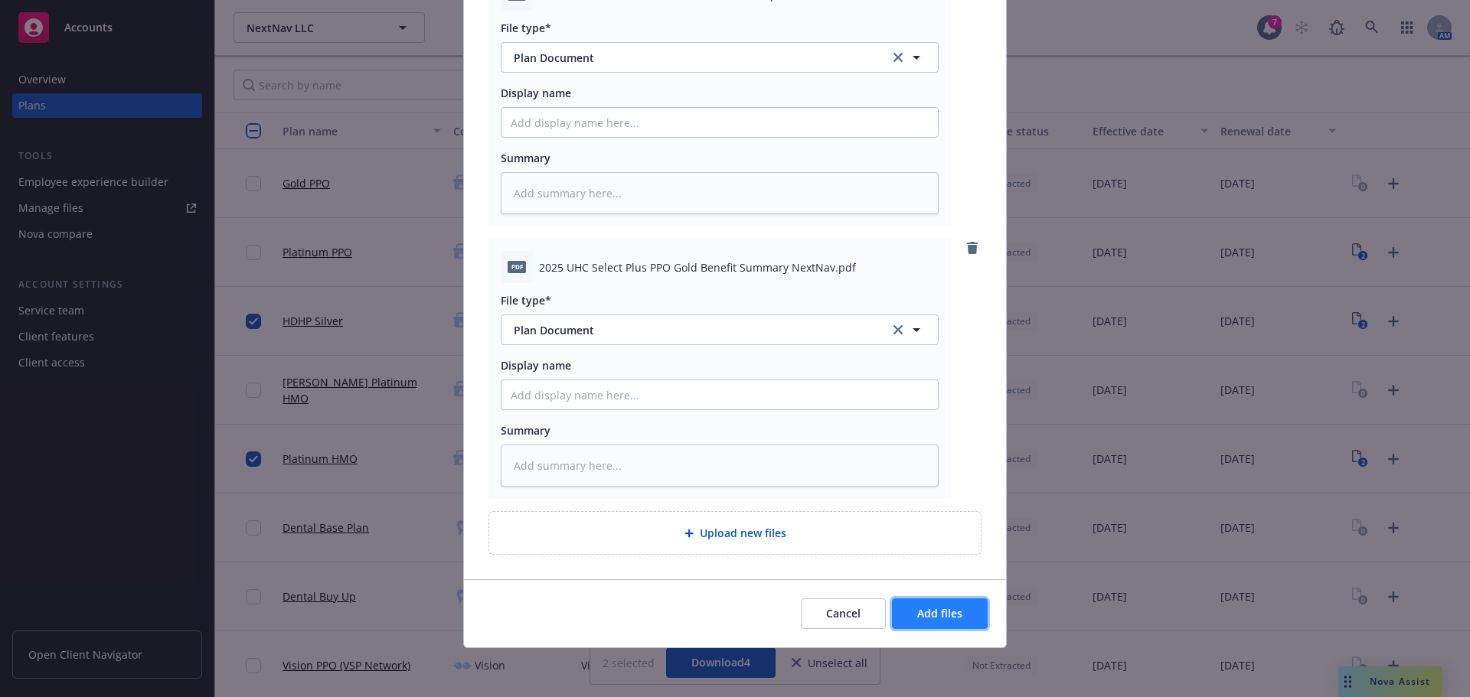
click at [975, 621] on button "Add files" at bounding box center [940, 614] width 96 height 31
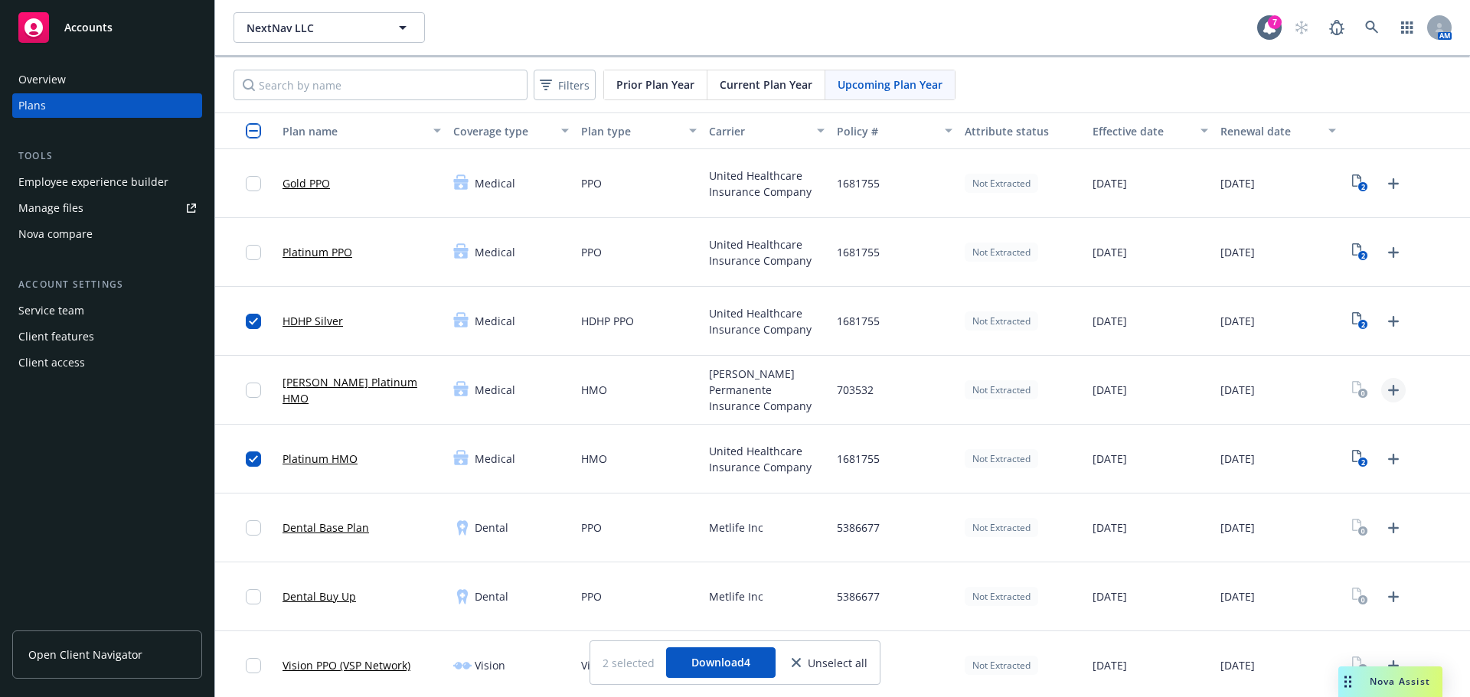
click at [1388, 393] on icon "Upload Plan Documents" at bounding box center [1393, 390] width 11 height 11
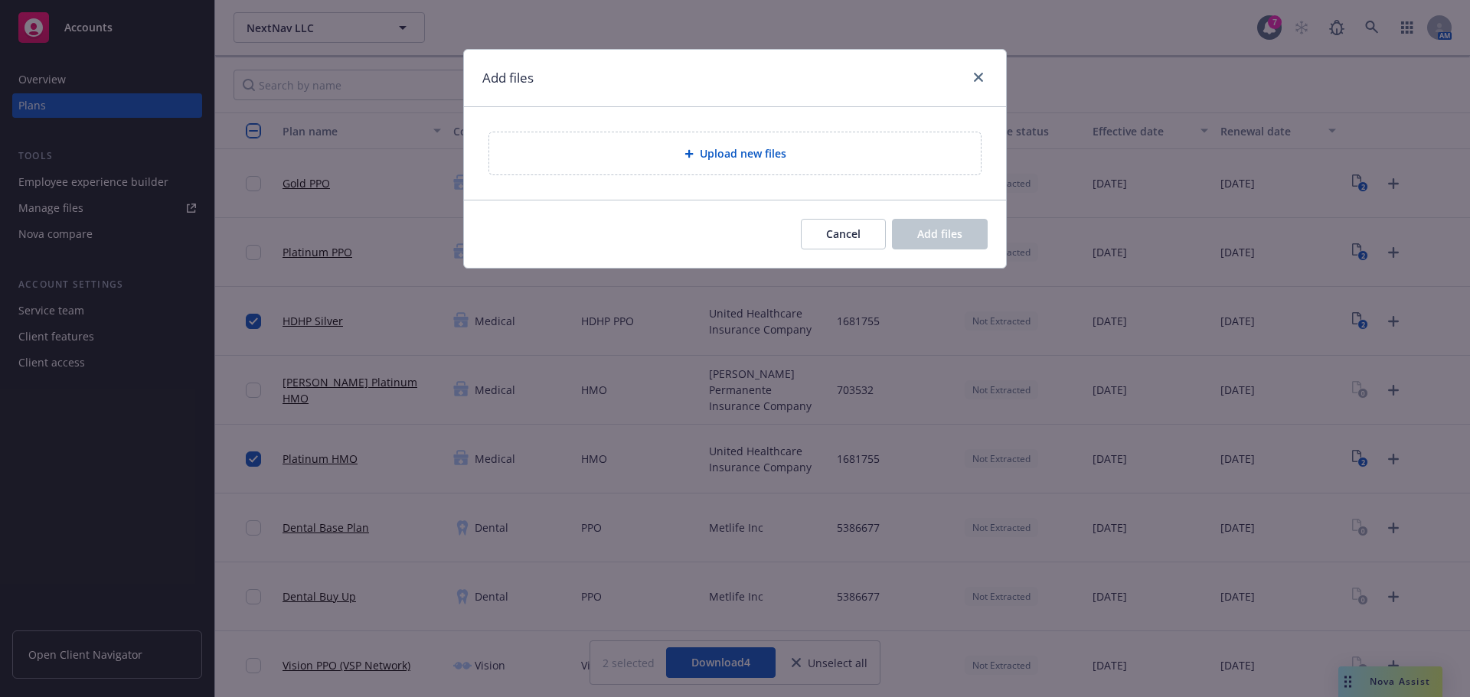
click at [713, 172] on div "Upload new files" at bounding box center [735, 153] width 542 height 93
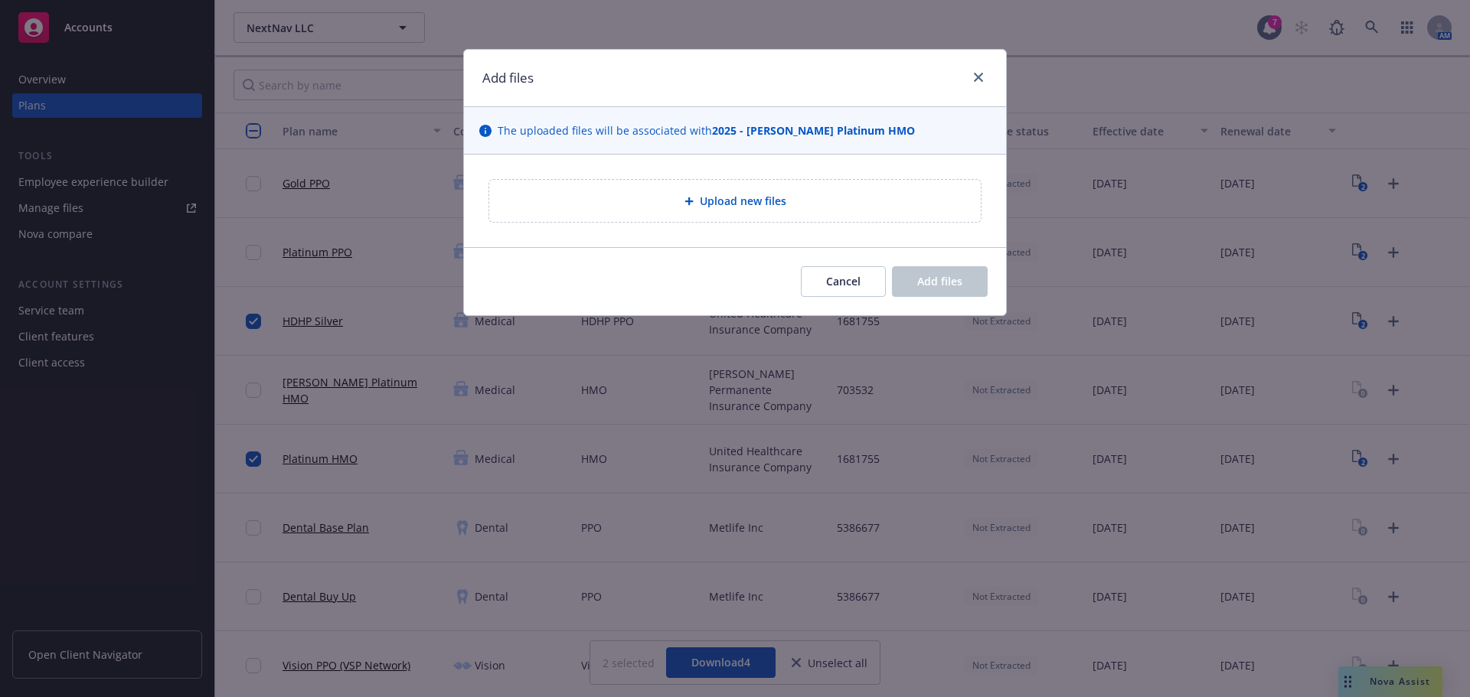
click at [691, 260] on div "Cancel Add files" at bounding box center [735, 281] width 542 height 68
click at [683, 213] on div "Upload new files" at bounding box center [734, 201] width 491 height 42
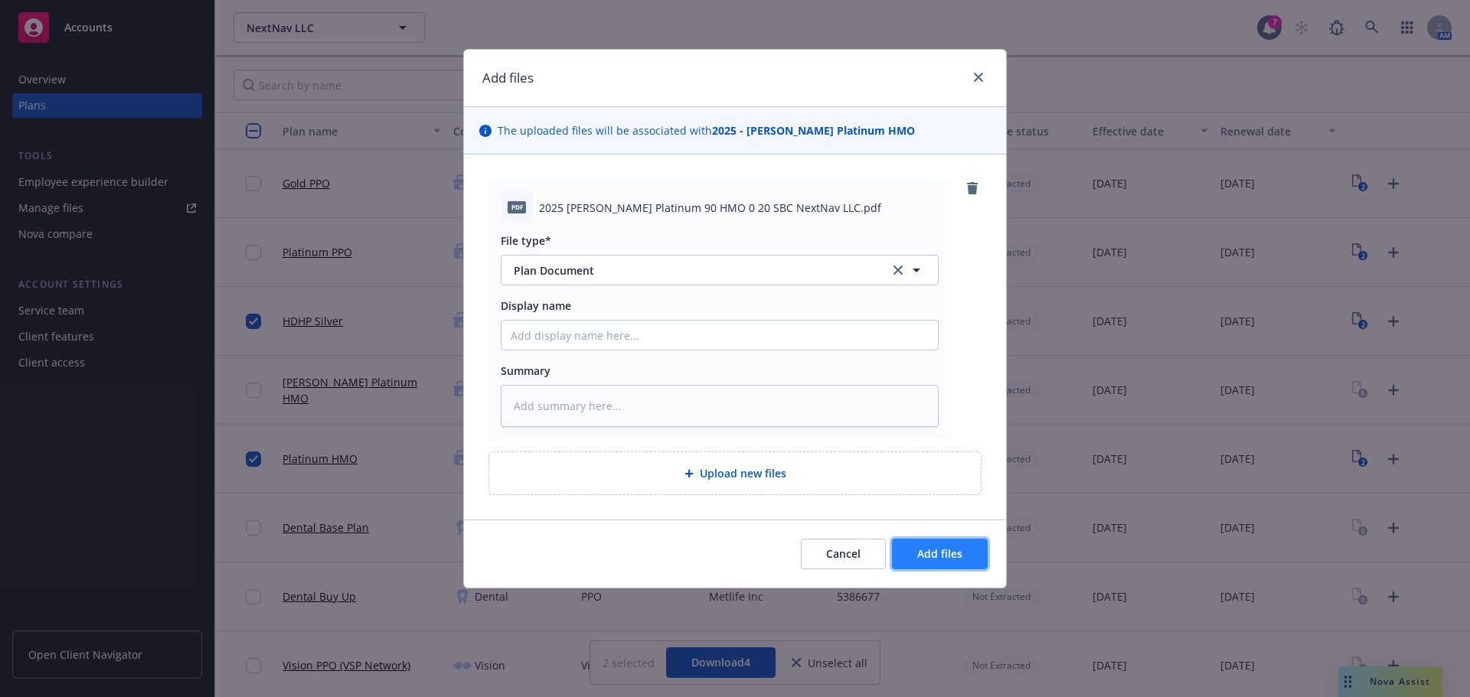
click at [945, 567] on button "Add files" at bounding box center [940, 554] width 96 height 31
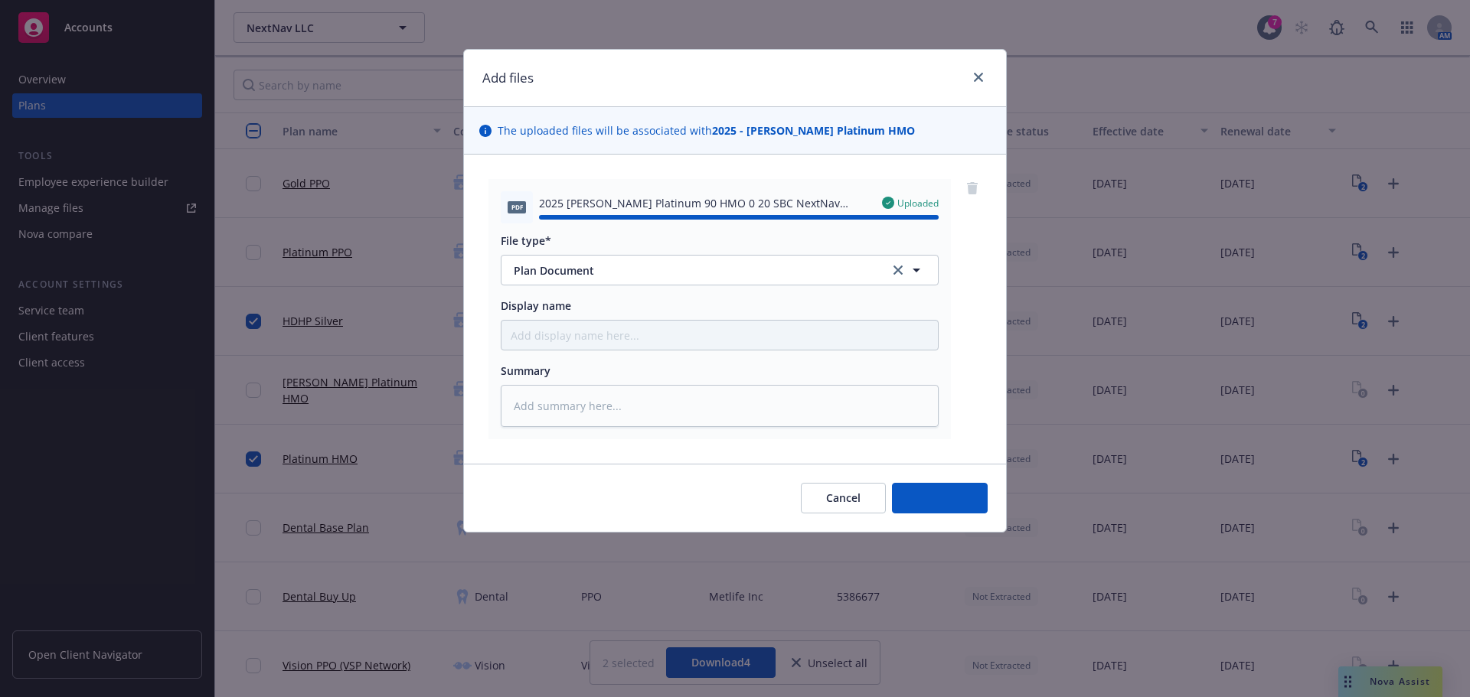
type textarea "x"
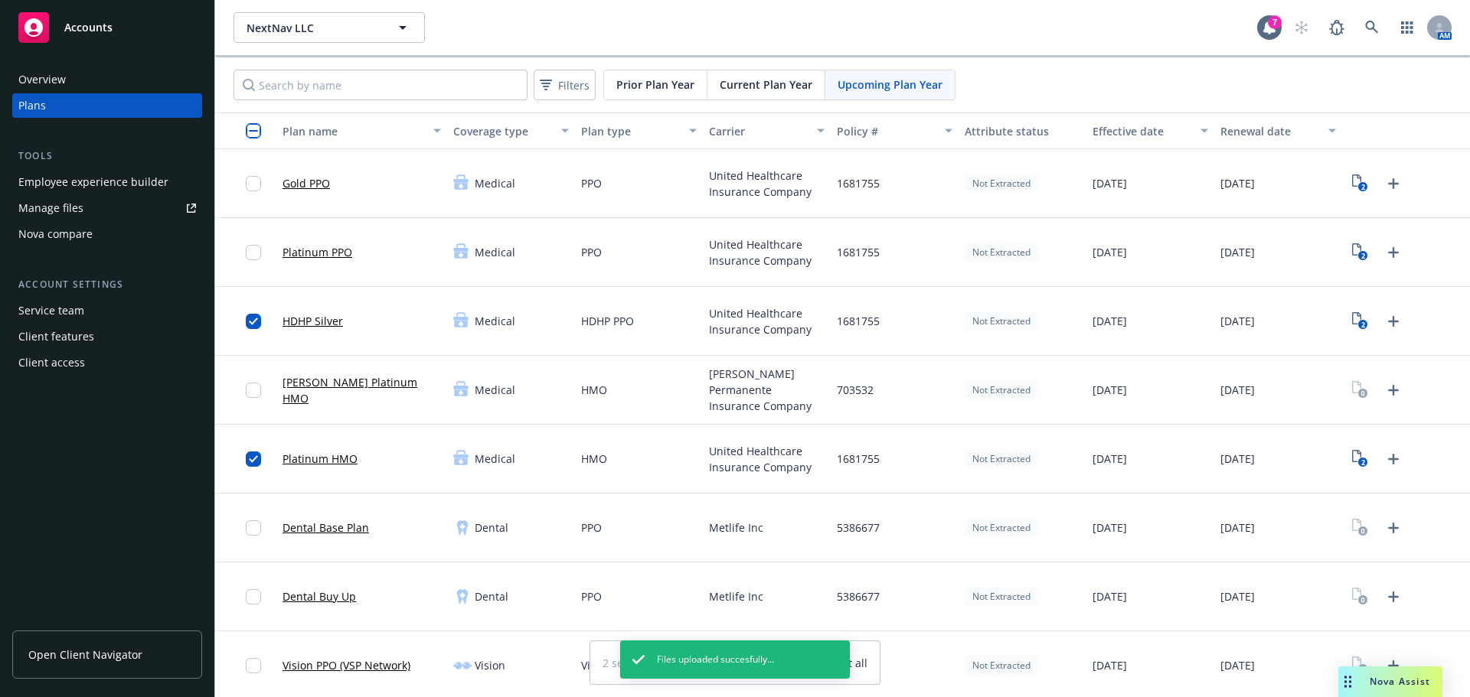
click at [1358, 251] on rect "View Plan Documents" at bounding box center [1363, 256] width 10 height 10
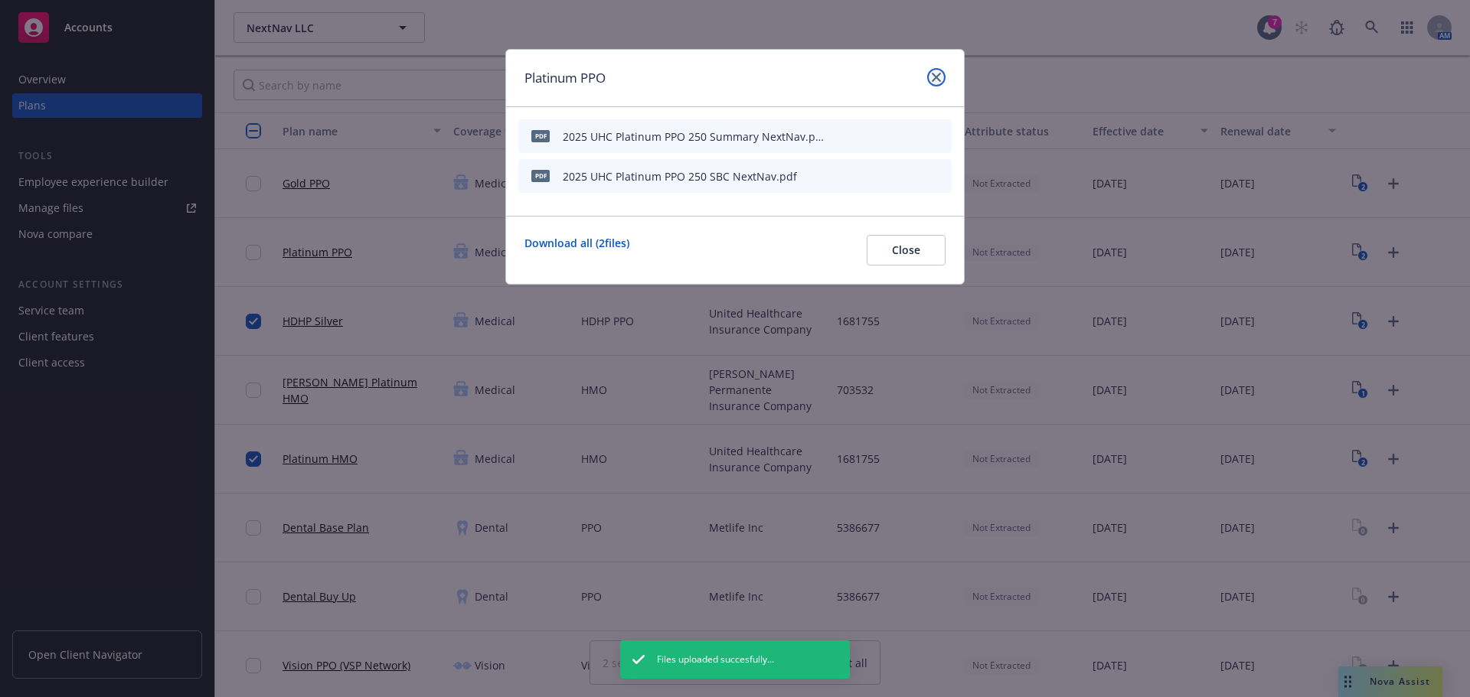
click at [937, 81] on icon "close" at bounding box center [935, 77] width 9 height 9
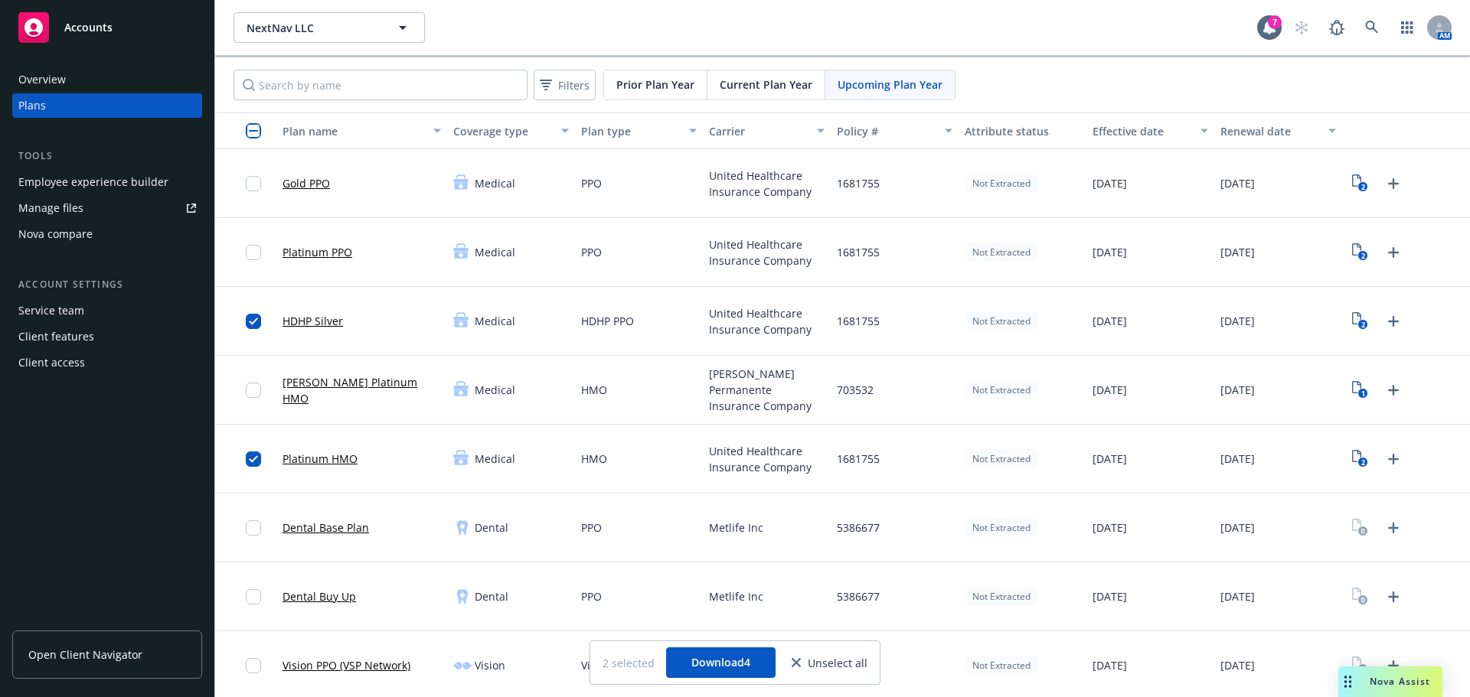
click at [257, 136] on input "checkbox" at bounding box center [253, 130] width 15 height 15
